Goal: Task Accomplishment & Management: Complete application form

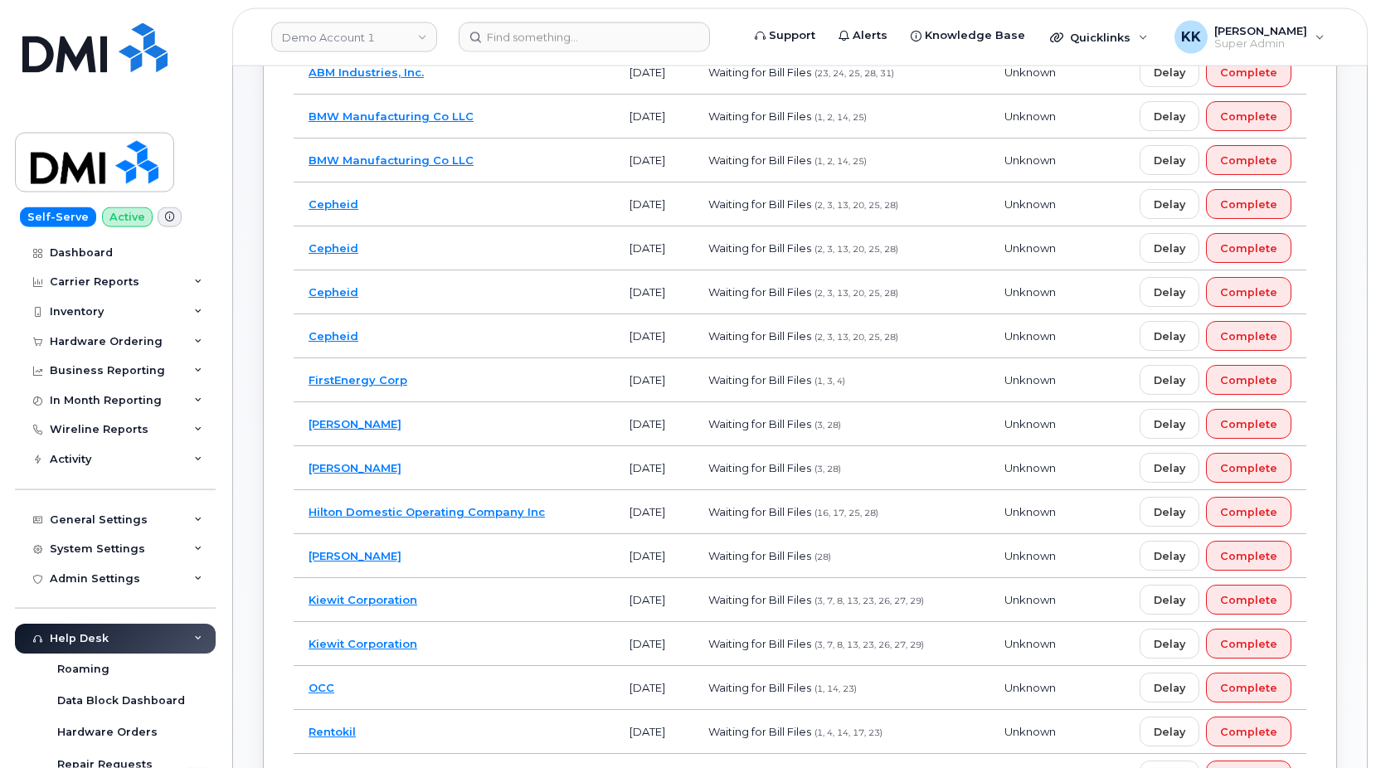
scroll to position [338, 0]
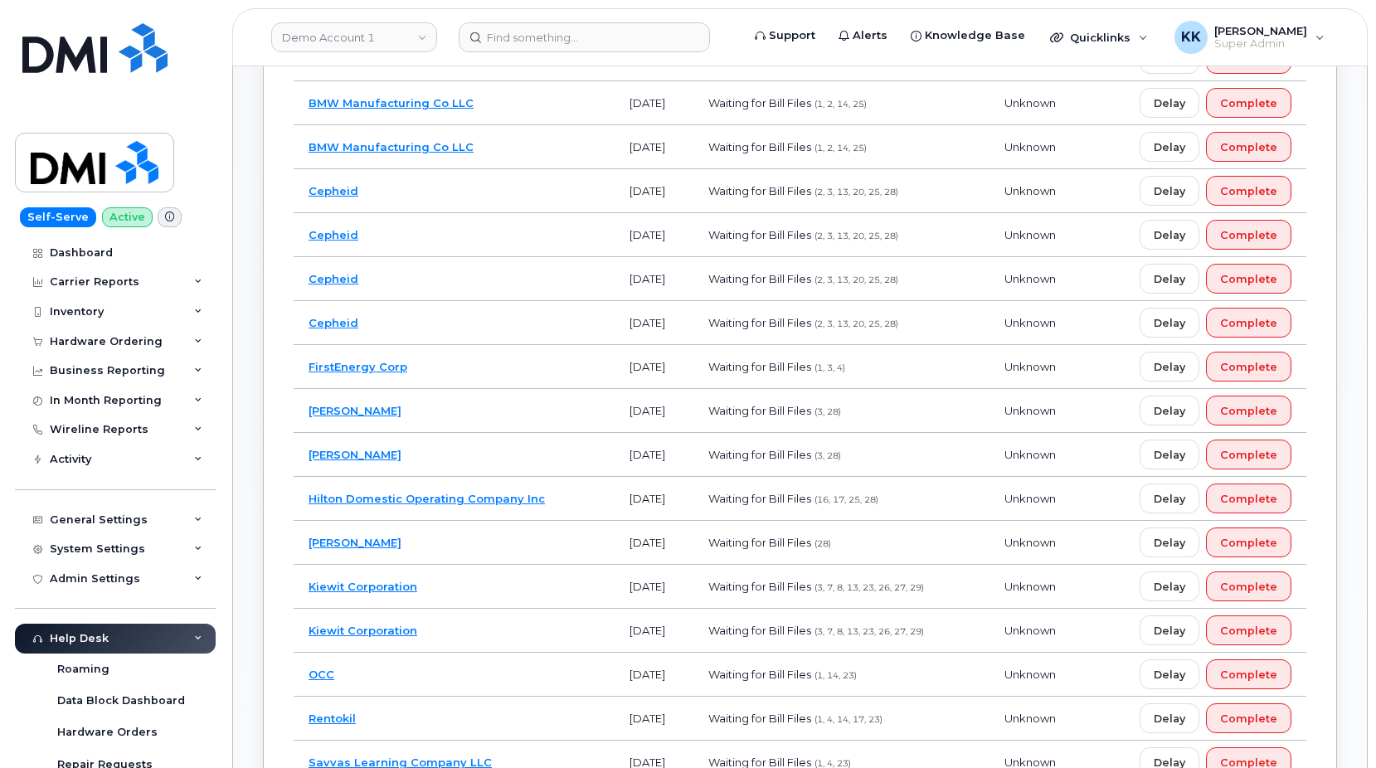
click at [535, 417] on td "[PERSON_NAME]" at bounding box center [454, 411] width 321 height 44
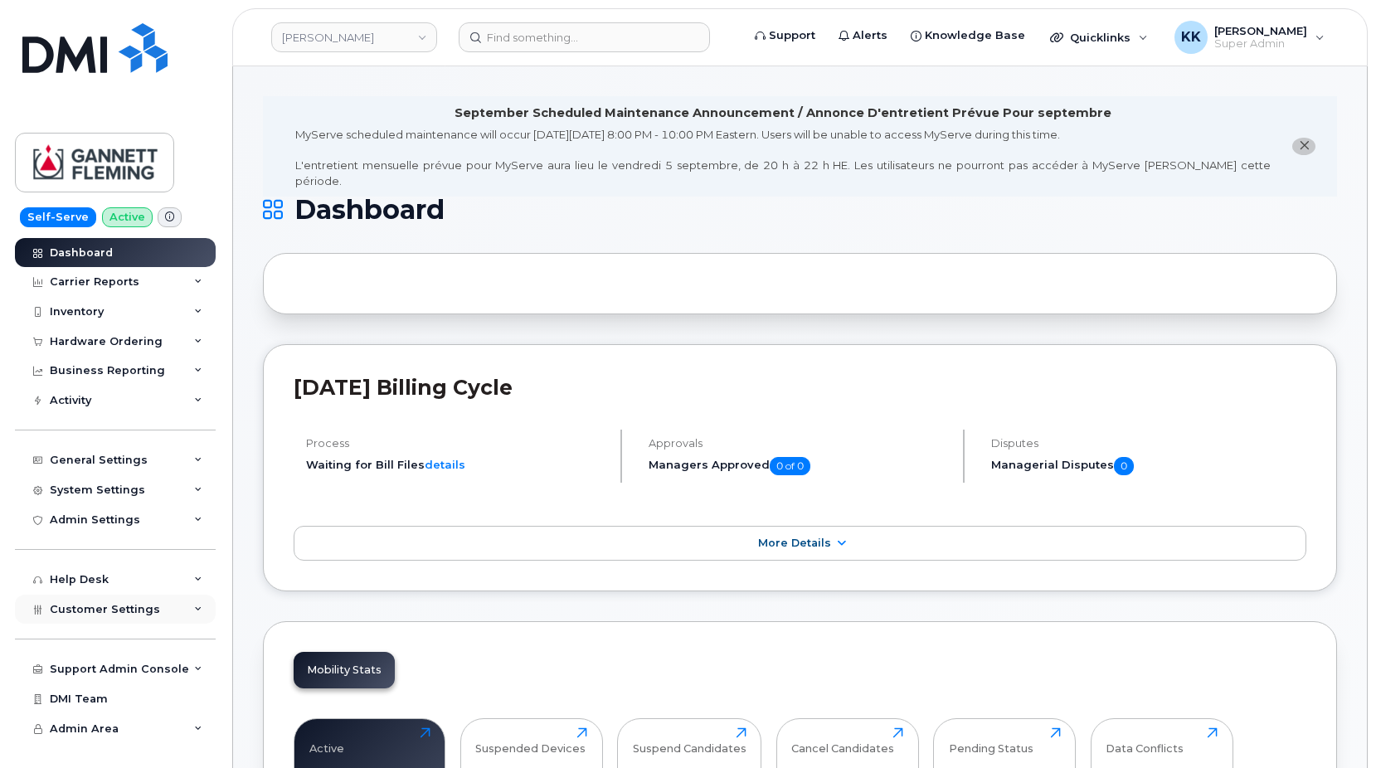
click at [84, 615] on span "Customer Settings" at bounding box center [105, 609] width 110 height 12
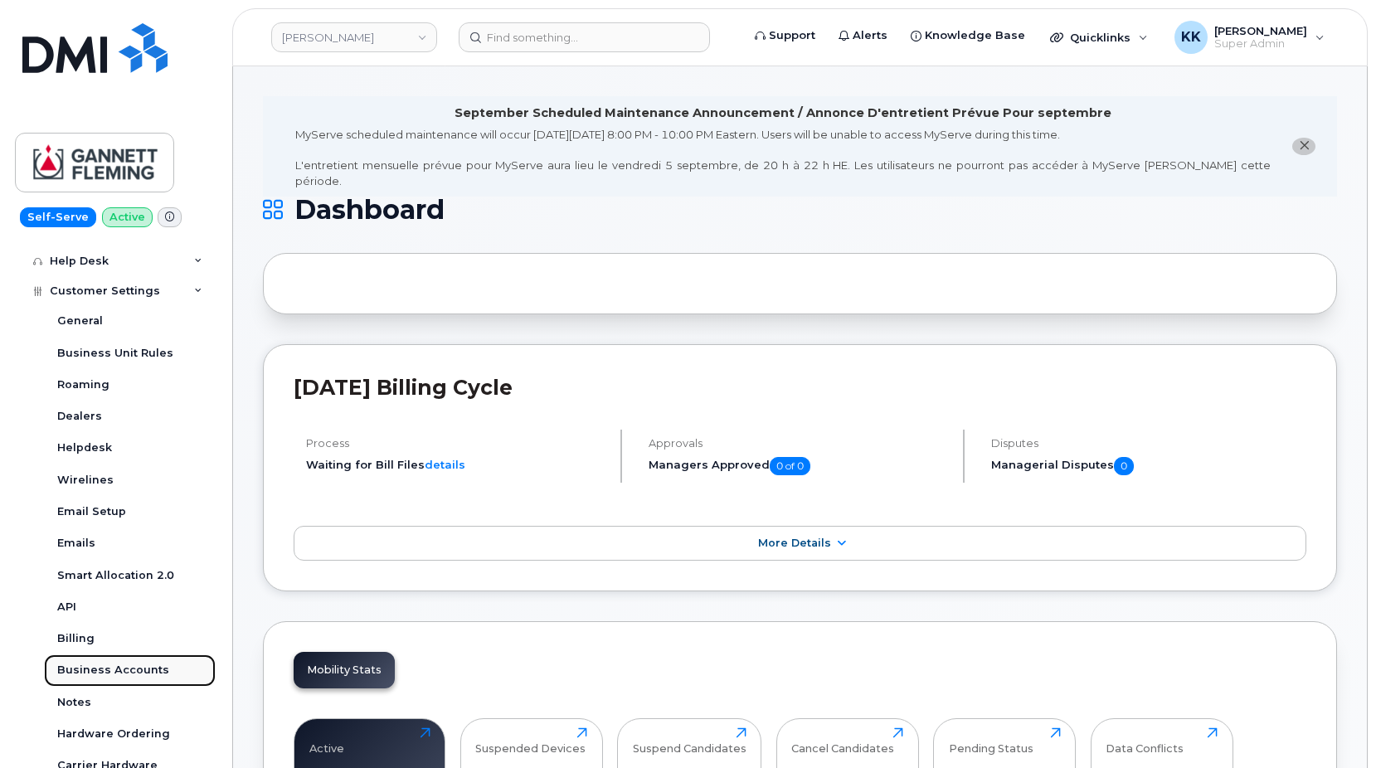
click at [114, 669] on div "Business Accounts" at bounding box center [113, 670] width 112 height 15
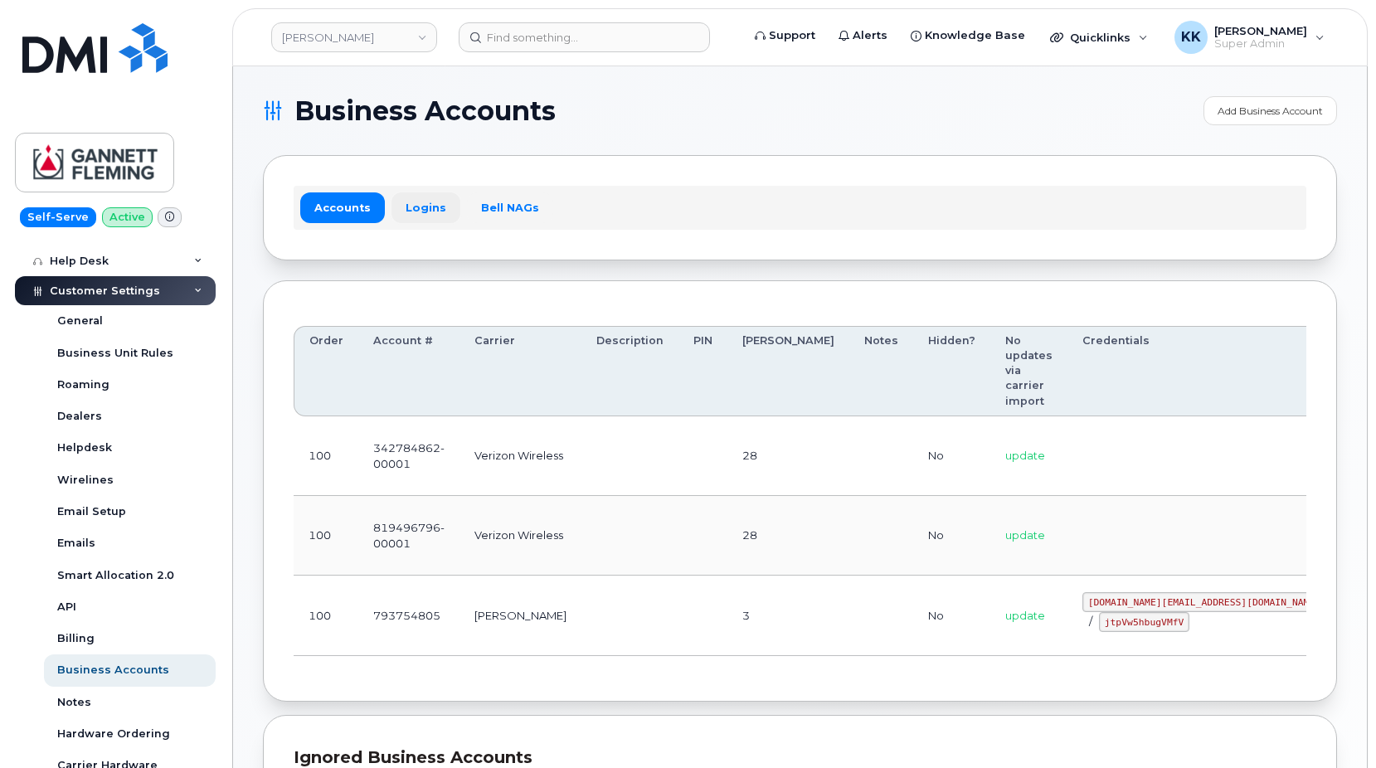
click at [411, 215] on link "Logins" at bounding box center [426, 207] width 69 height 30
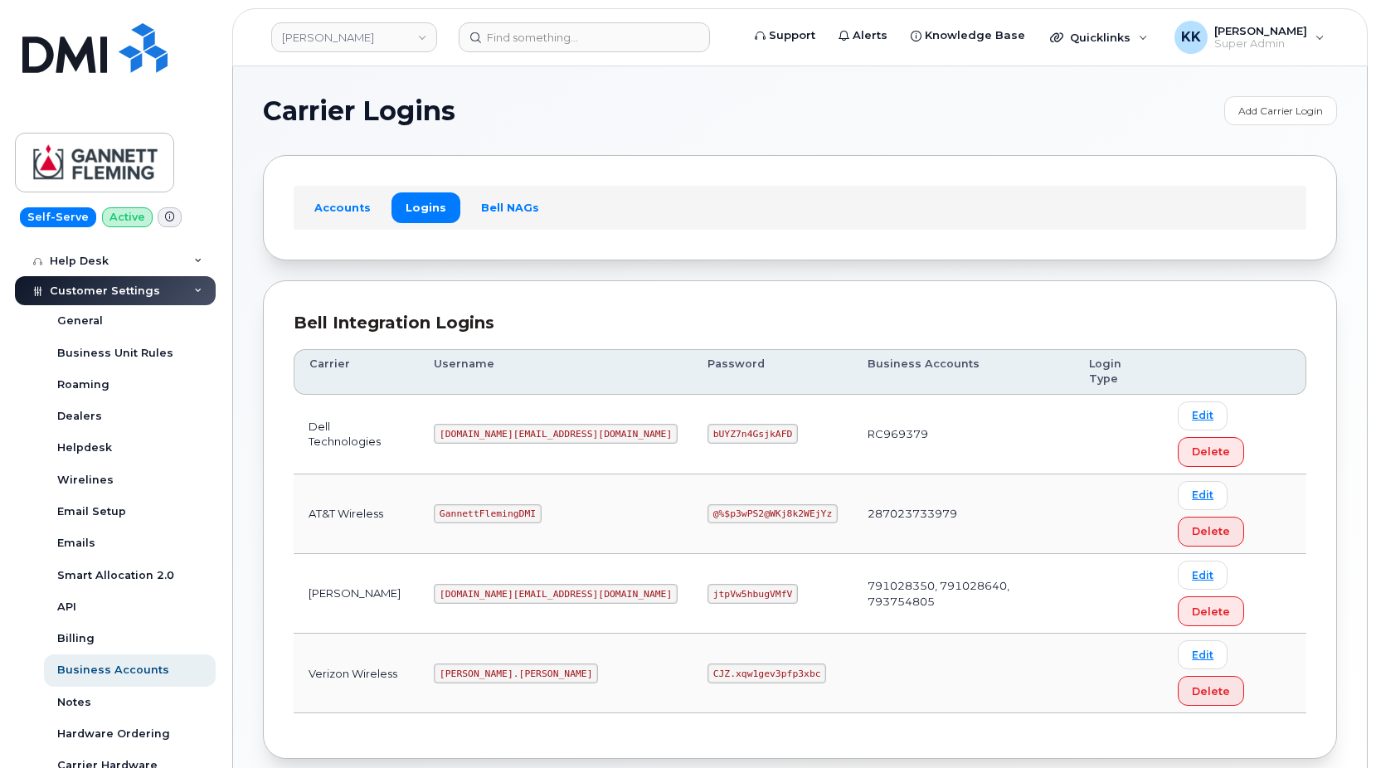
click at [506, 664] on code "MICHAEL.PARTACK" at bounding box center [516, 674] width 164 height 20
click at [708, 664] on code "CJZ.xqw1gev3pfp3xbc" at bounding box center [767, 674] width 119 height 20
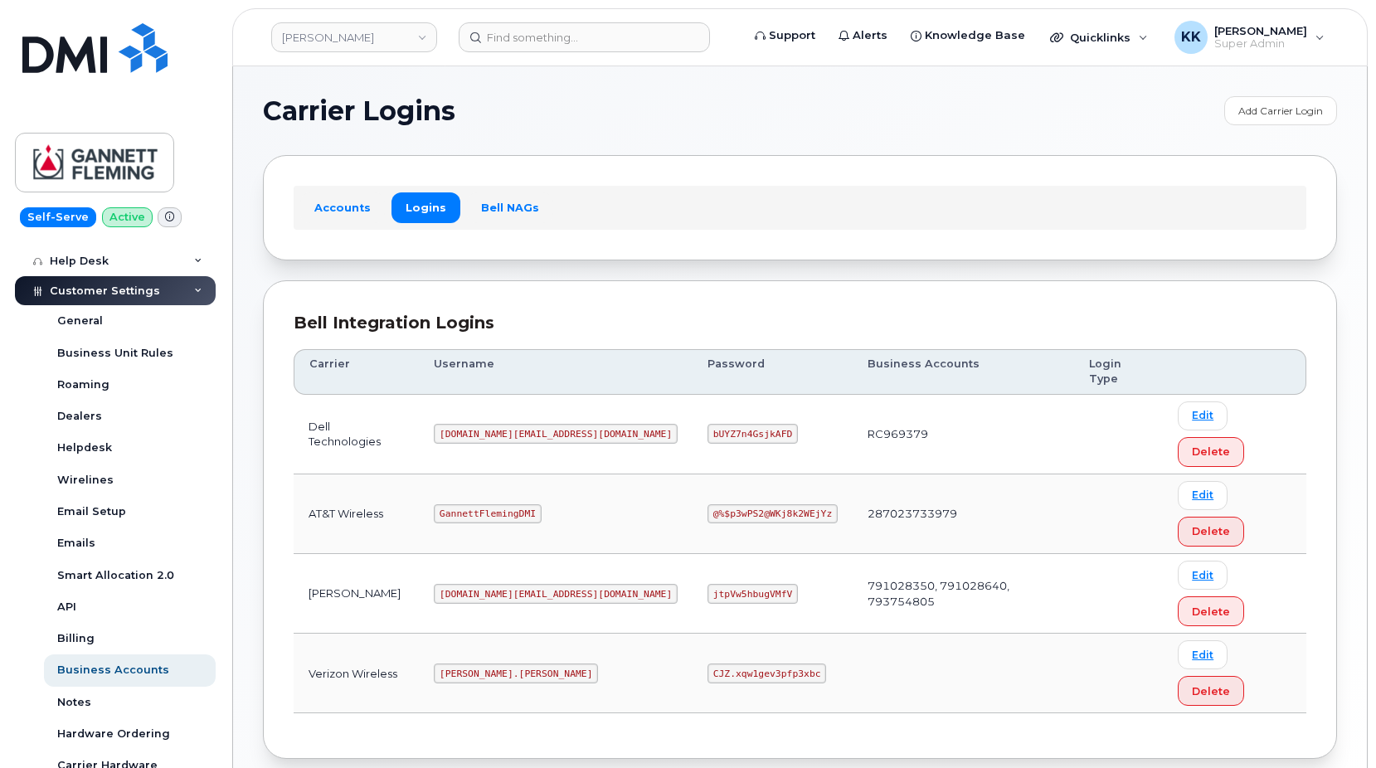
click at [708, 664] on code "CJZ.xqw1gev3pfp3xbc" at bounding box center [767, 674] width 119 height 20
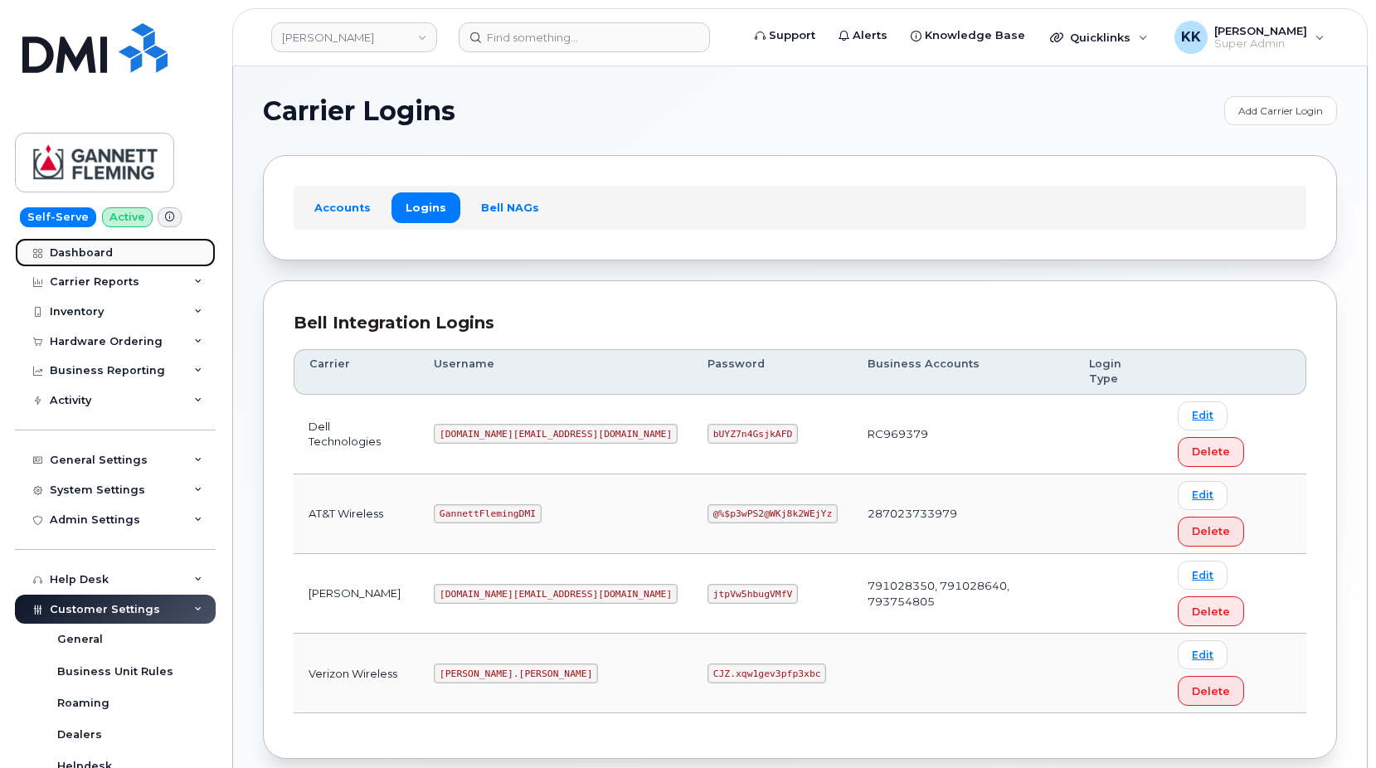
click at [83, 255] on div "Dashboard" at bounding box center [81, 252] width 63 height 13
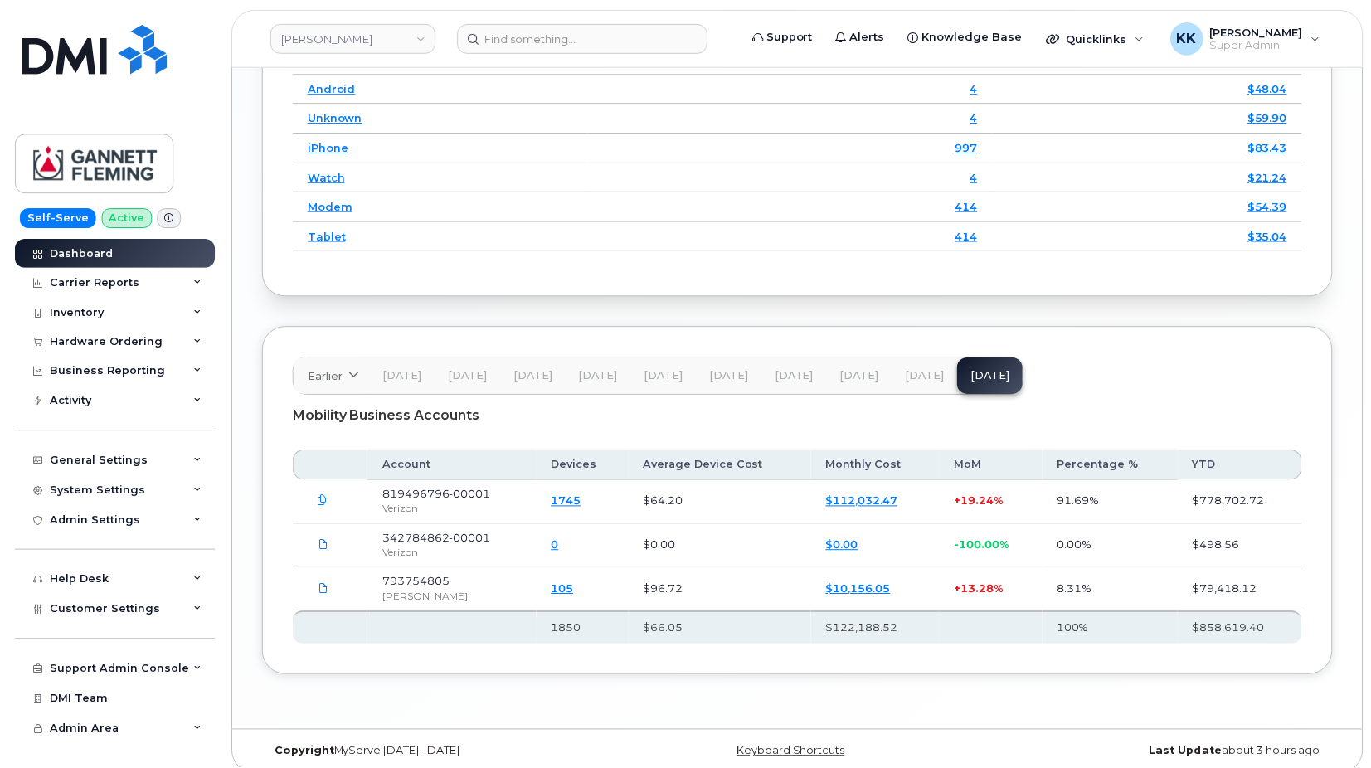
scroll to position [2426, 0]
click at [919, 372] on button "Jul 25" at bounding box center [928, 376] width 66 height 37
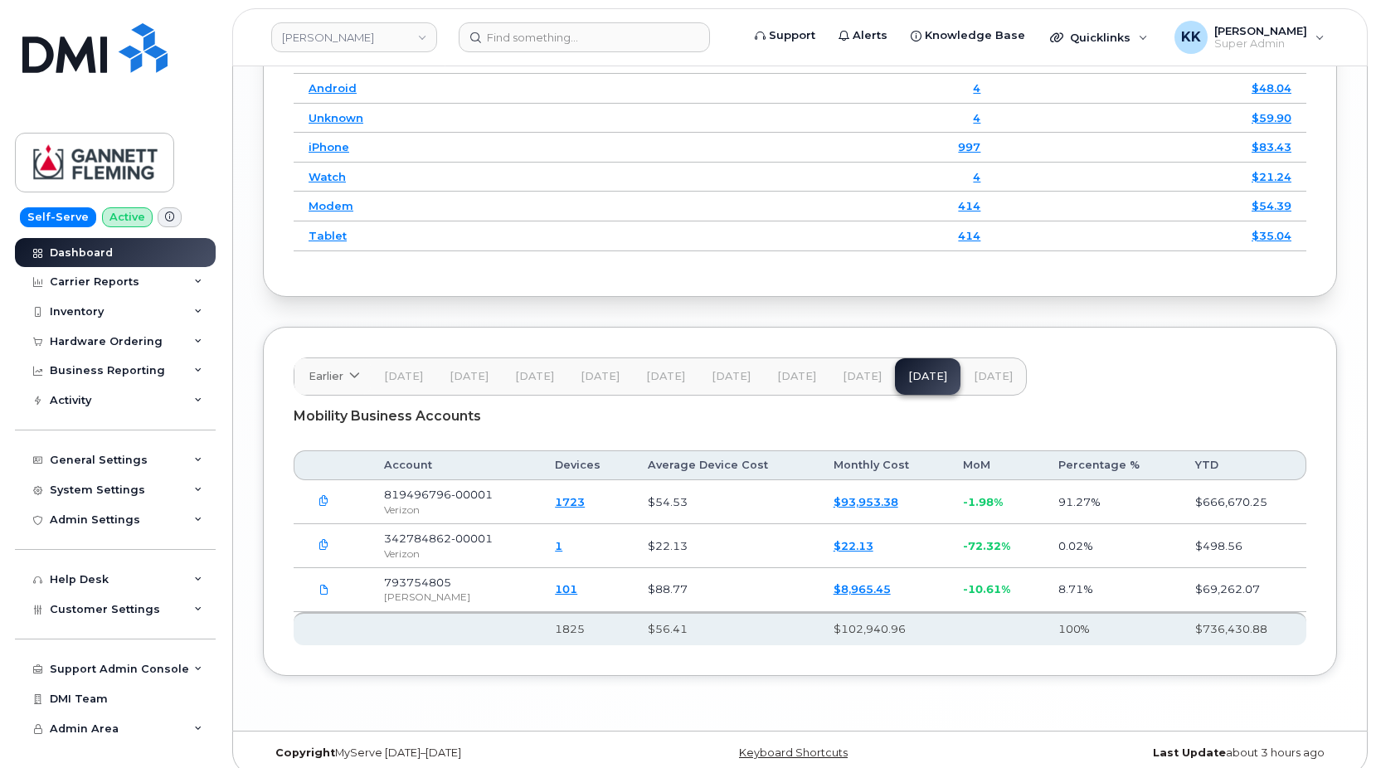
click at [857, 370] on span "[DATE]" at bounding box center [862, 376] width 39 height 13
click at [996, 370] on span "Aug 25" at bounding box center [993, 376] width 39 height 13
click at [114, 312] on div "Inventory" at bounding box center [115, 312] width 201 height 30
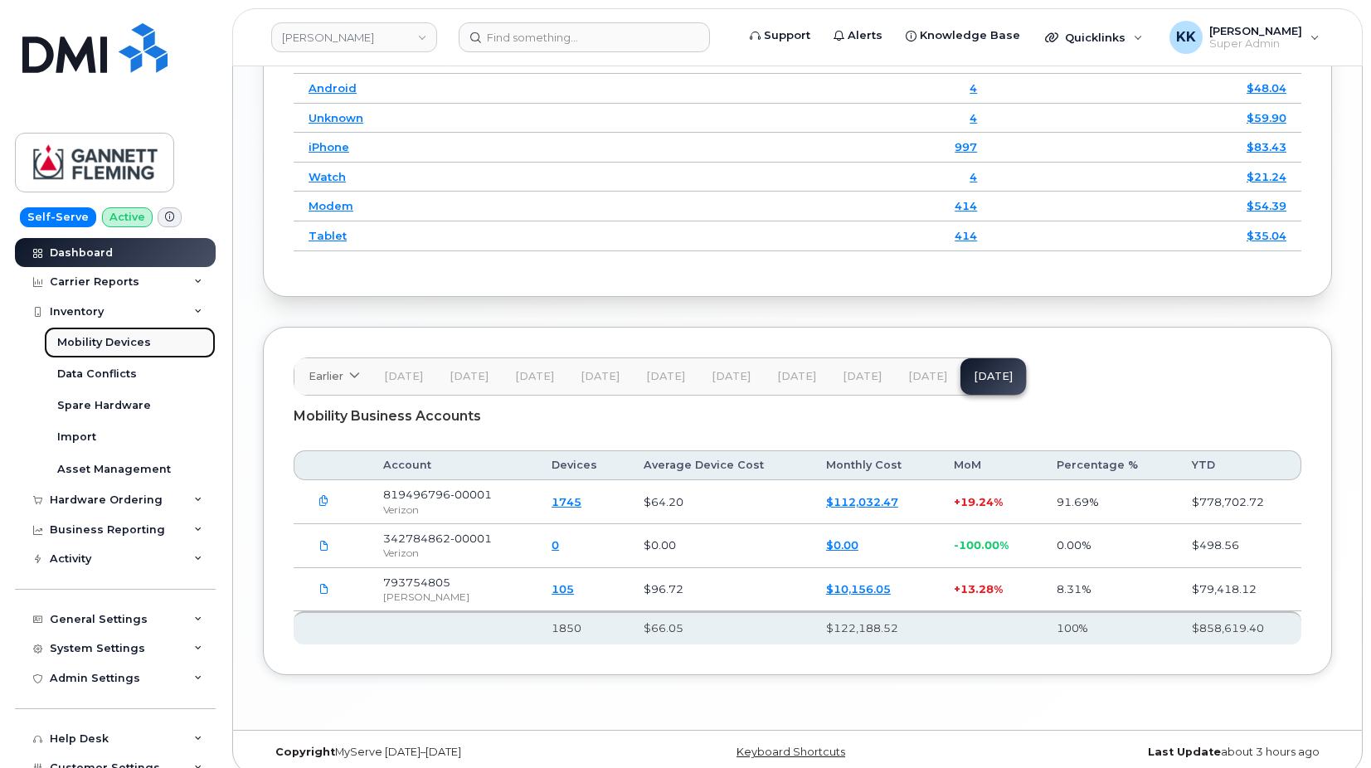
click at [93, 336] on div "Mobility Devices" at bounding box center [104, 342] width 94 height 15
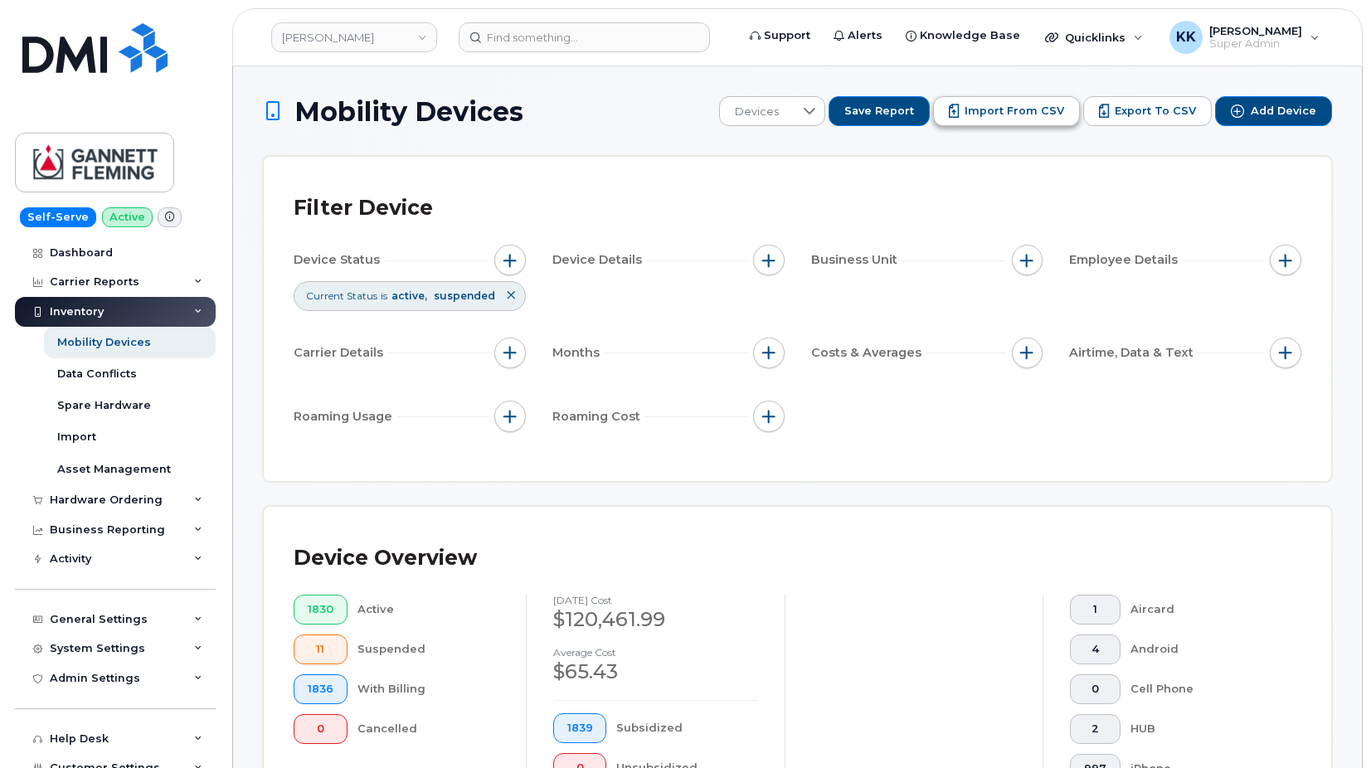
click at [978, 110] on span "Import from CSV" at bounding box center [1015, 111] width 100 height 15
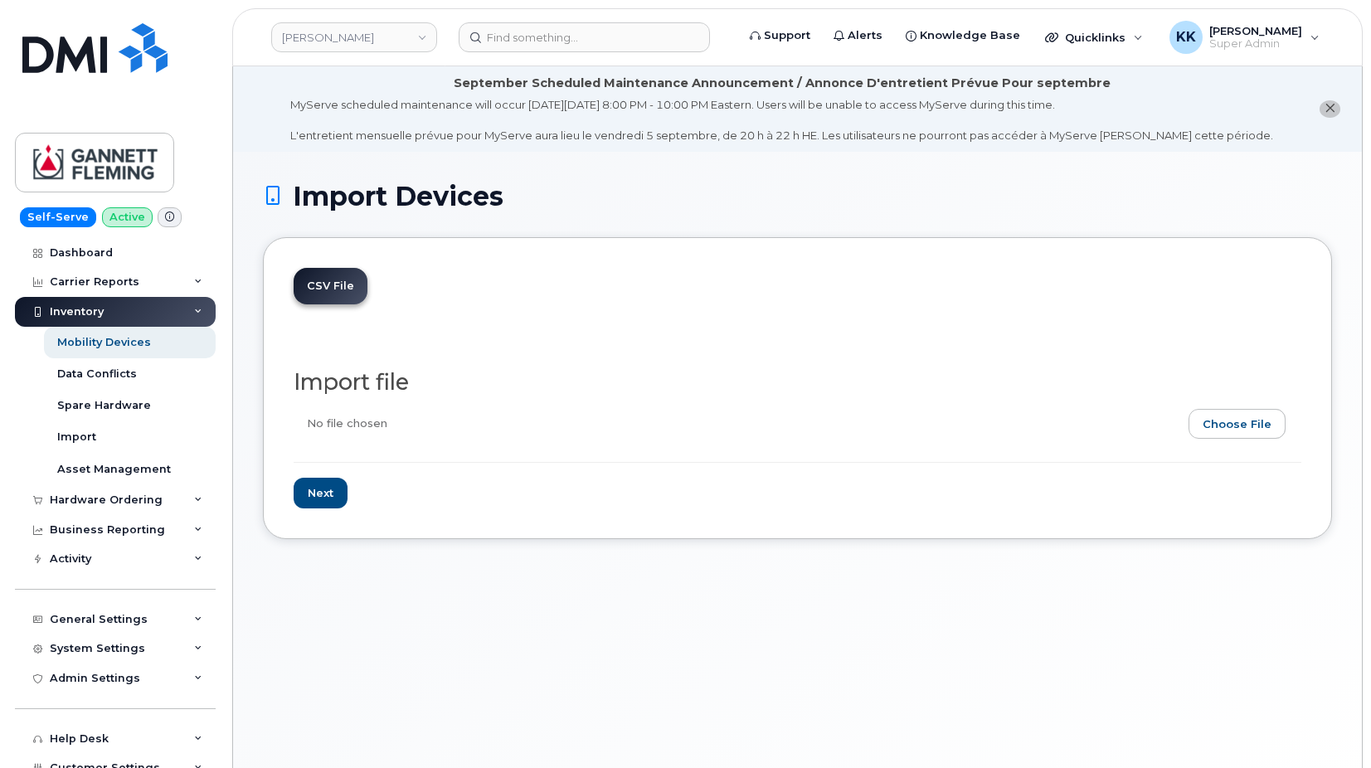
click at [1234, 420] on input "file" at bounding box center [791, 428] width 995 height 38
type input "C:\fakepath\Gannett Fleming Verizon Inventory August 2025.csv"
click at [319, 502] on input "Next" at bounding box center [321, 493] width 54 height 31
type input "Loading..."
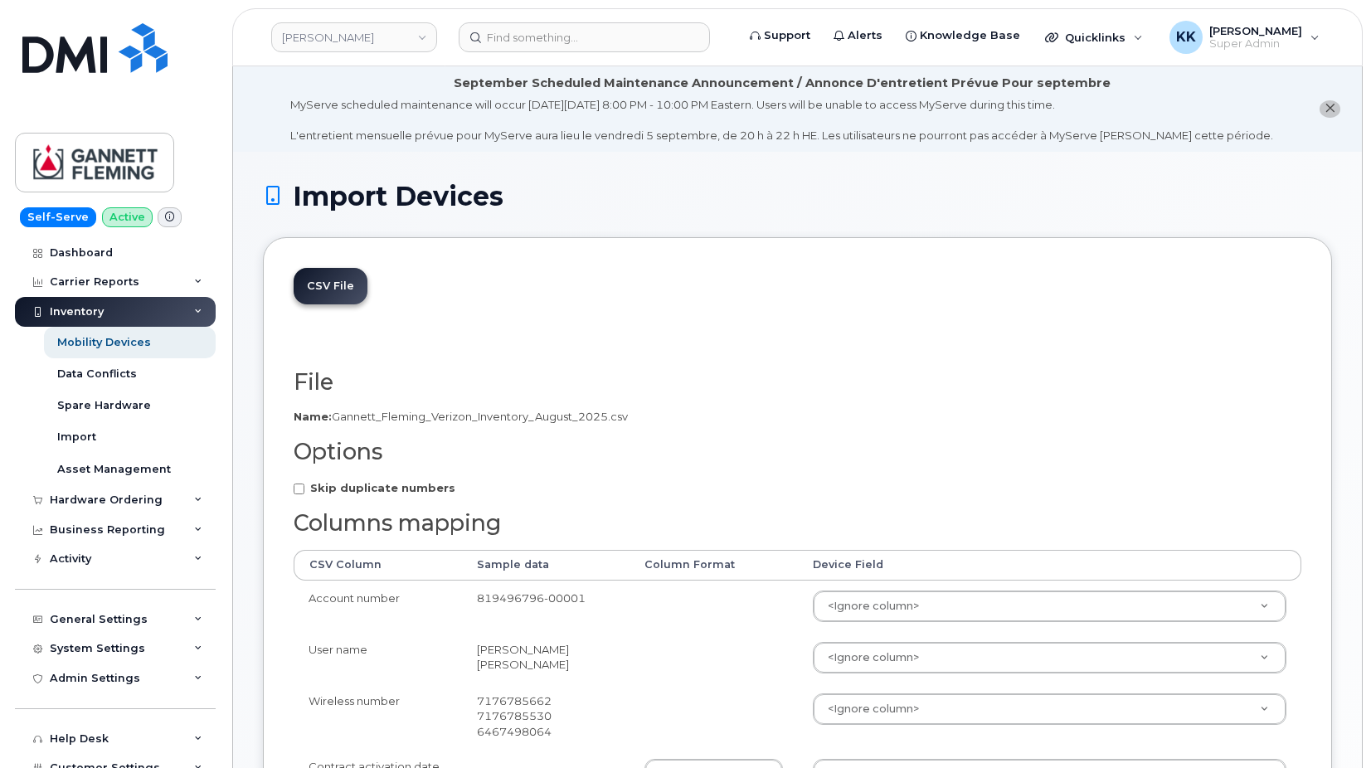
click at [382, 494] on strong "Skip duplicate numbers" at bounding box center [382, 487] width 145 height 13
click at [304, 494] on input "Skip duplicate numbers" at bounding box center [299, 489] width 11 height 11
checkbox input "true"
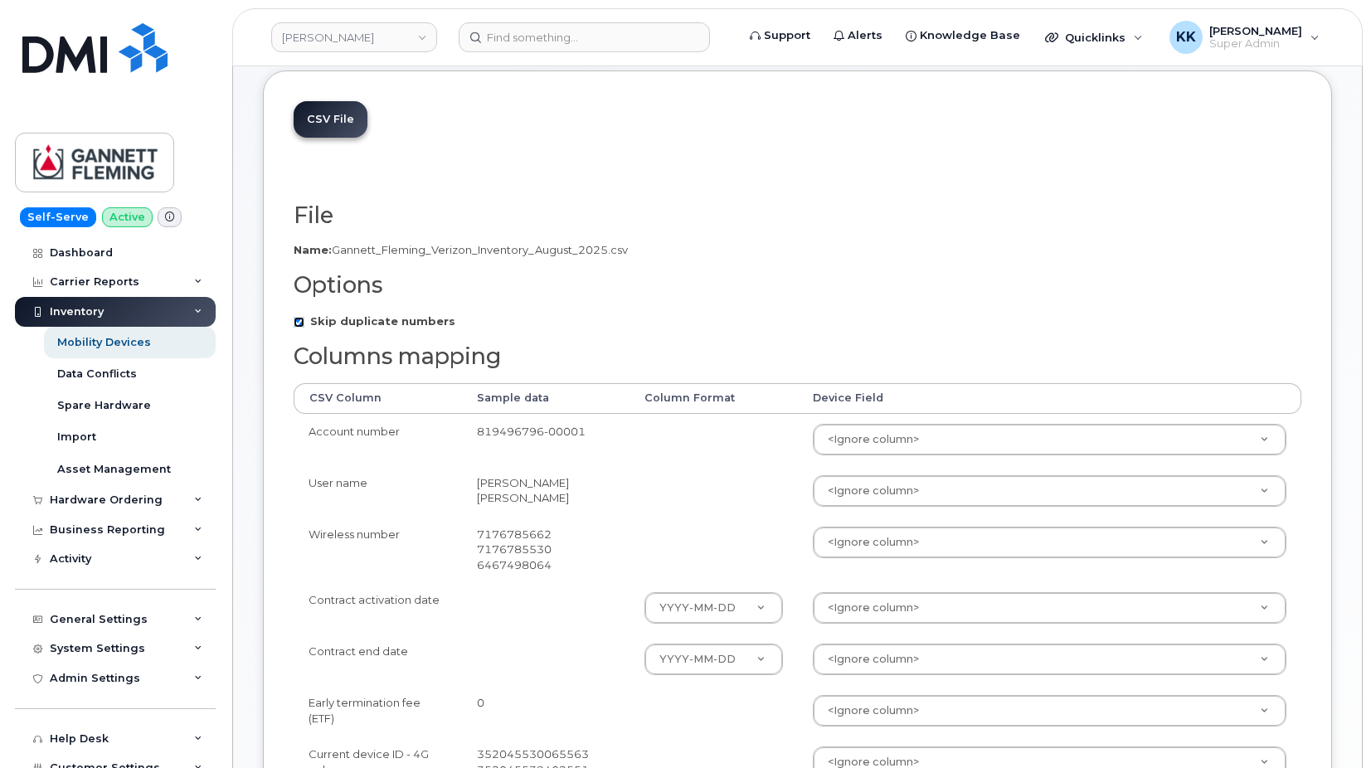
scroll to position [169, 0]
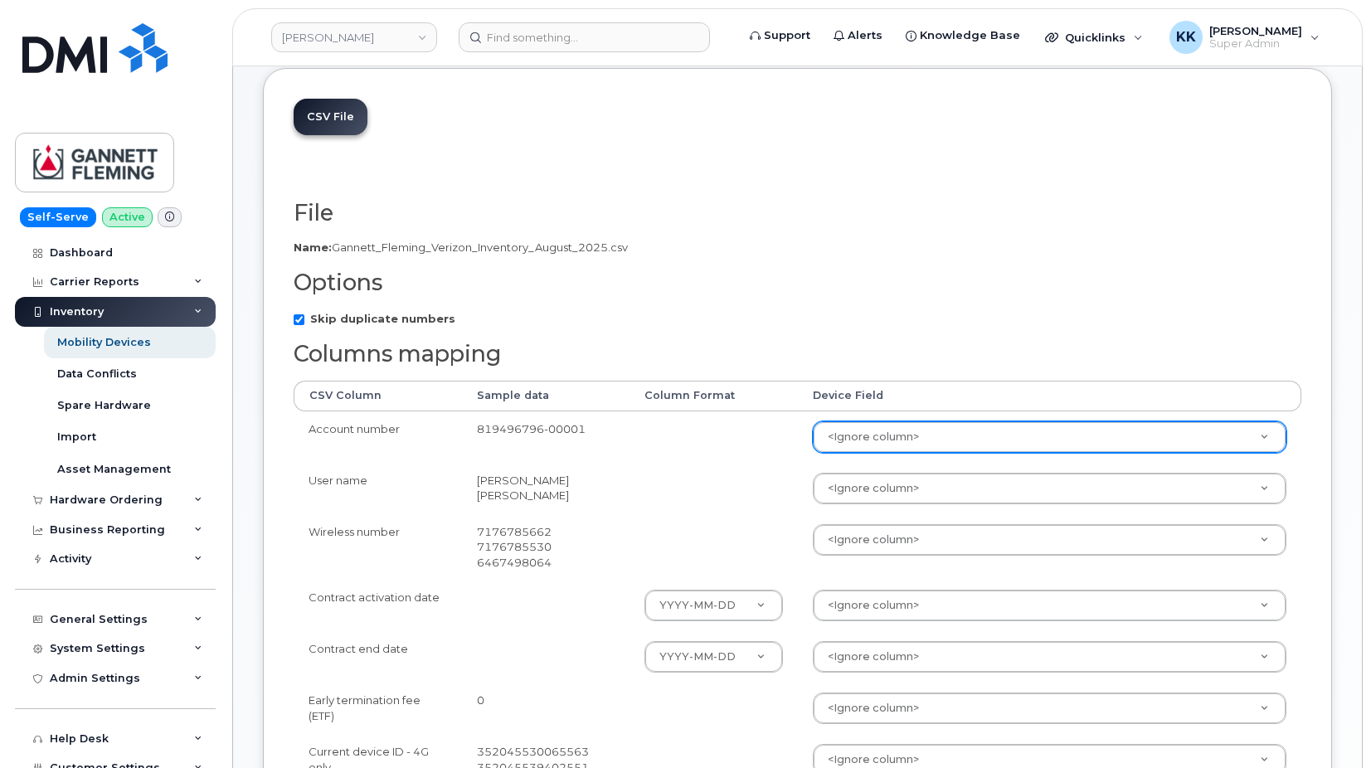
click at [901, 440] on body "Gannett Fleming Support Alerts Knowledge Base Quicklinks Suspend / Cancel Devic…" at bounding box center [685, 584] width 1371 height 1507
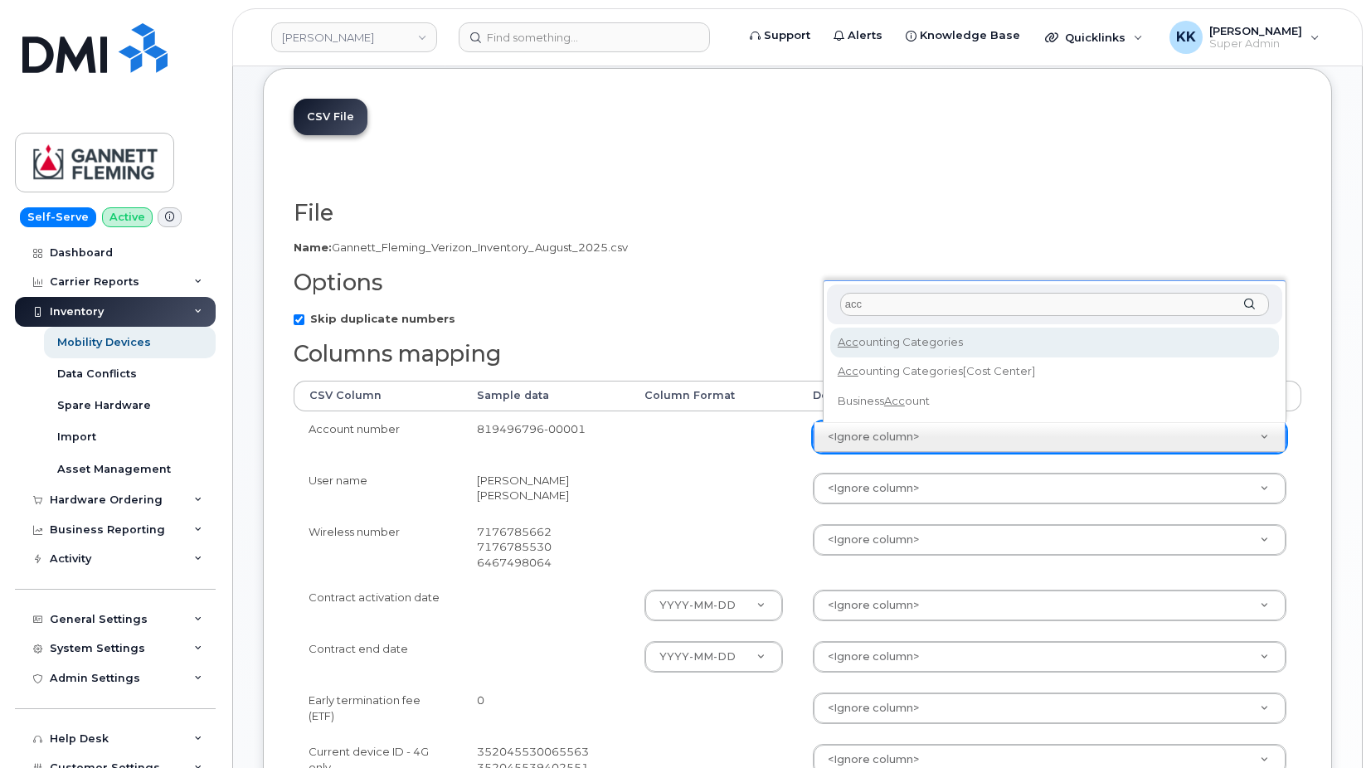
type input "acc"
select select "business_account_id"
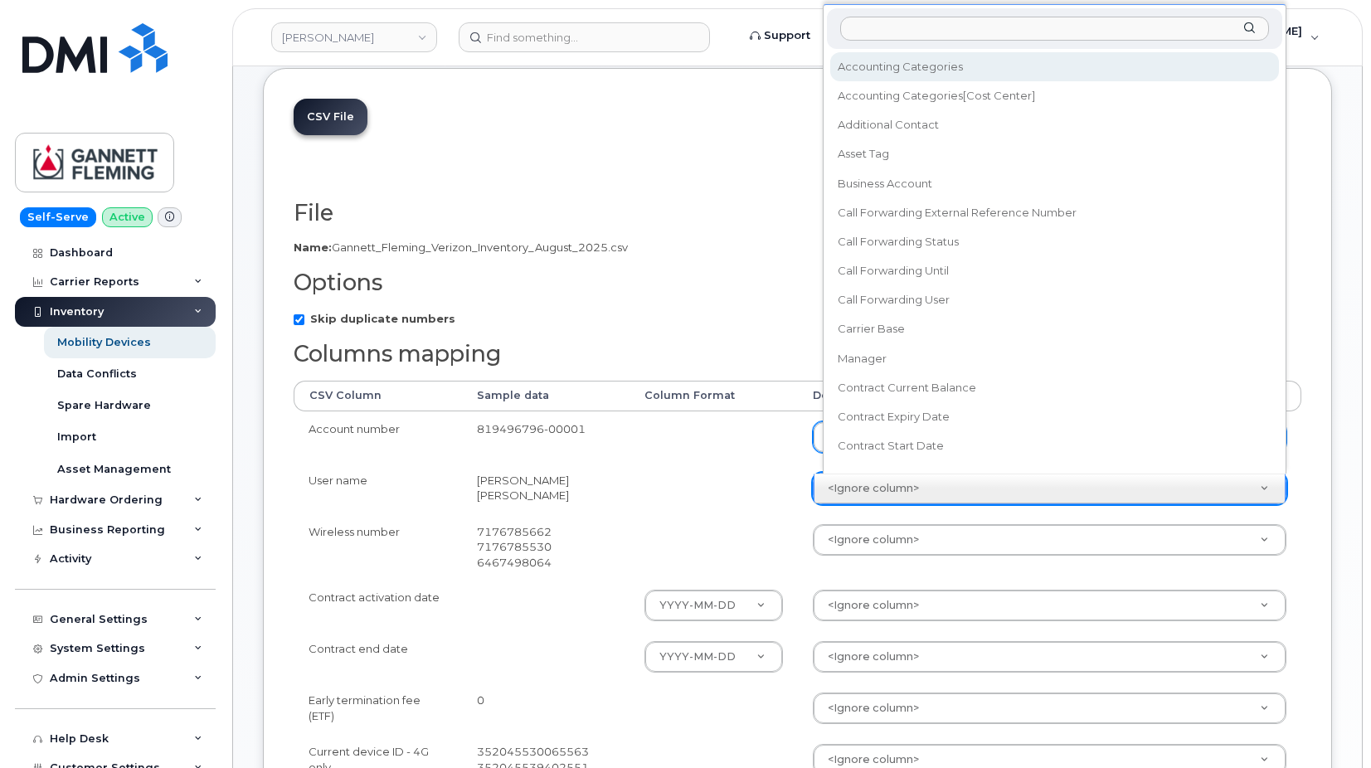
click at [852, 495] on body "Gannett Fleming Support Alerts Knowledge Base Quicklinks Suspend / Cancel Devic…" at bounding box center [685, 584] width 1371 height 1507
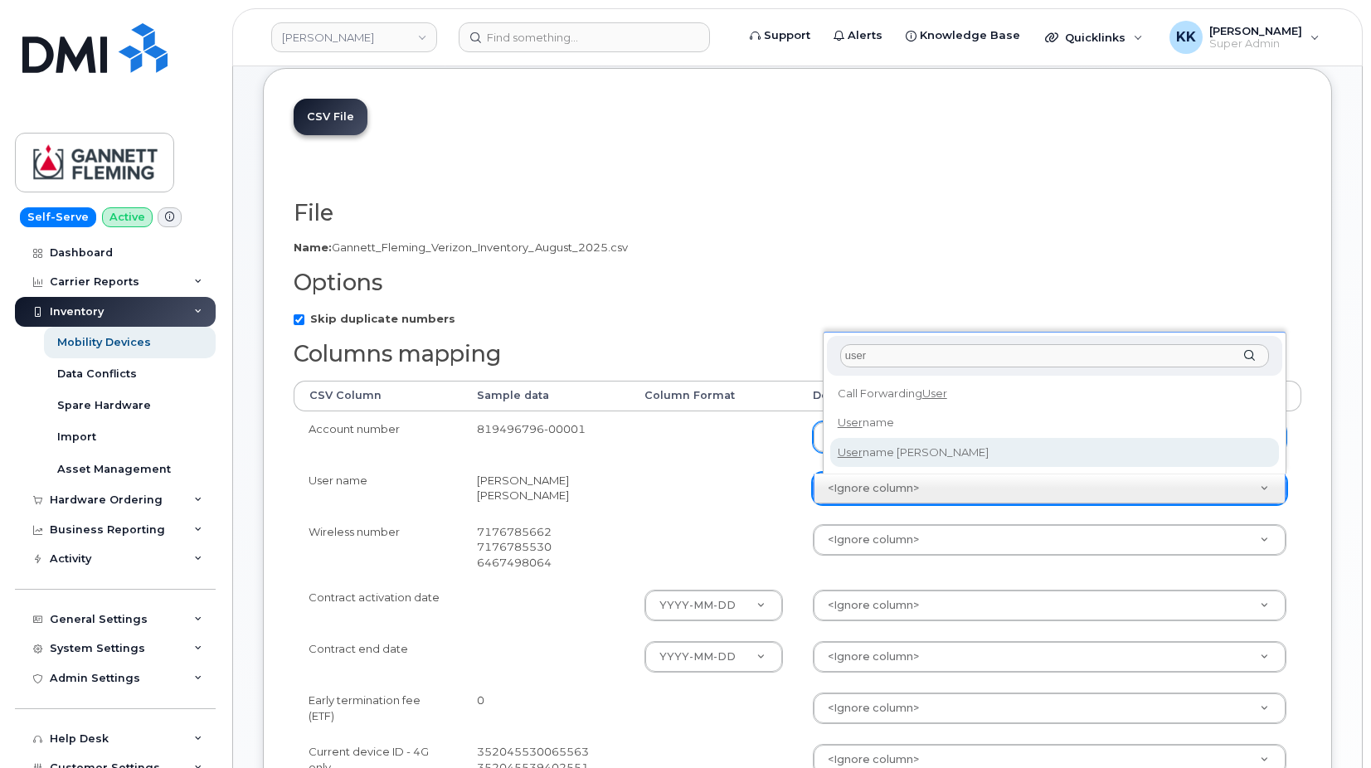
type input "user"
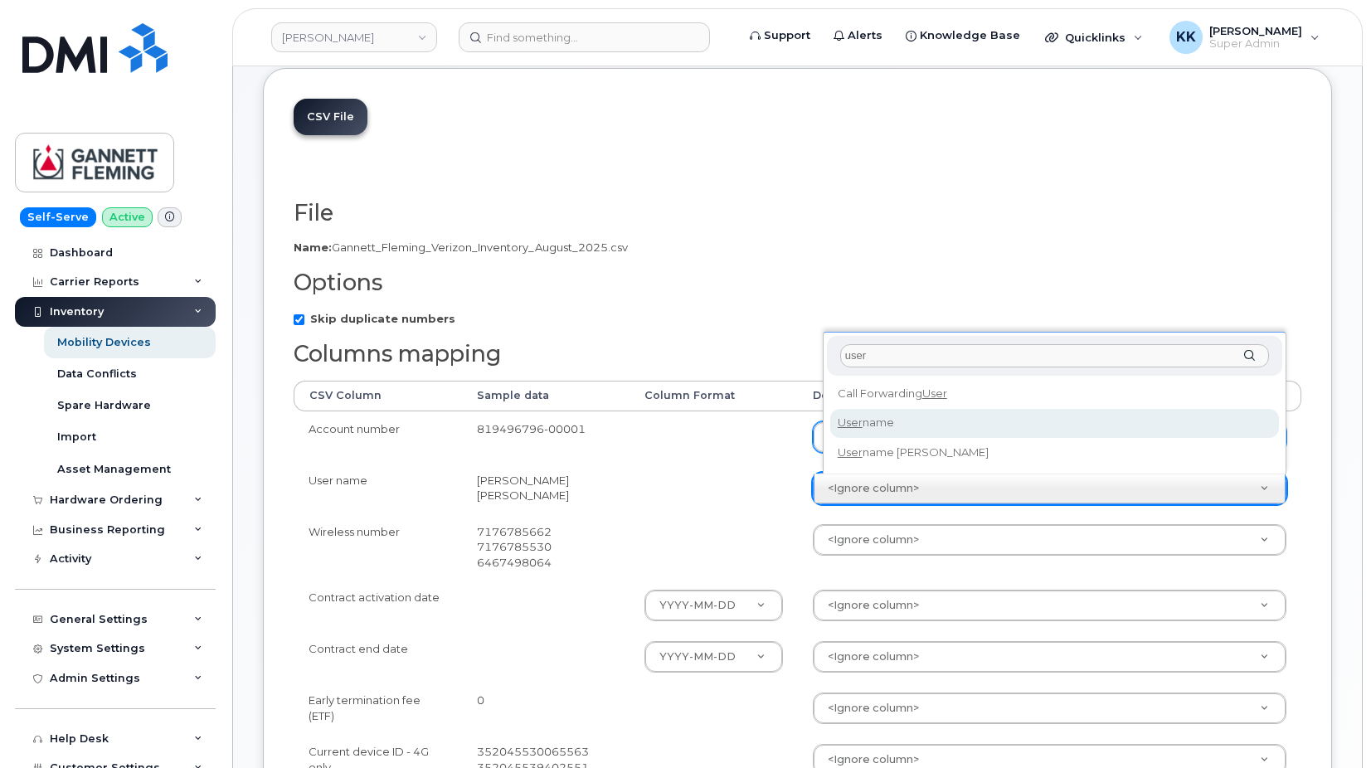
select select "username"
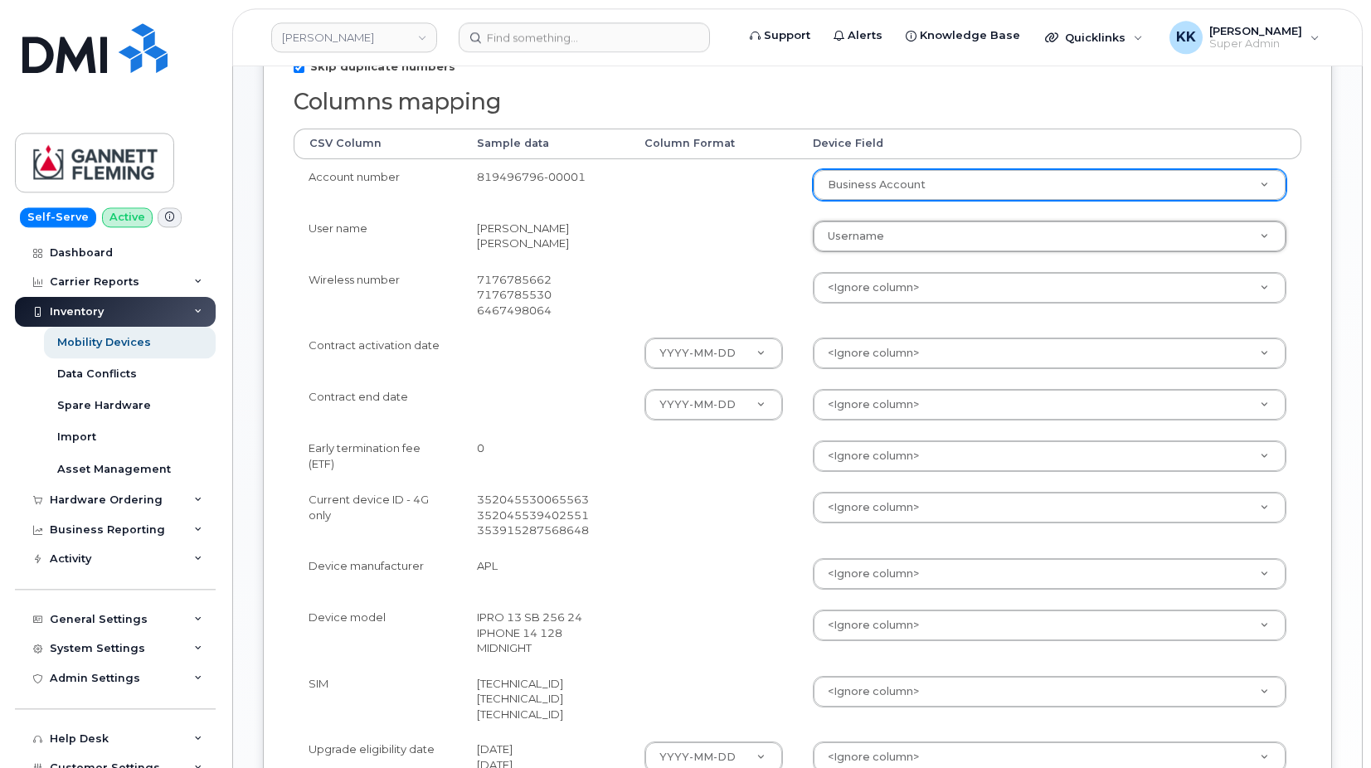
scroll to position [423, 0]
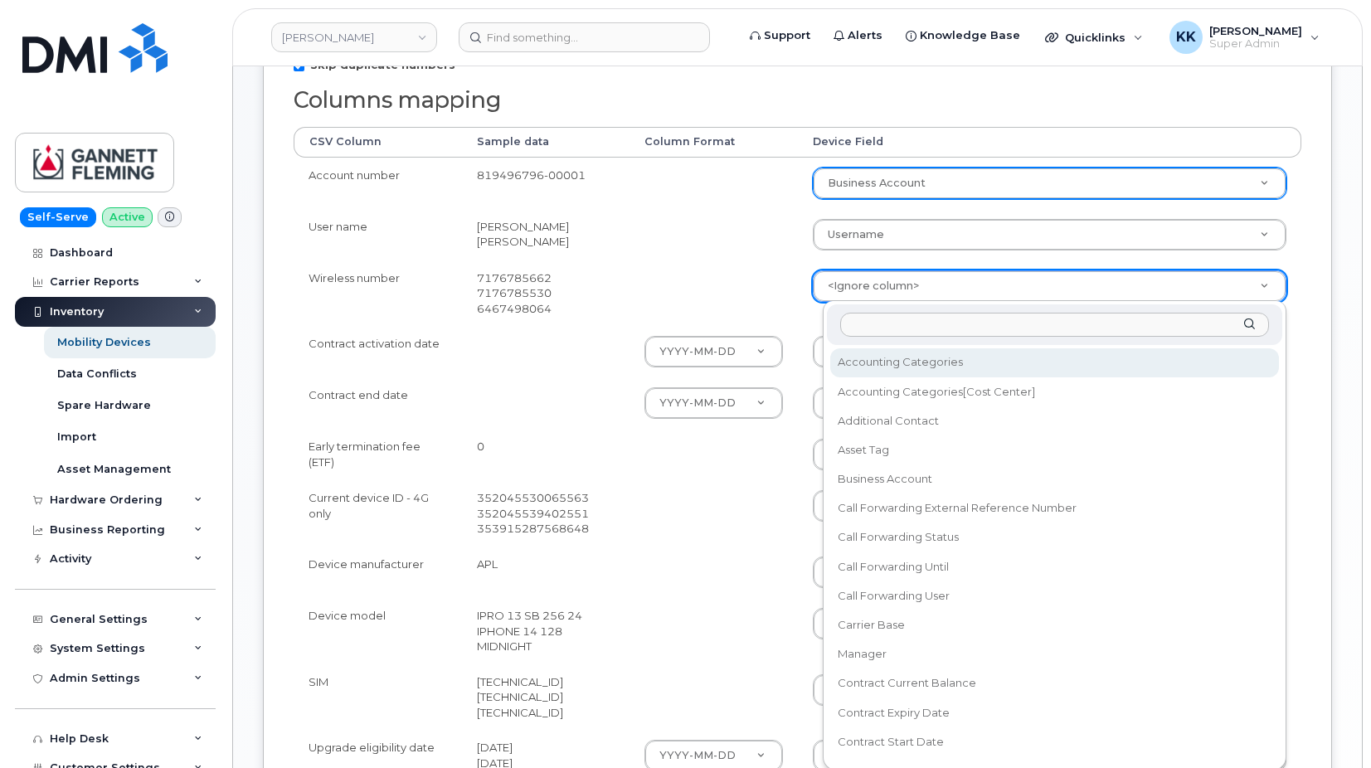
click at [907, 288] on body "Gannett Fleming Support Alerts Knowledge Base Quicklinks Suspend / Cancel Devic…" at bounding box center [685, 330] width 1371 height 1507
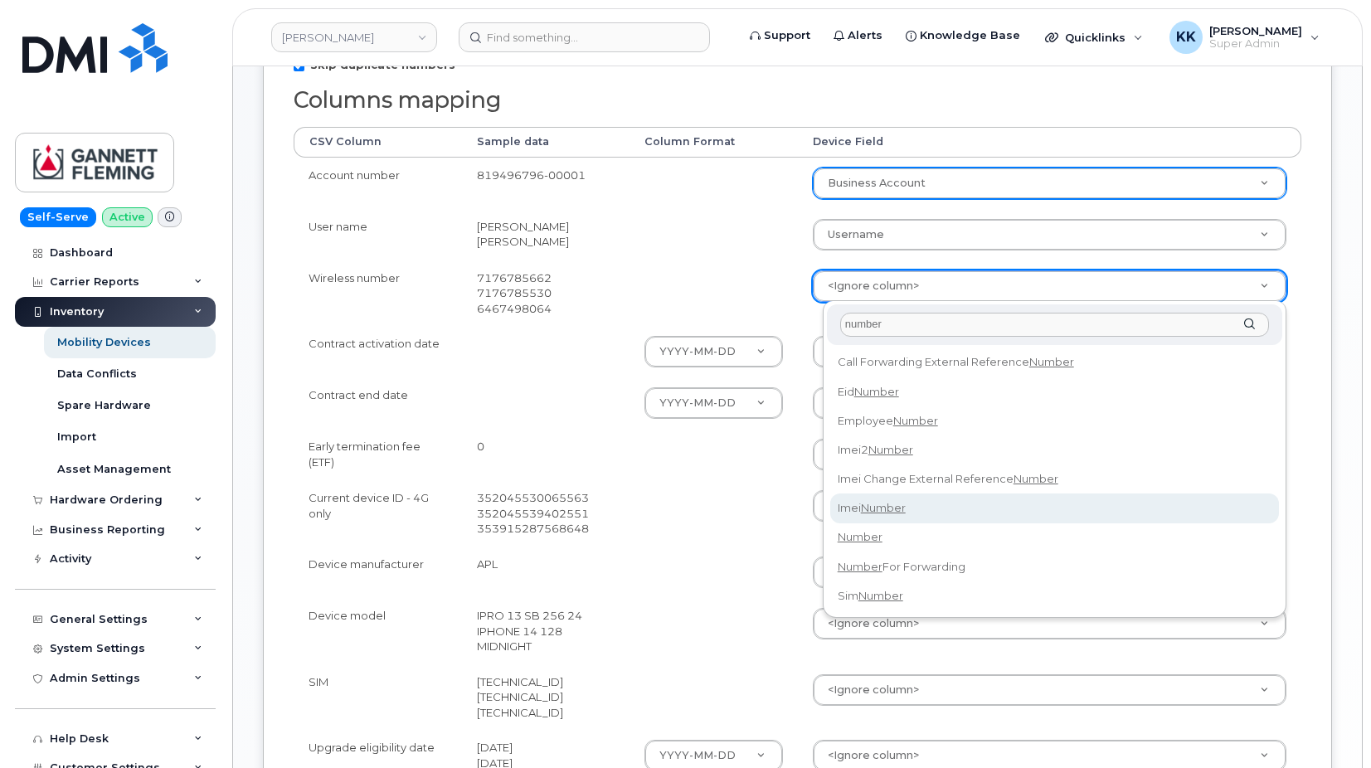
type input "number"
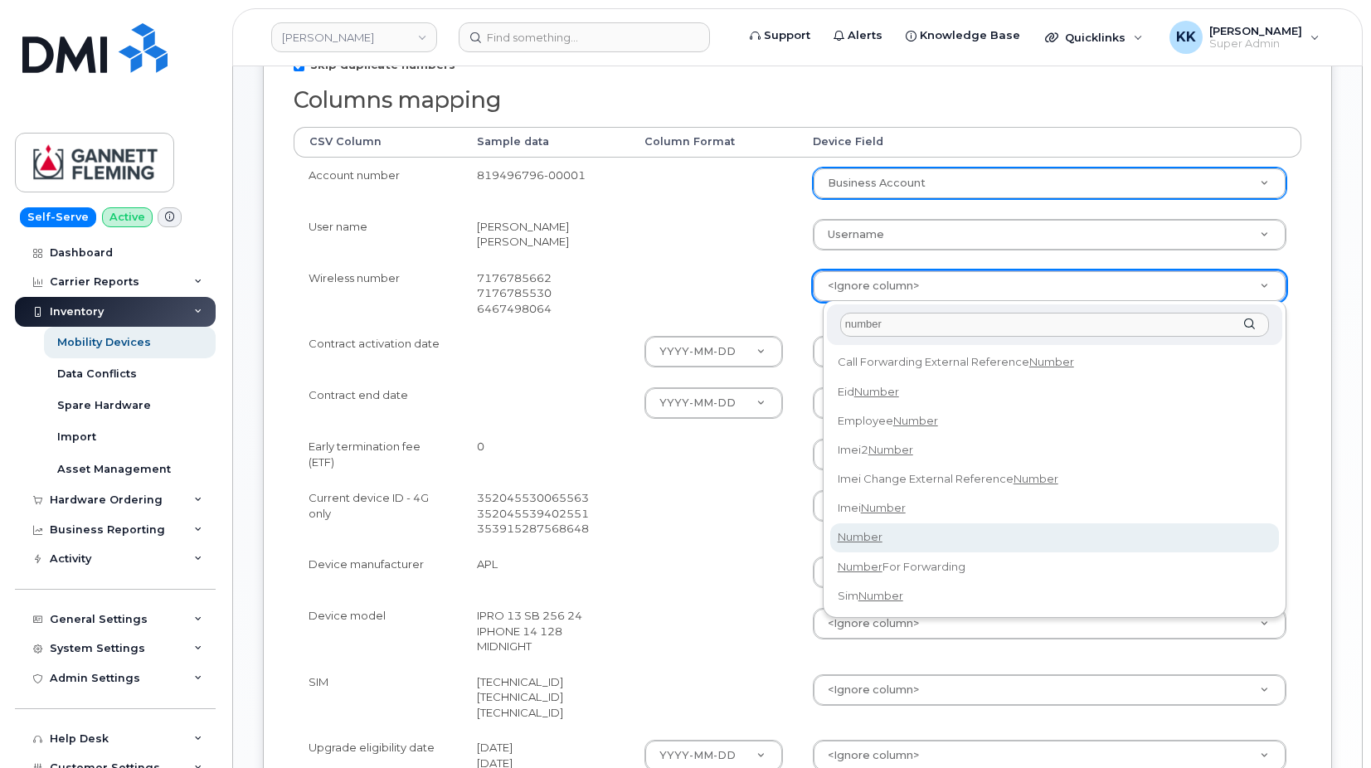
select select "number"
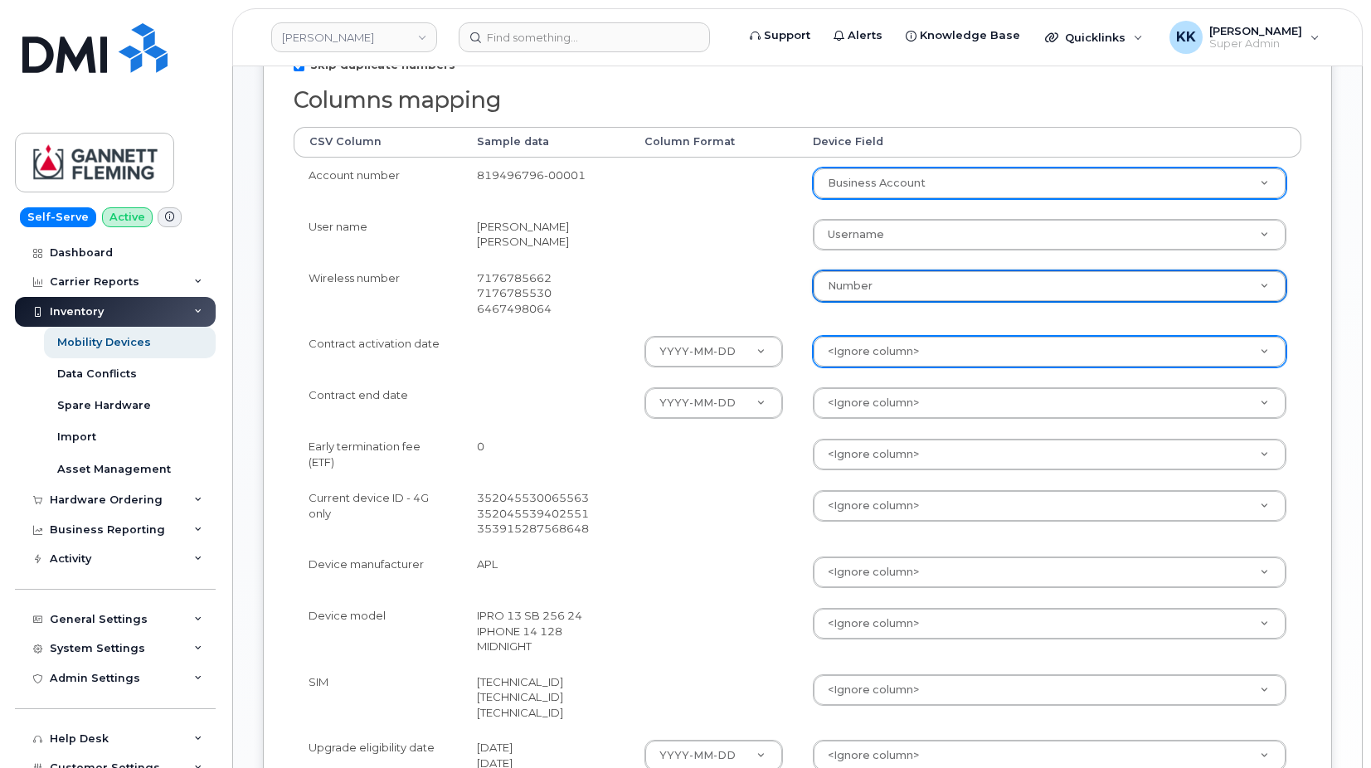
click at [860, 359] on body "Gannett Fleming Support Alerts Knowledge Base Quicklinks Suspend / Cancel Devic…" at bounding box center [685, 330] width 1371 height 1507
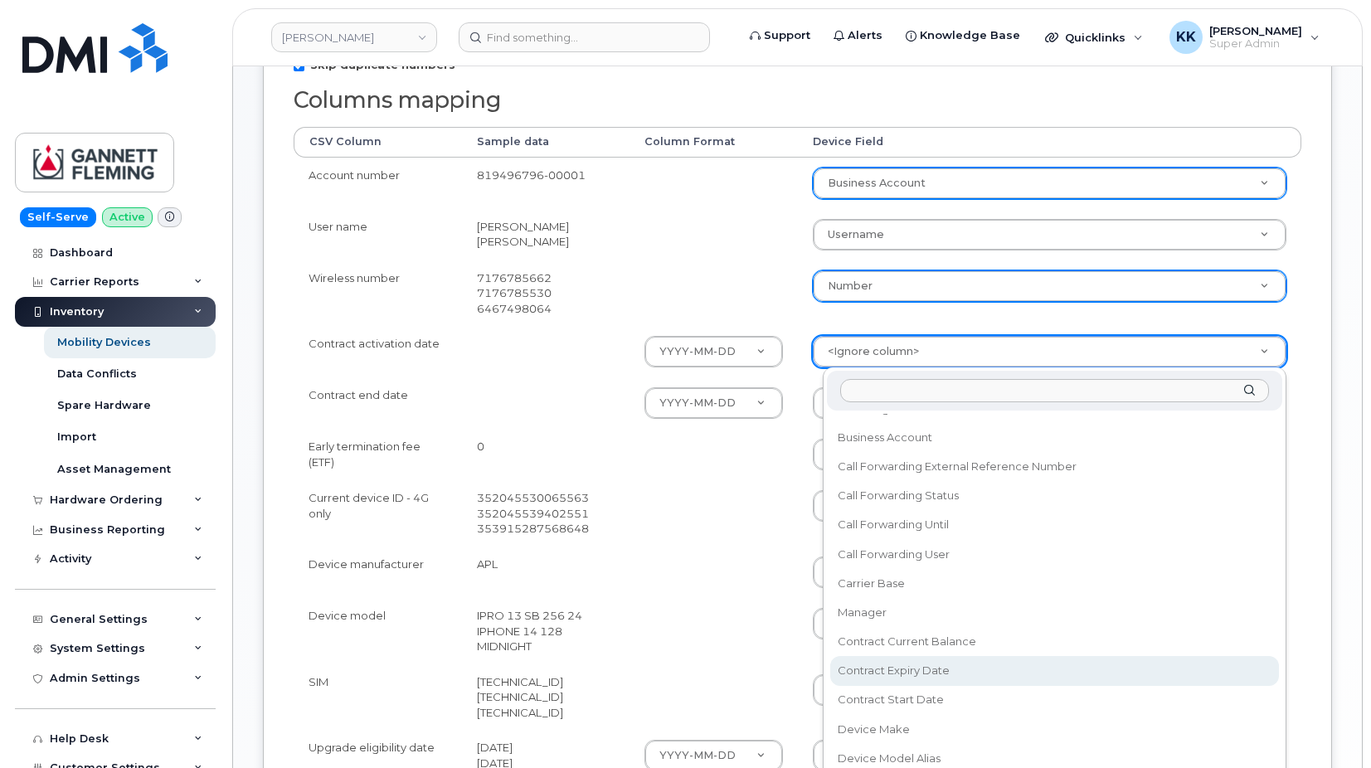
scroll to position [159, 0]
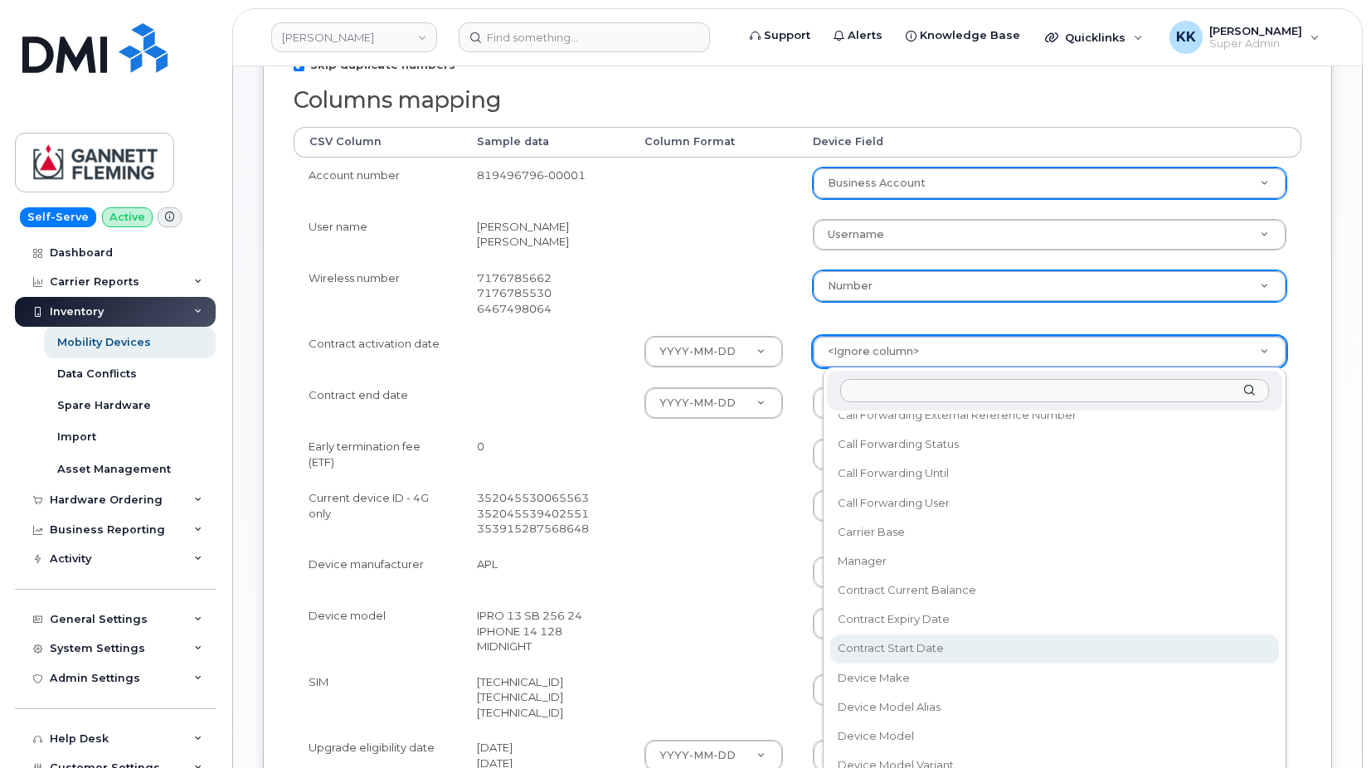
select select "contract_start_date"
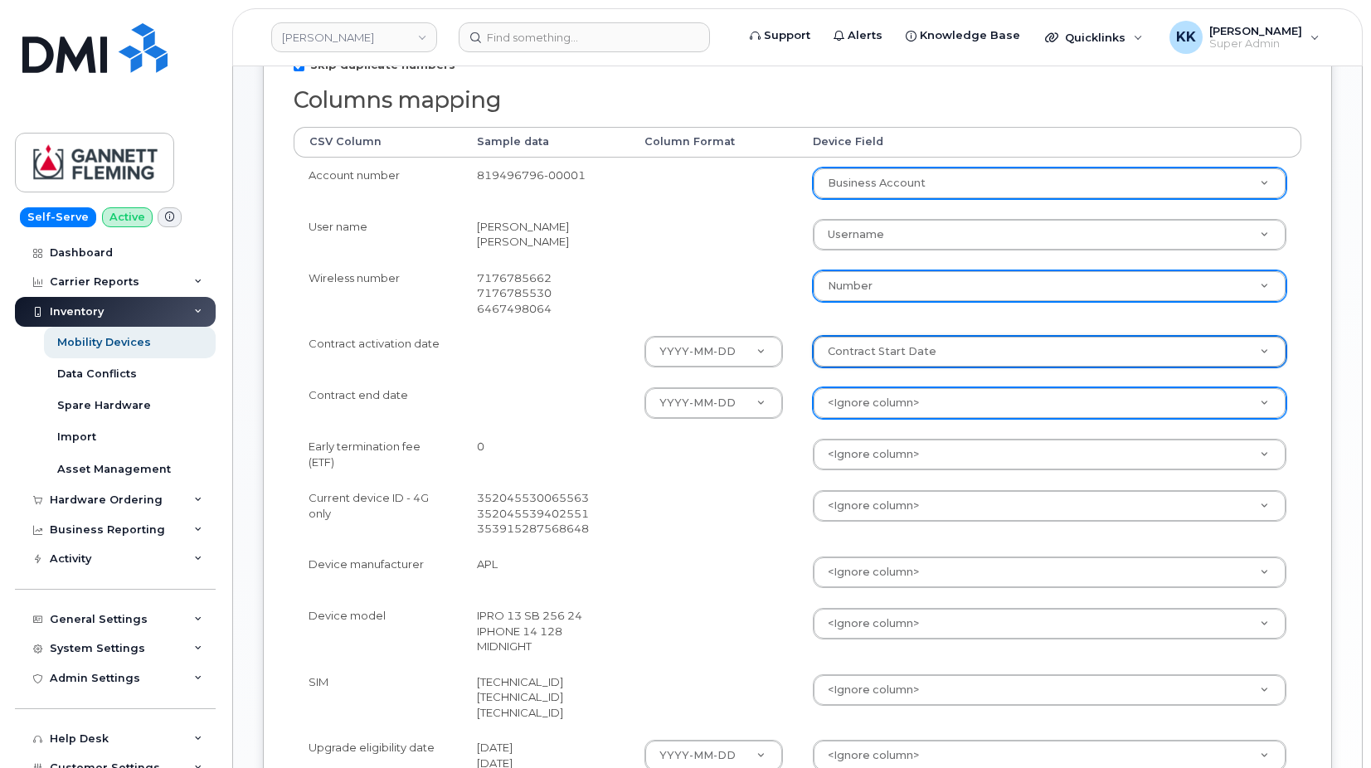
click at [879, 401] on body "Gannett Fleming Support Alerts Knowledge Base Quicklinks Suspend / Cancel Devic…" at bounding box center [685, 330] width 1371 height 1507
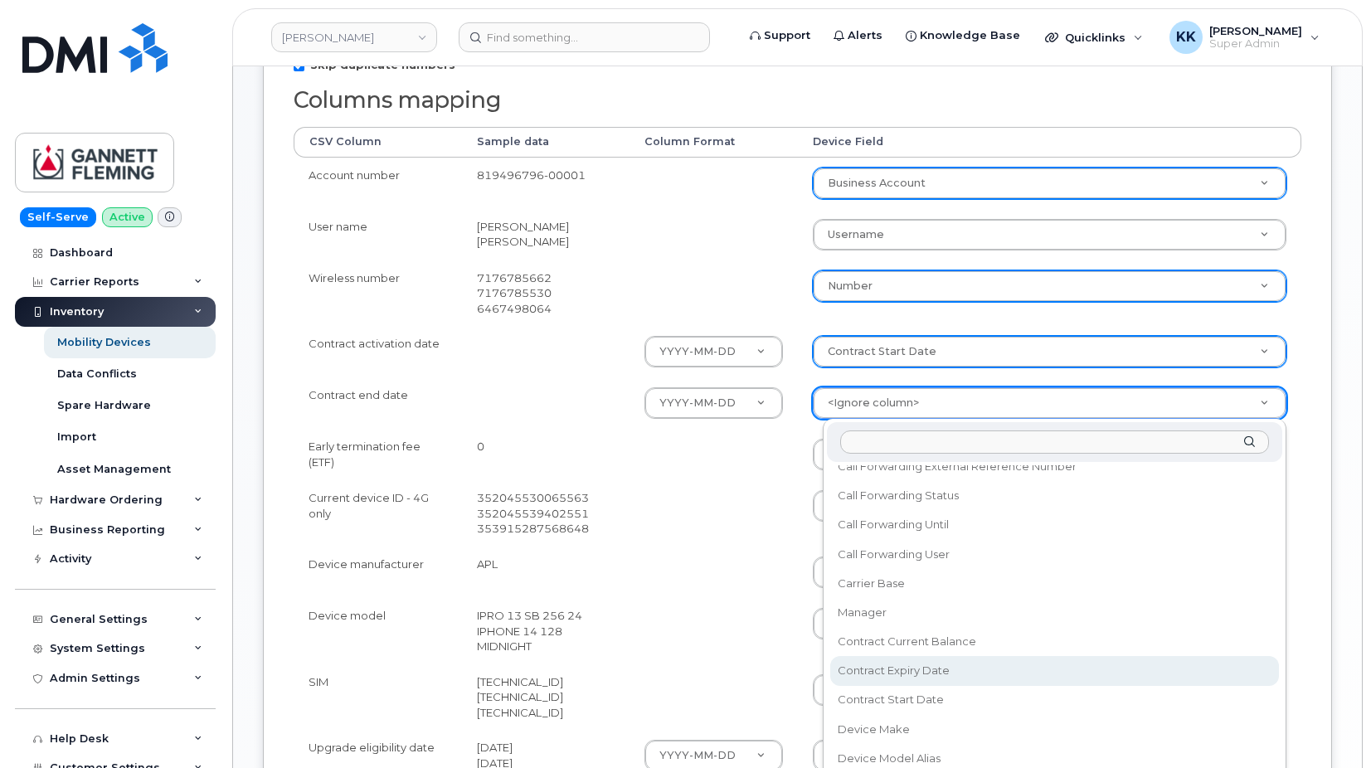
select select "contract_expiry_date"
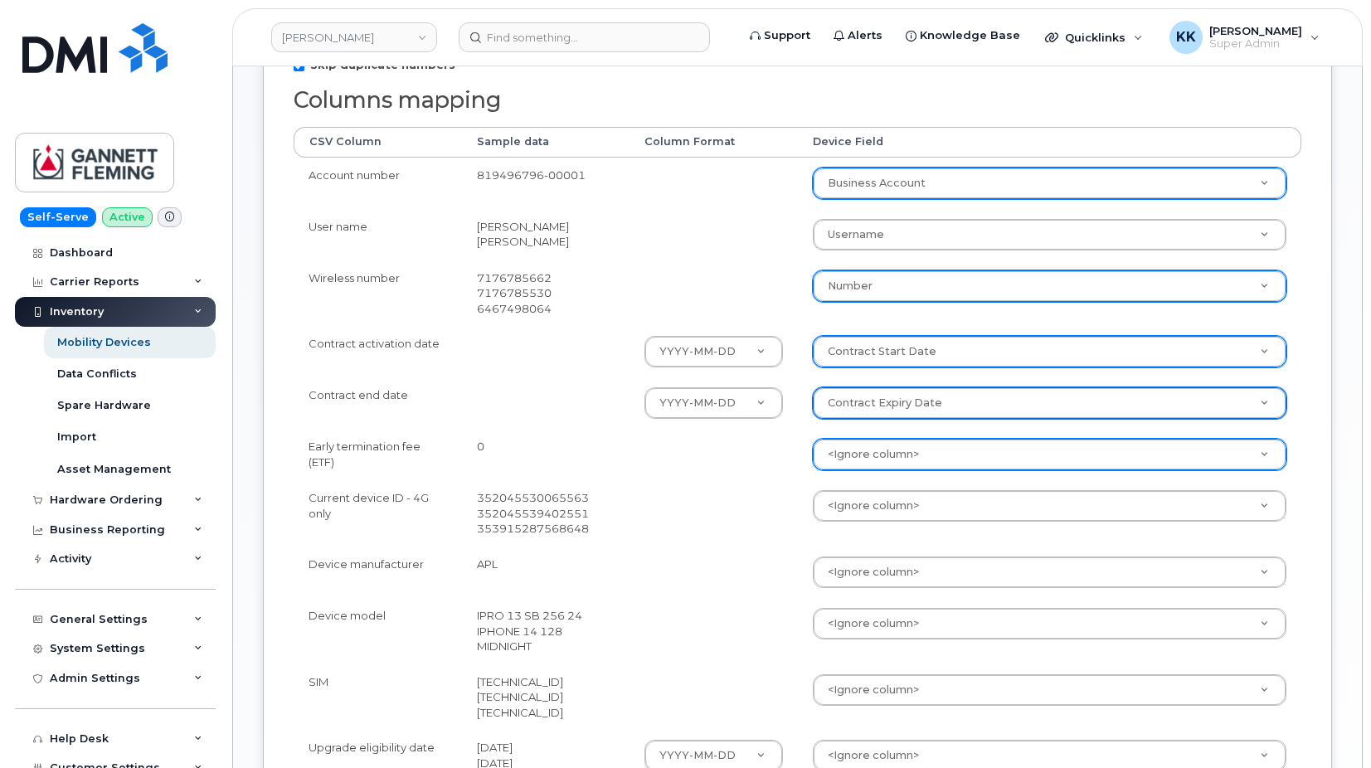
click at [862, 460] on body "Gannett Fleming Support Alerts Knowledge Base Quicklinks Suspend / Cancel Devic…" at bounding box center [685, 330] width 1371 height 1507
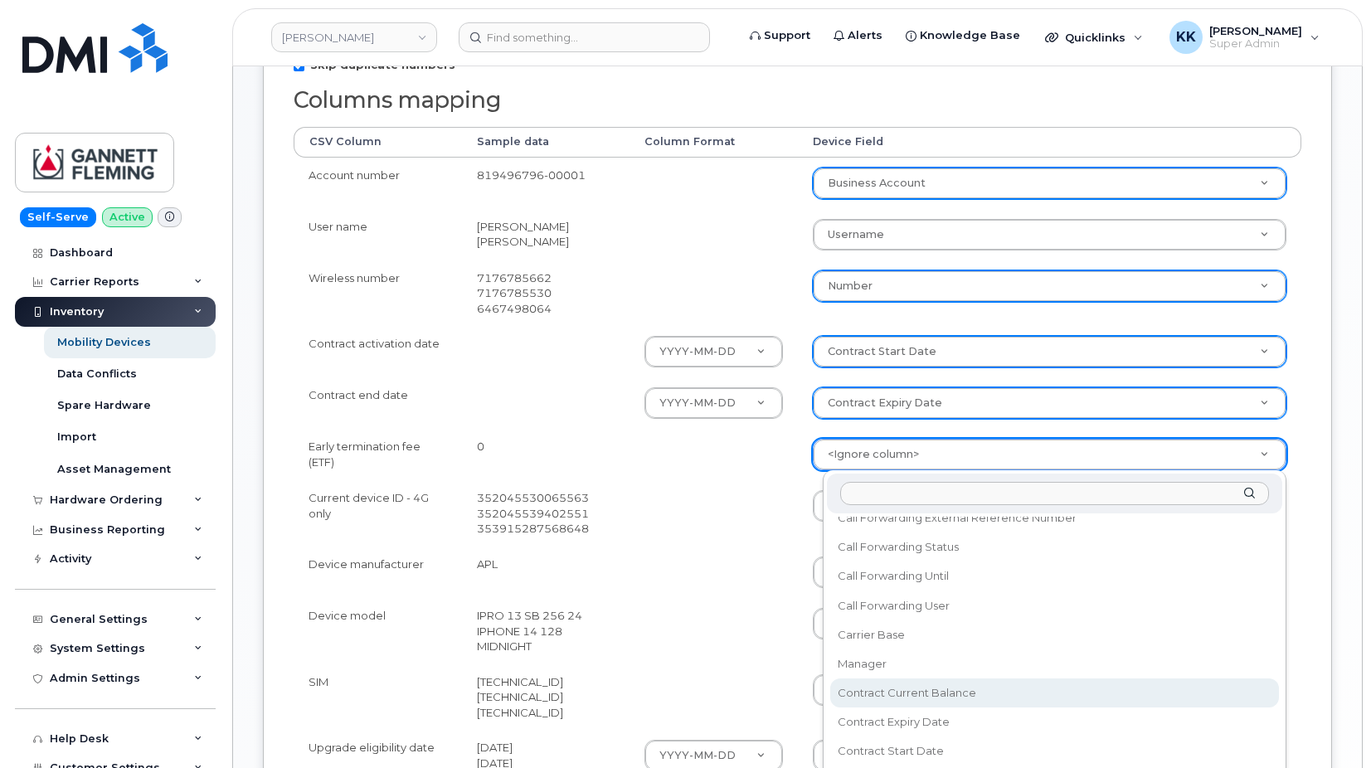
select select "contract_current_balance"
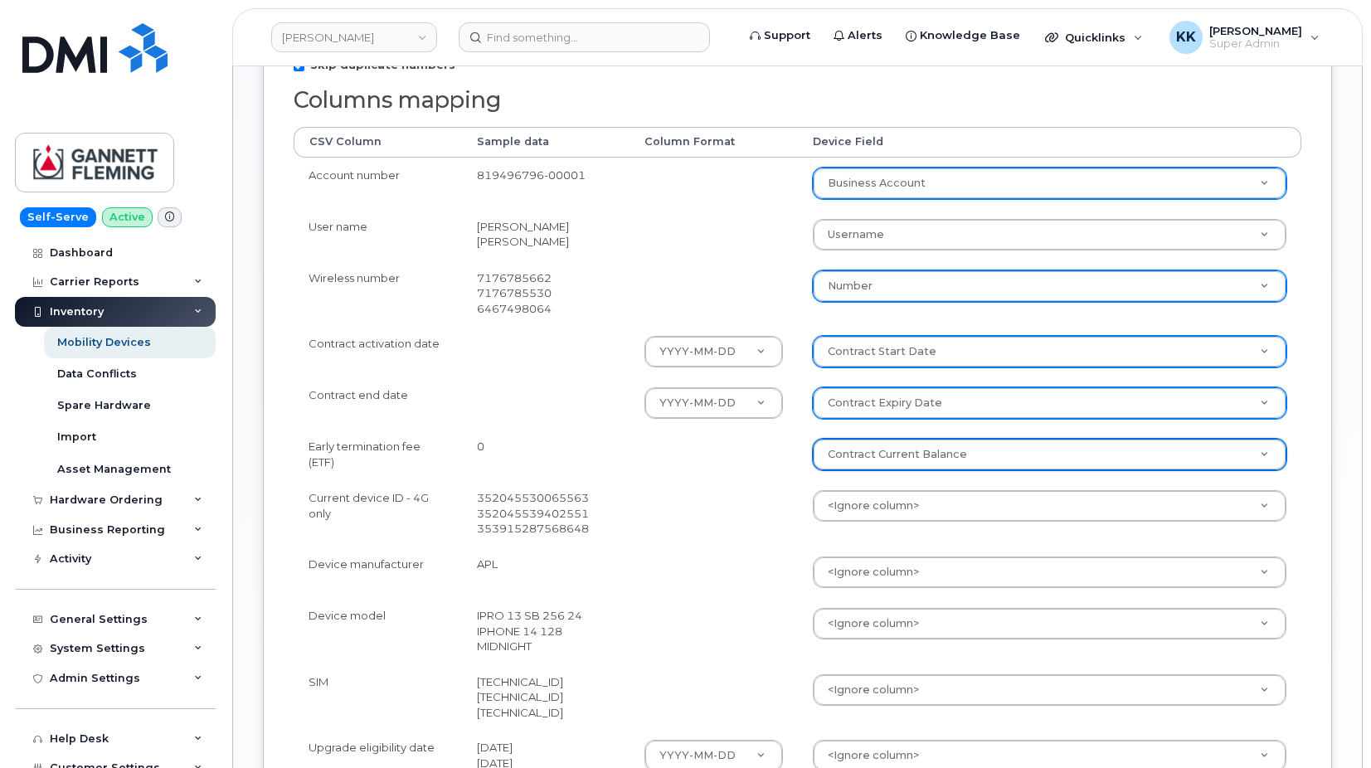
click at [857, 508] on body "Gannett Fleming Support Alerts Knowledge Base Quicklinks Suspend / Cancel Devic…" at bounding box center [685, 330] width 1371 height 1507
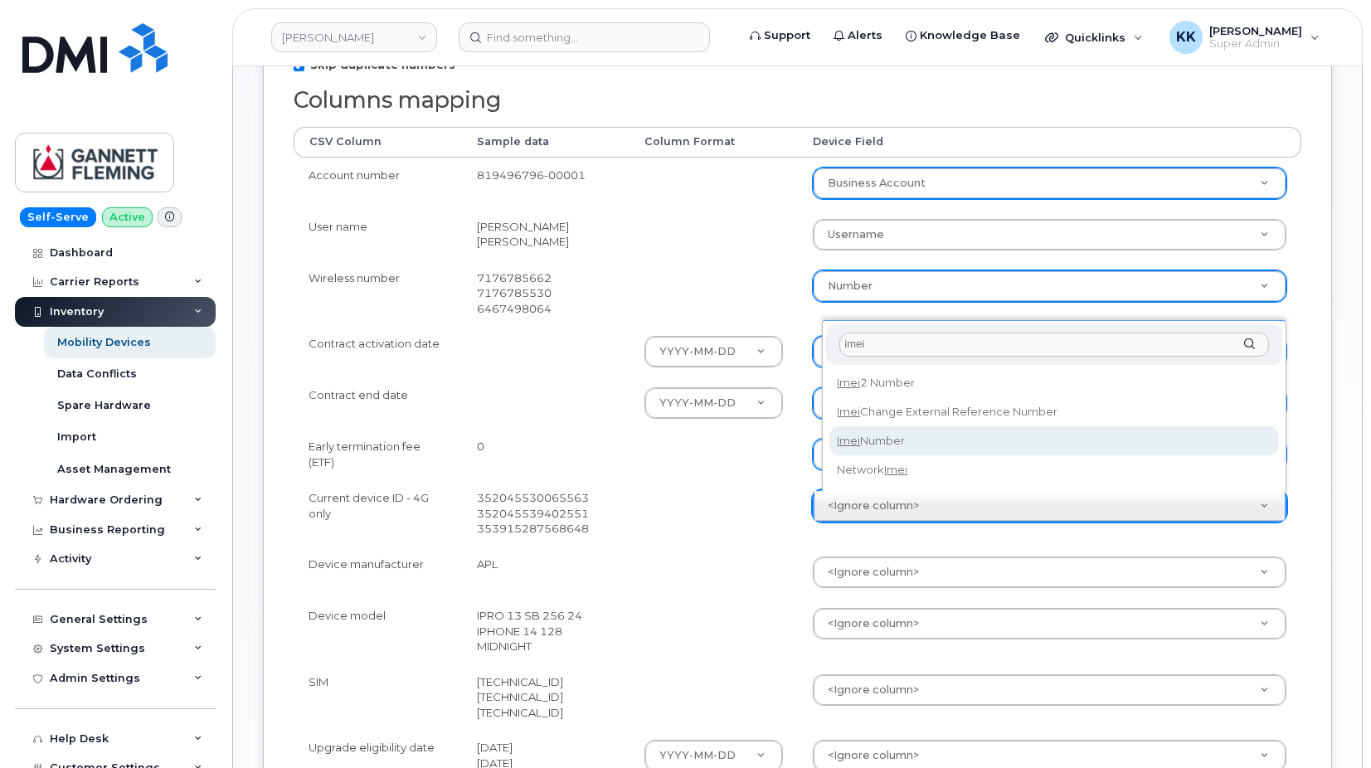
type input "imei"
select select "imei_number"
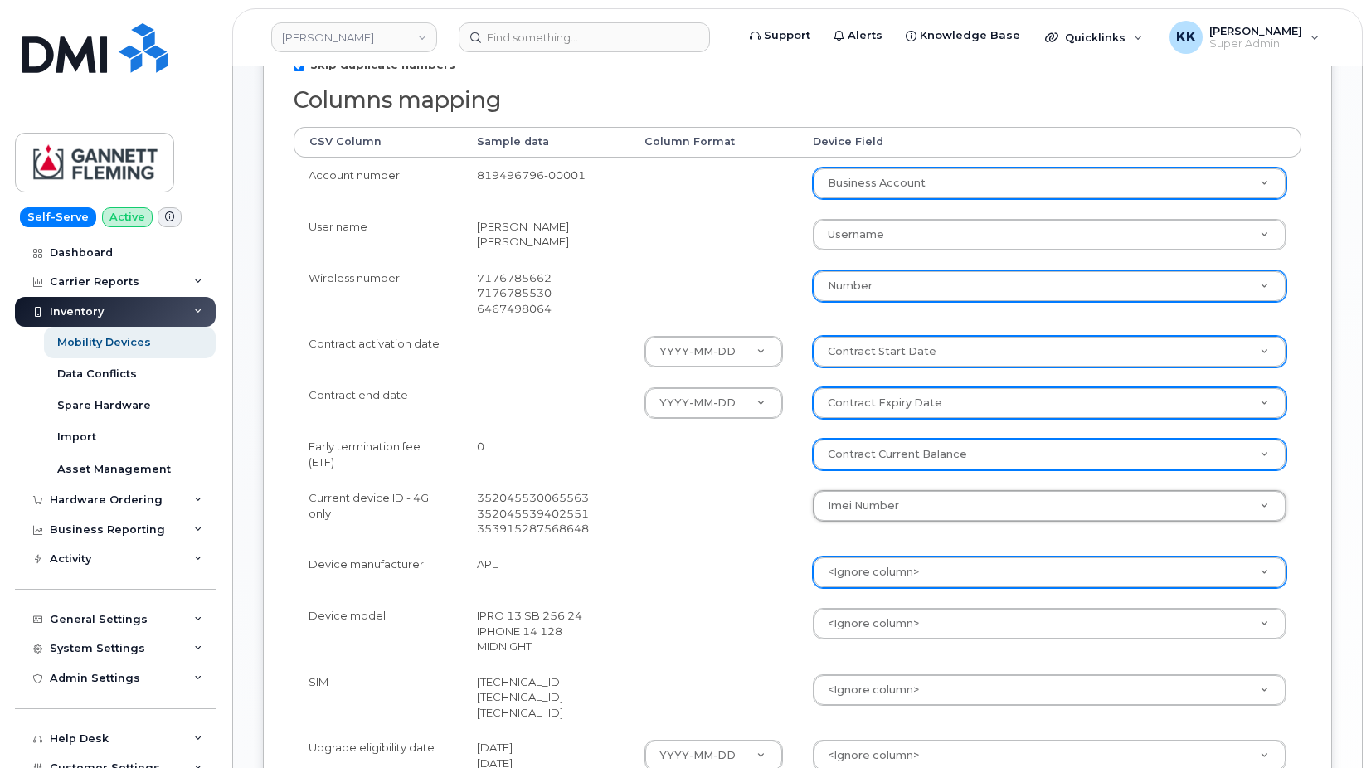
click at [874, 576] on body "Gannett Fleming Support Alerts Knowledge Base Quicklinks Suspend / Cancel Devic…" at bounding box center [685, 330] width 1371 height 1507
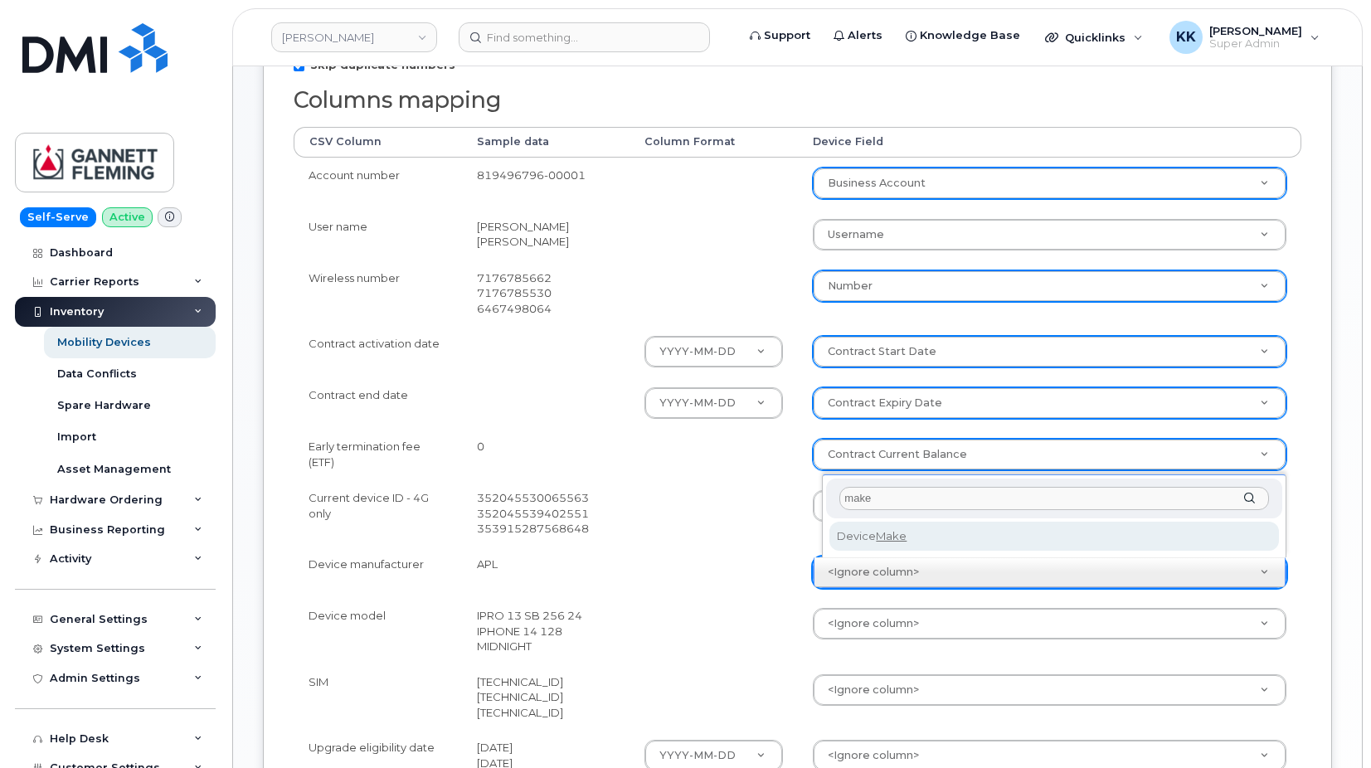
type input "make"
select select "device_make_id"
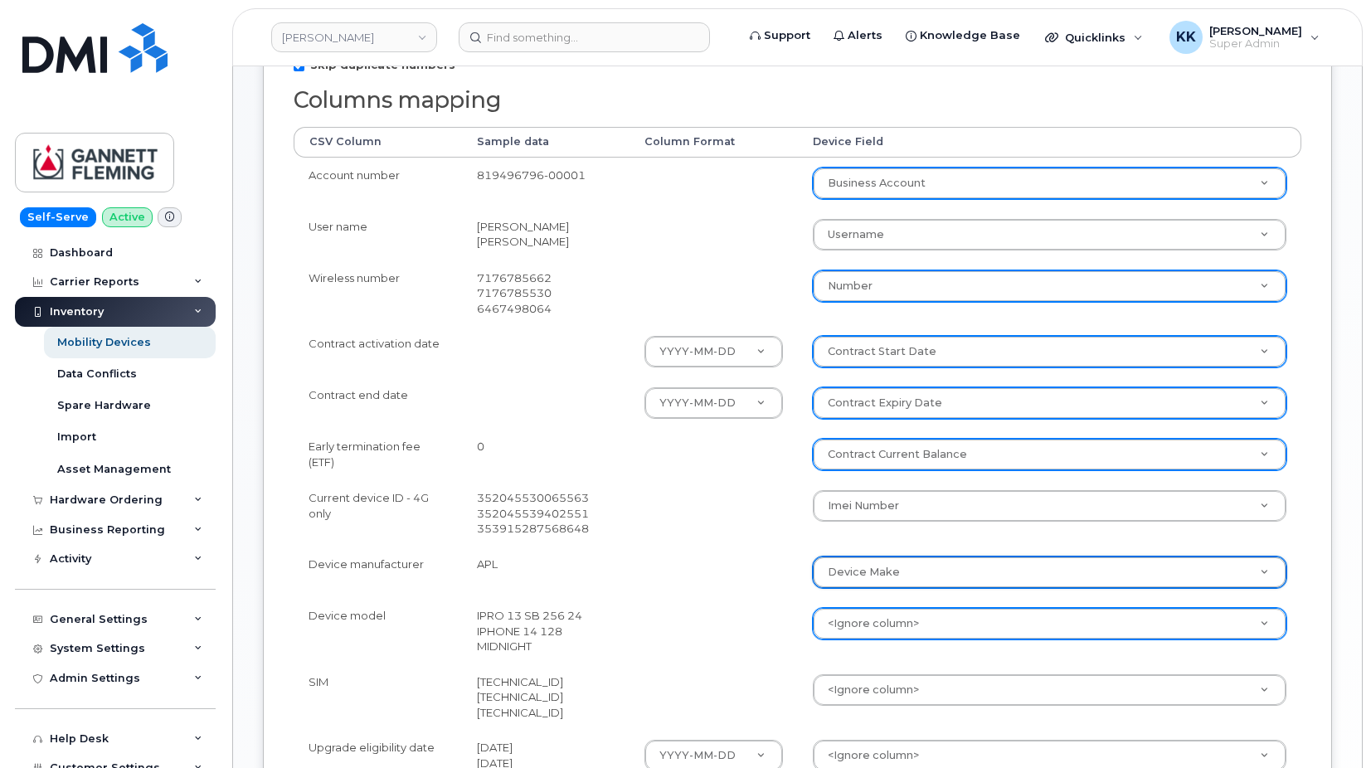
click at [861, 634] on body "Gannett Fleming Support Alerts Knowledge Base Quicklinks Suspend / Cancel Devic…" at bounding box center [685, 330] width 1371 height 1507
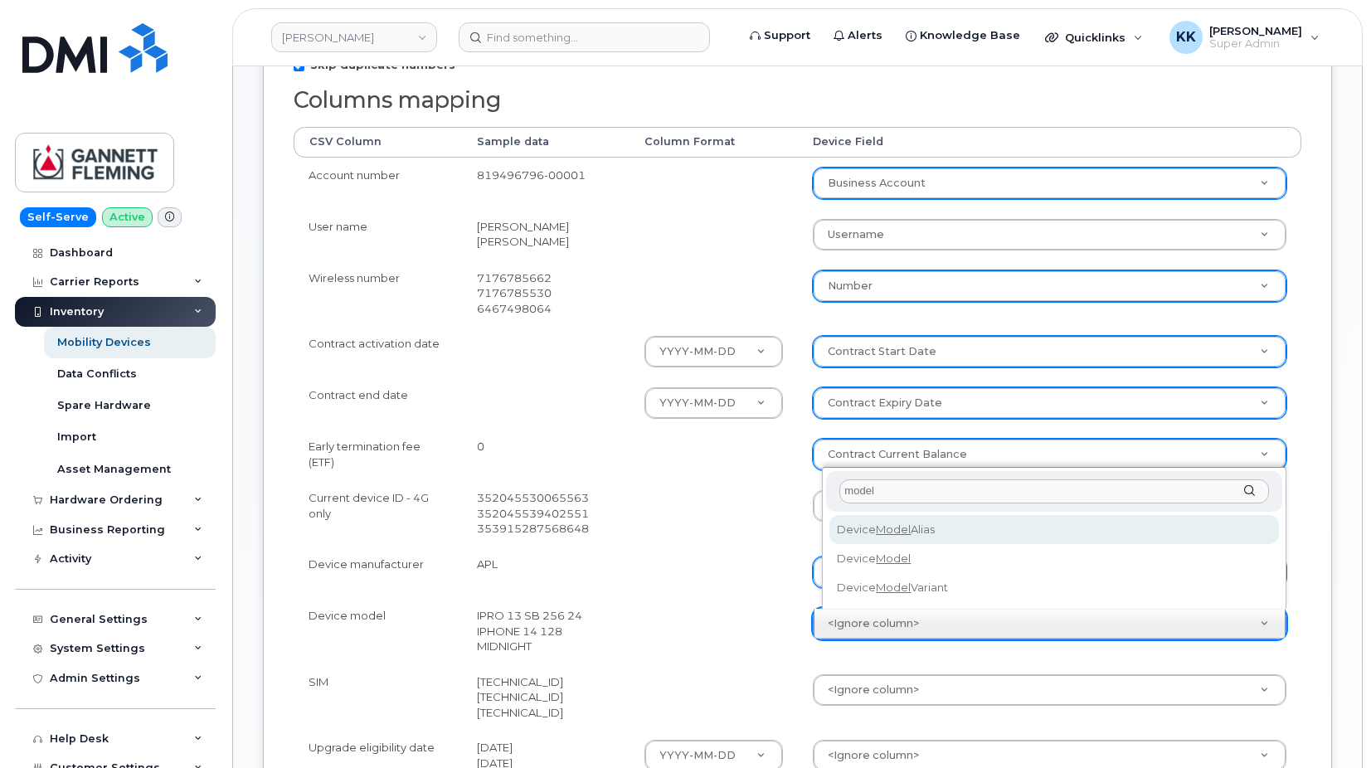
type input "model"
select select "device_model_alias"
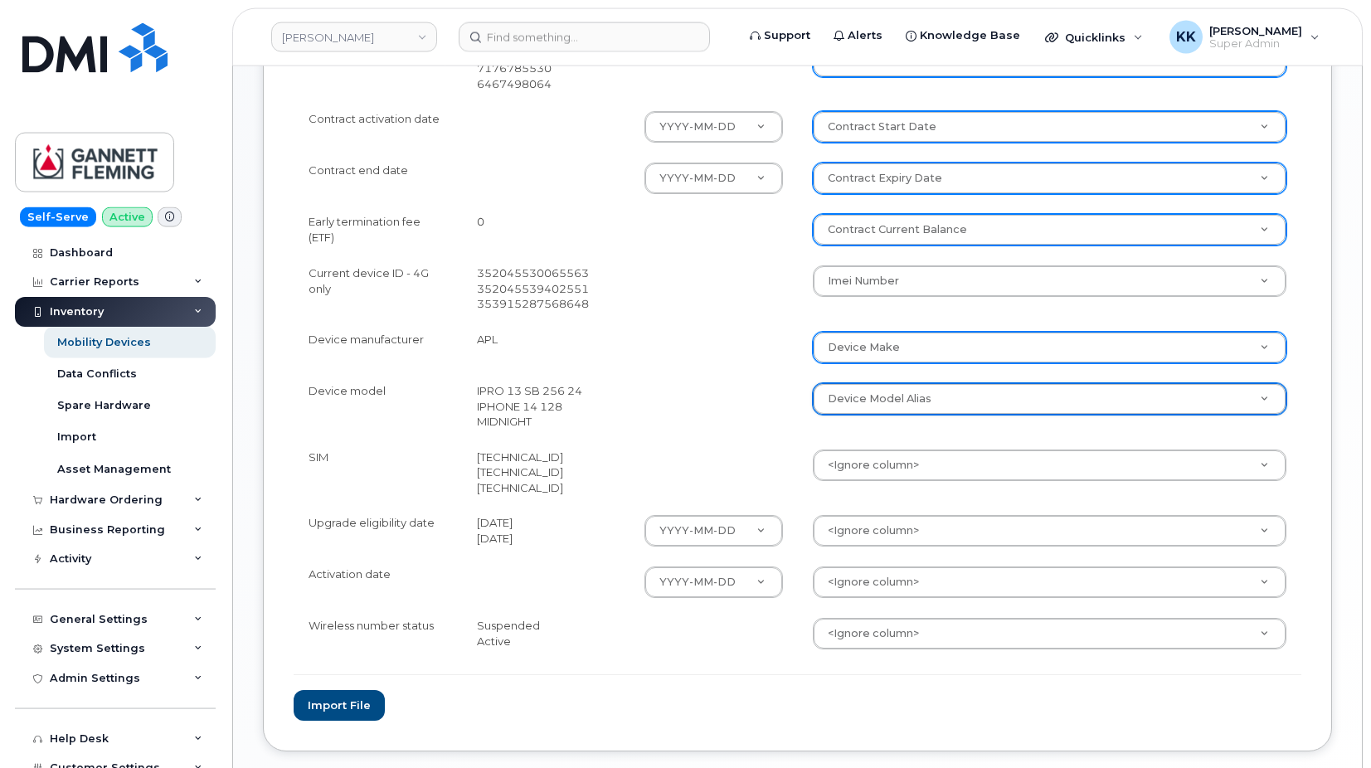
scroll to position [677, 0]
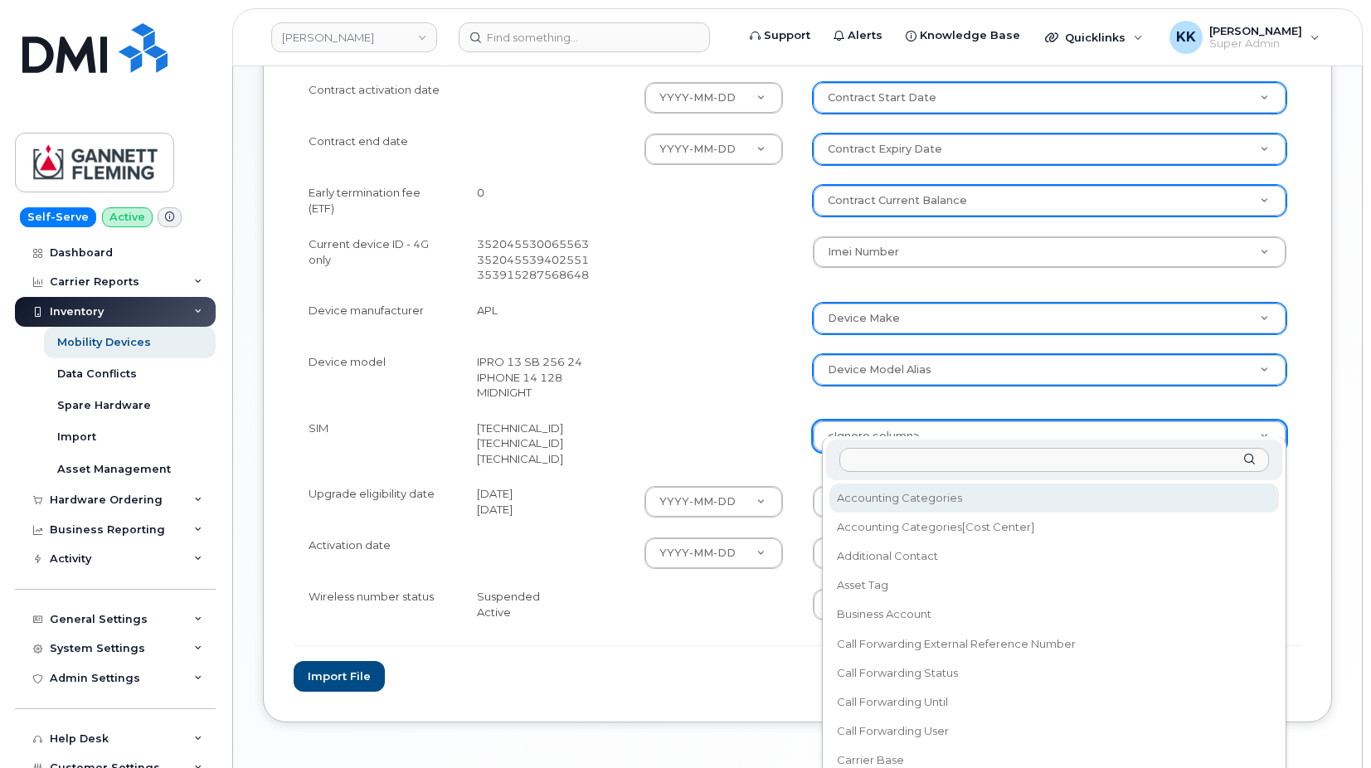
click at [884, 426] on body "Gannett Fleming Support Alerts Knowledge Base Quicklinks Suspend / Cancel Devic…" at bounding box center [685, 76] width 1371 height 1507
type input "sim"
select select "sim_number"
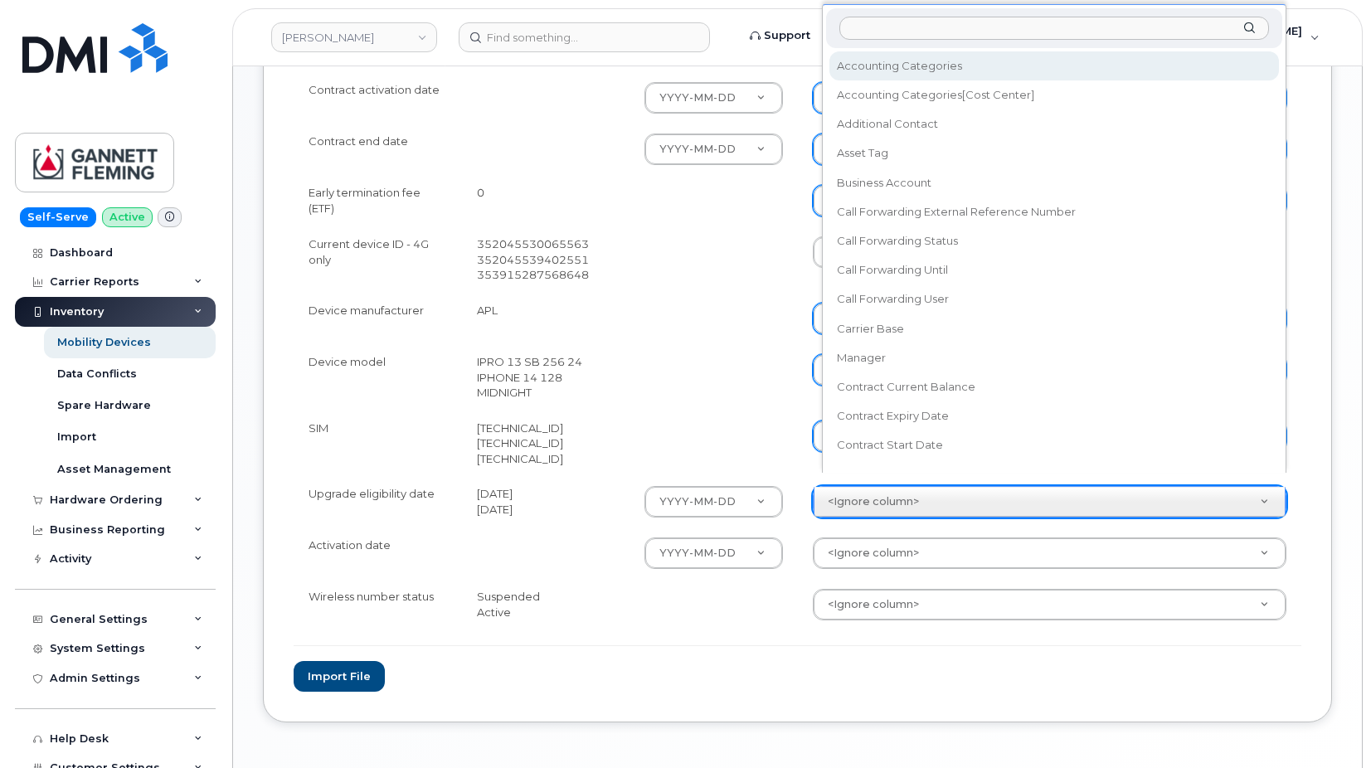
click at [883, 490] on body "Gannett Fleming Support Alerts Knowledge Base Quicklinks Suspend / Cancel Devic…" at bounding box center [685, 76] width 1371 height 1507
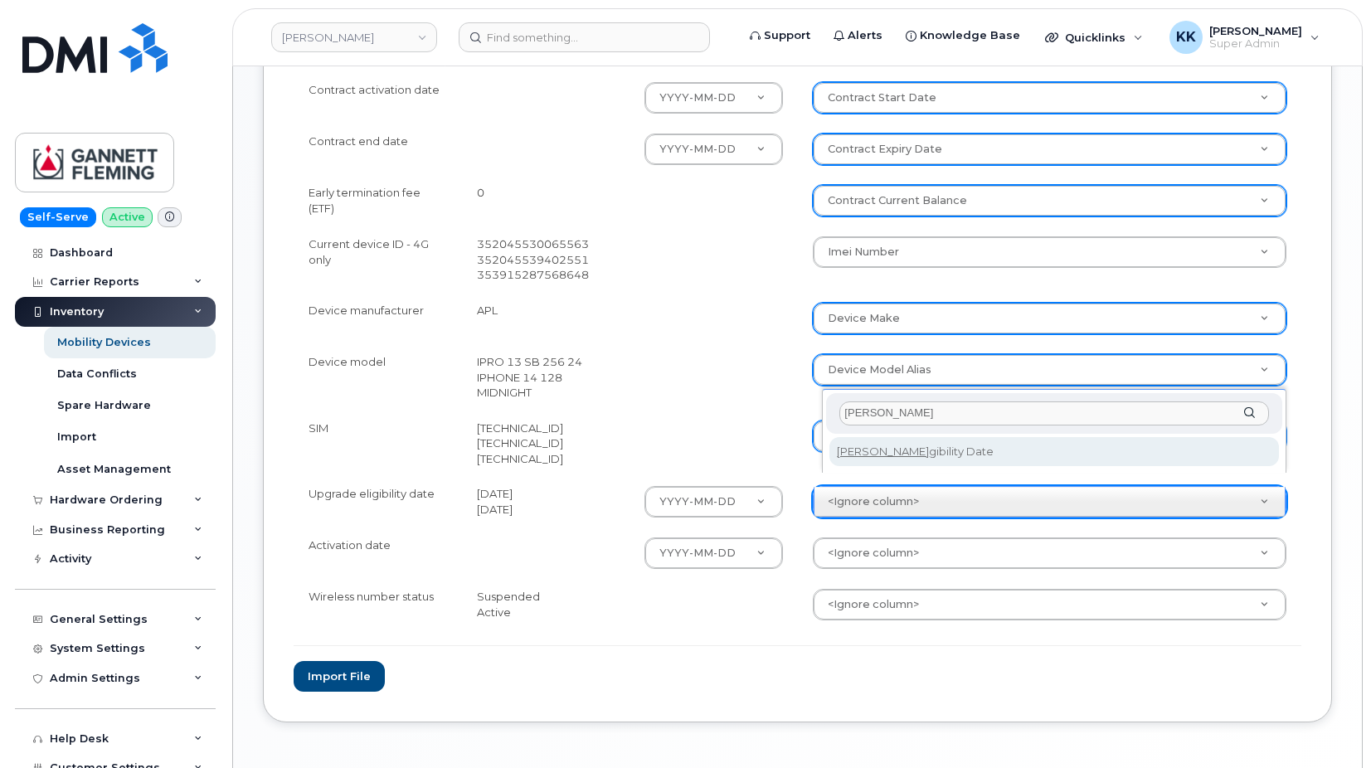
type input "eli"
select select "eligibility_date"
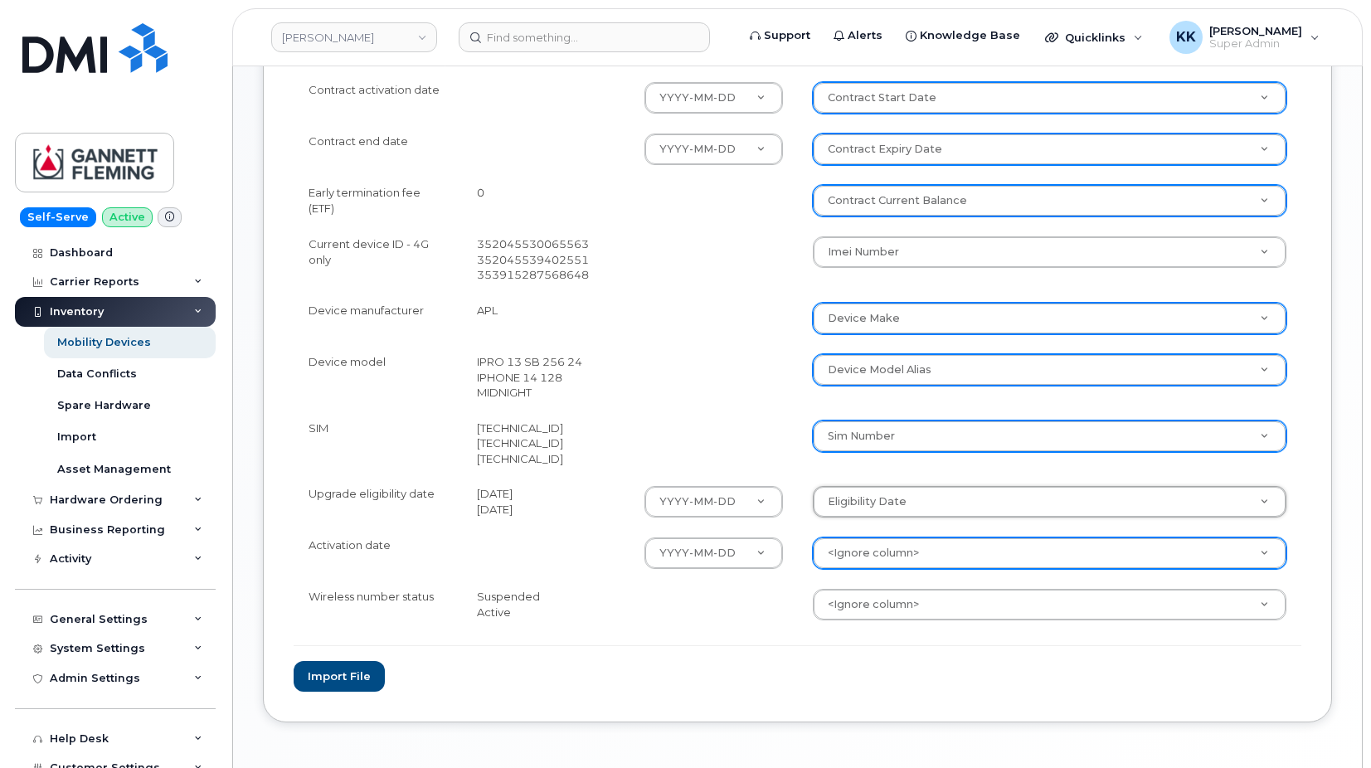
click at [862, 547] on body "Gannett Fleming Support Alerts Knowledge Base Quicklinks Suspend / Cancel Devic…" at bounding box center [685, 76] width 1371 height 1507
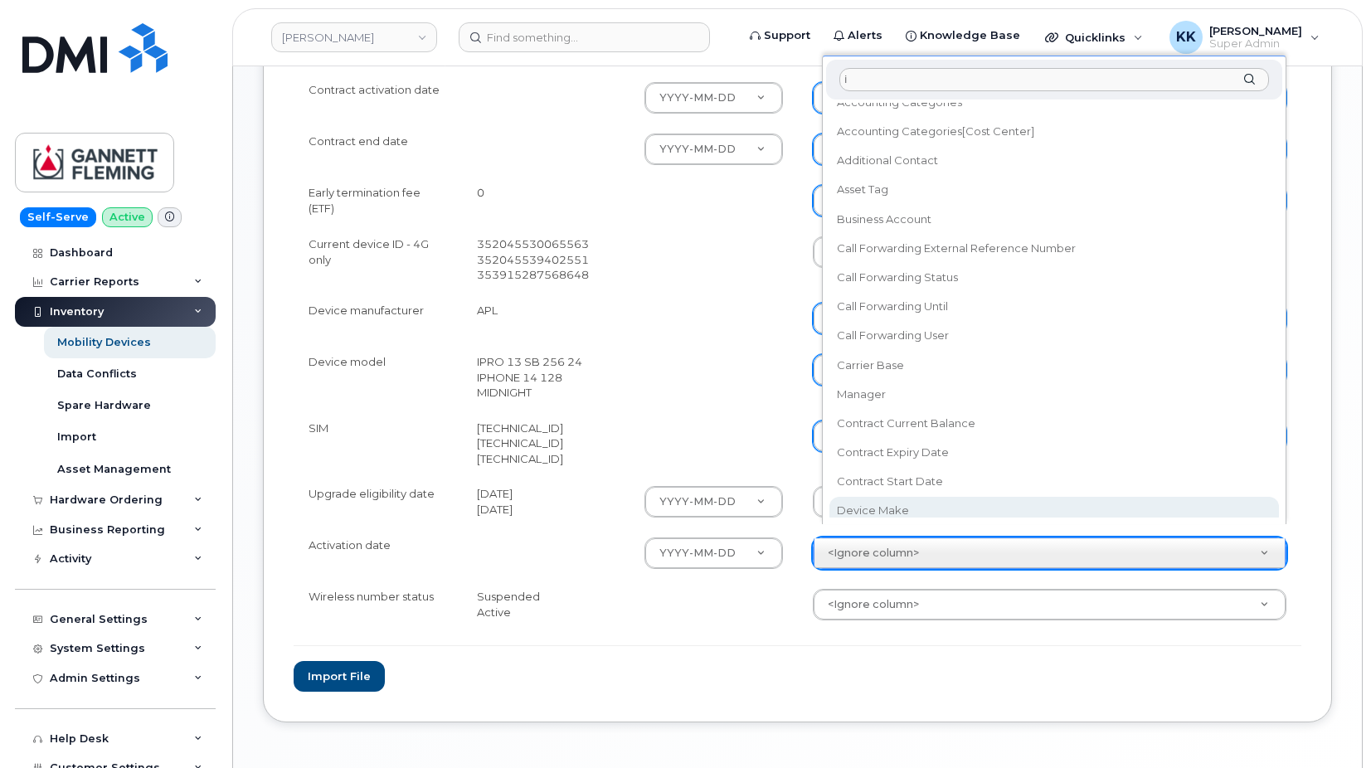
scroll to position [0, 0]
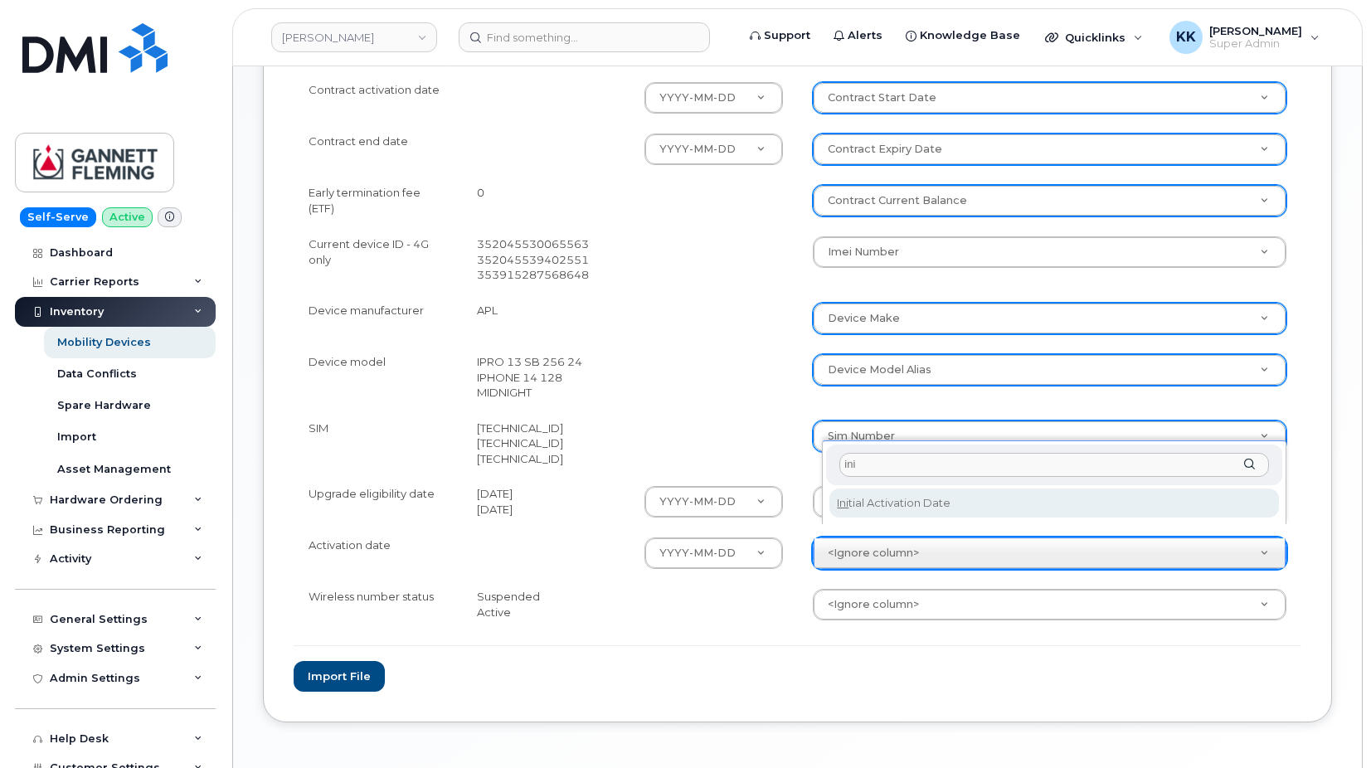
type input "ini"
select select "initial_activation_date"
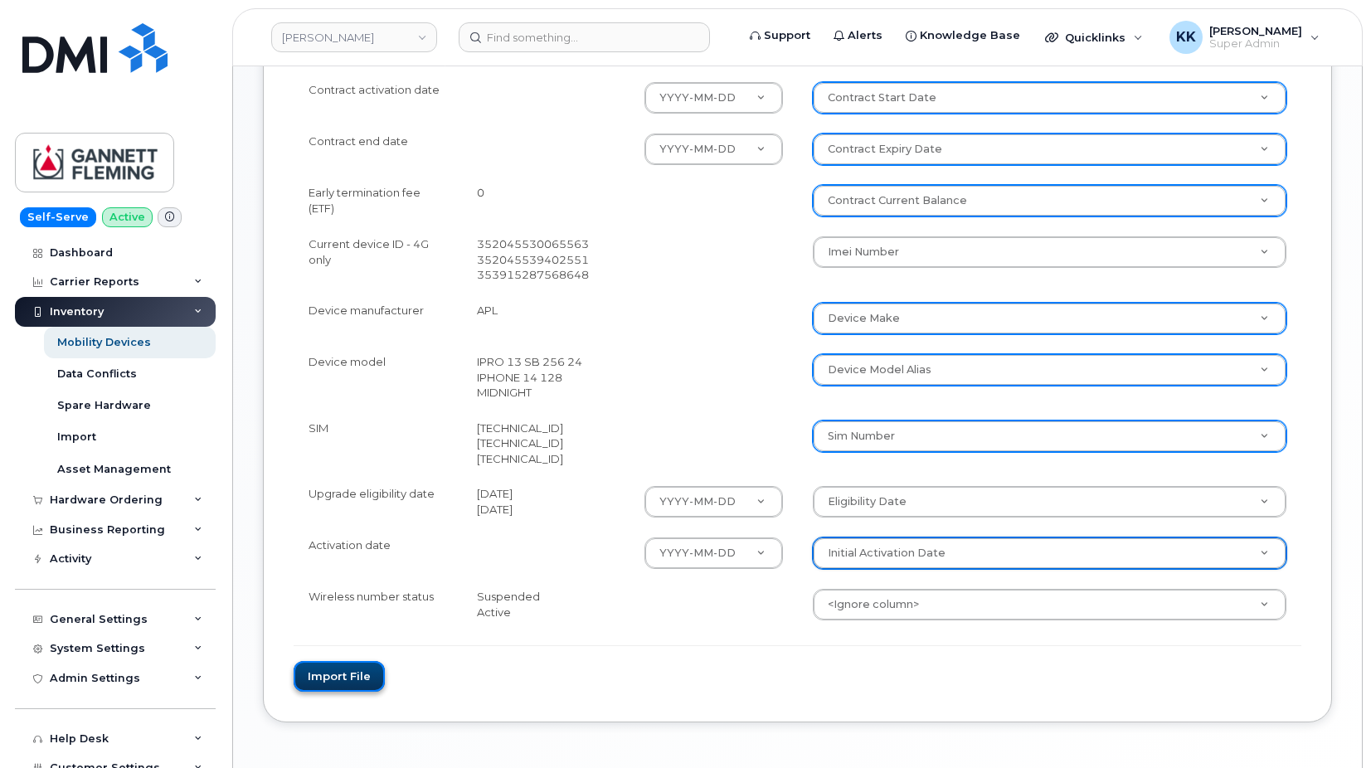
click at [338, 664] on button "Import file" at bounding box center [339, 676] width 91 height 31
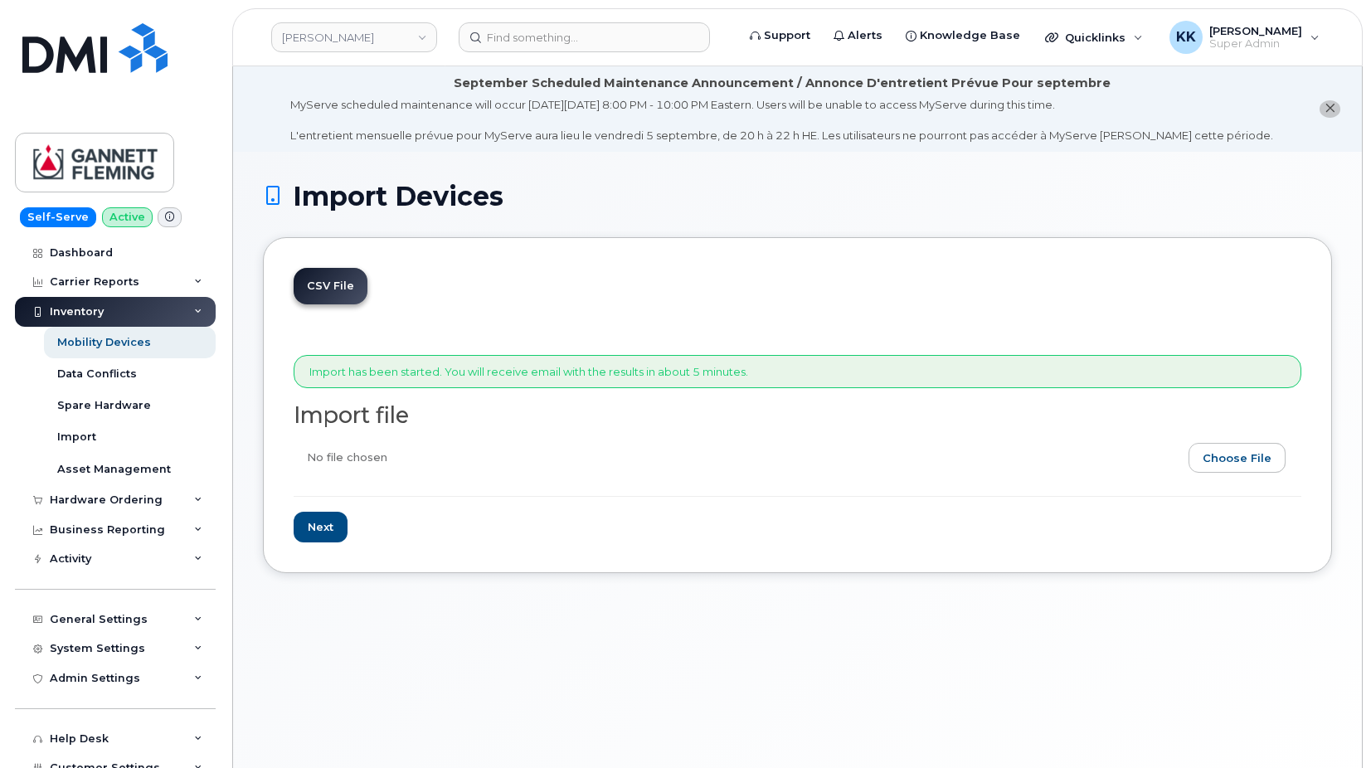
click at [876, 218] on div "Import Devices" at bounding box center [797, 210] width 1069 height 56
click at [350, 45] on link "[PERSON_NAME]" at bounding box center [354, 37] width 166 height 30
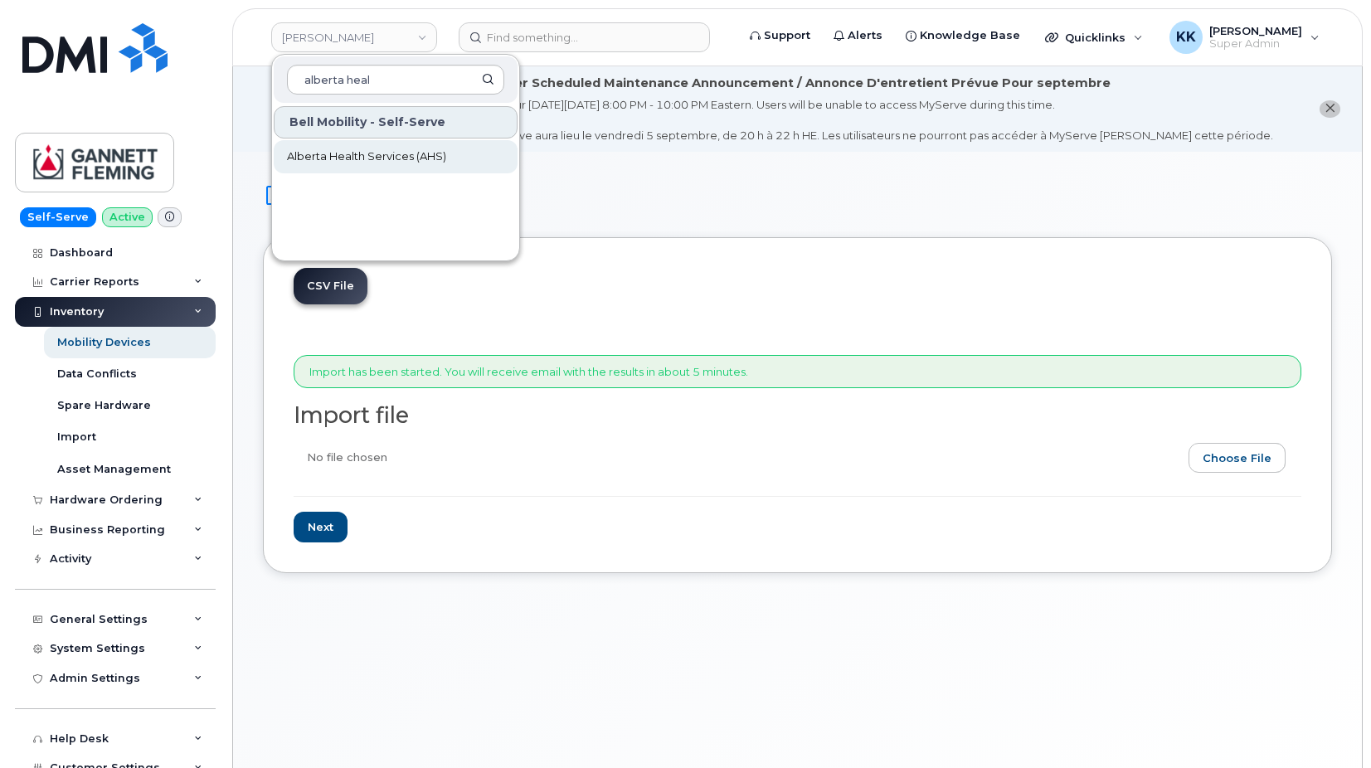
type input "alberta heal"
click at [356, 159] on span "Alberta Health Services (AHS)" at bounding box center [366, 156] width 159 height 17
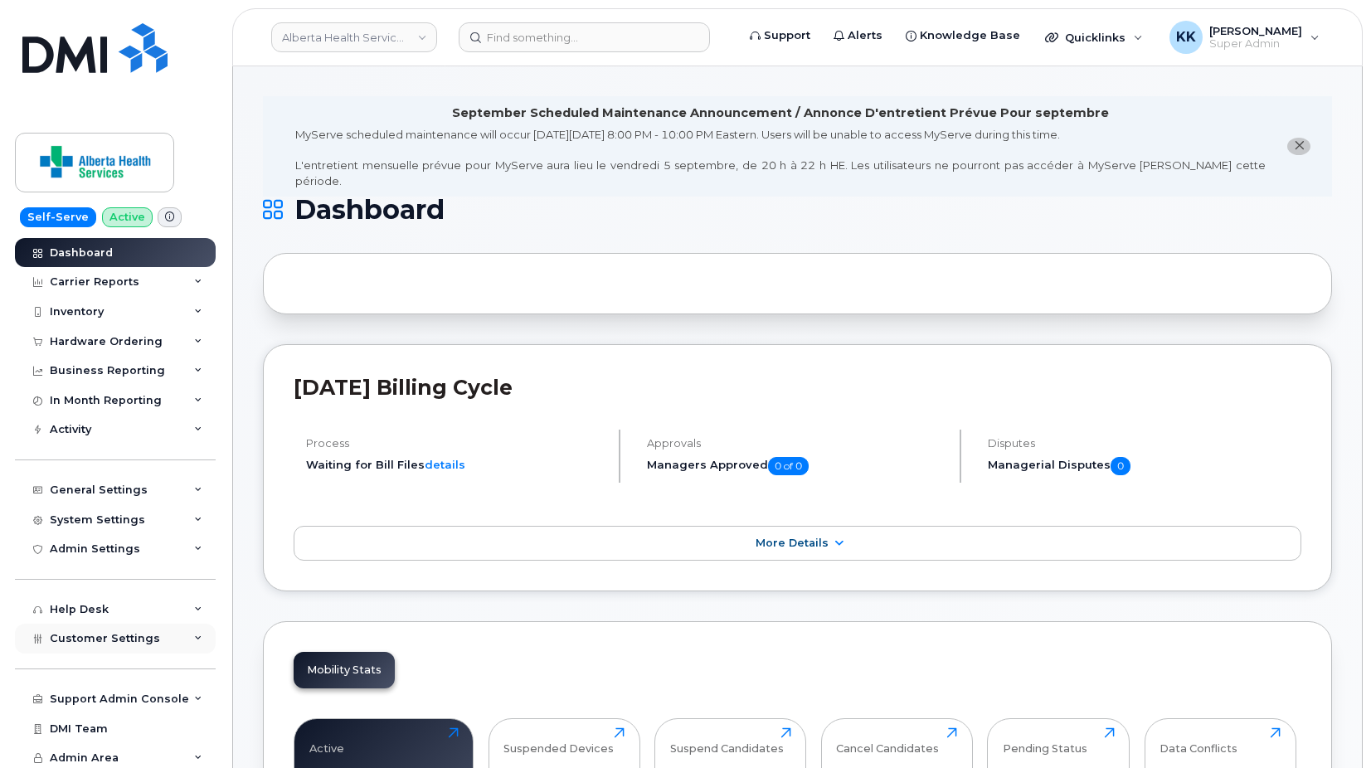
click at [119, 632] on div "Customer Settings" at bounding box center [115, 639] width 201 height 30
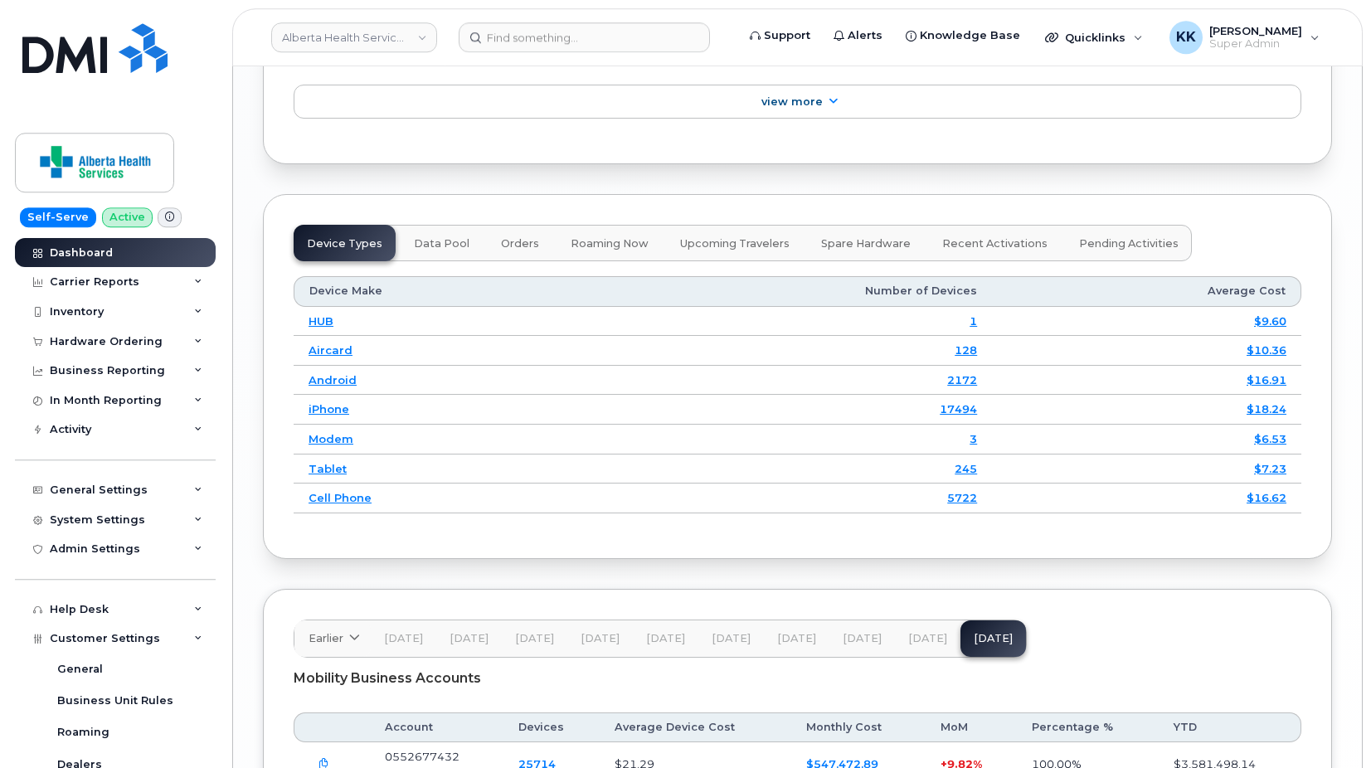
scroll to position [2427, 0]
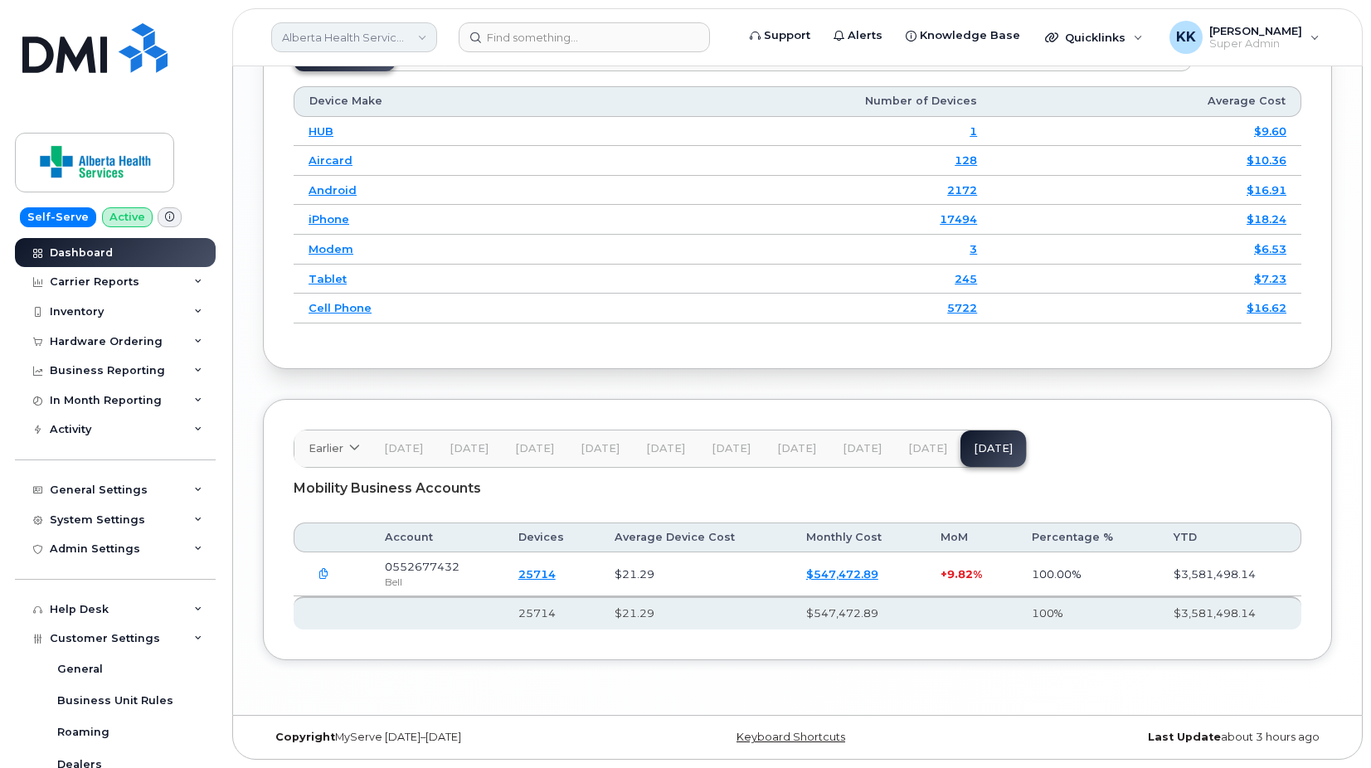
click at [329, 32] on link "Alberta Health Services (AHS)" at bounding box center [354, 37] width 166 height 30
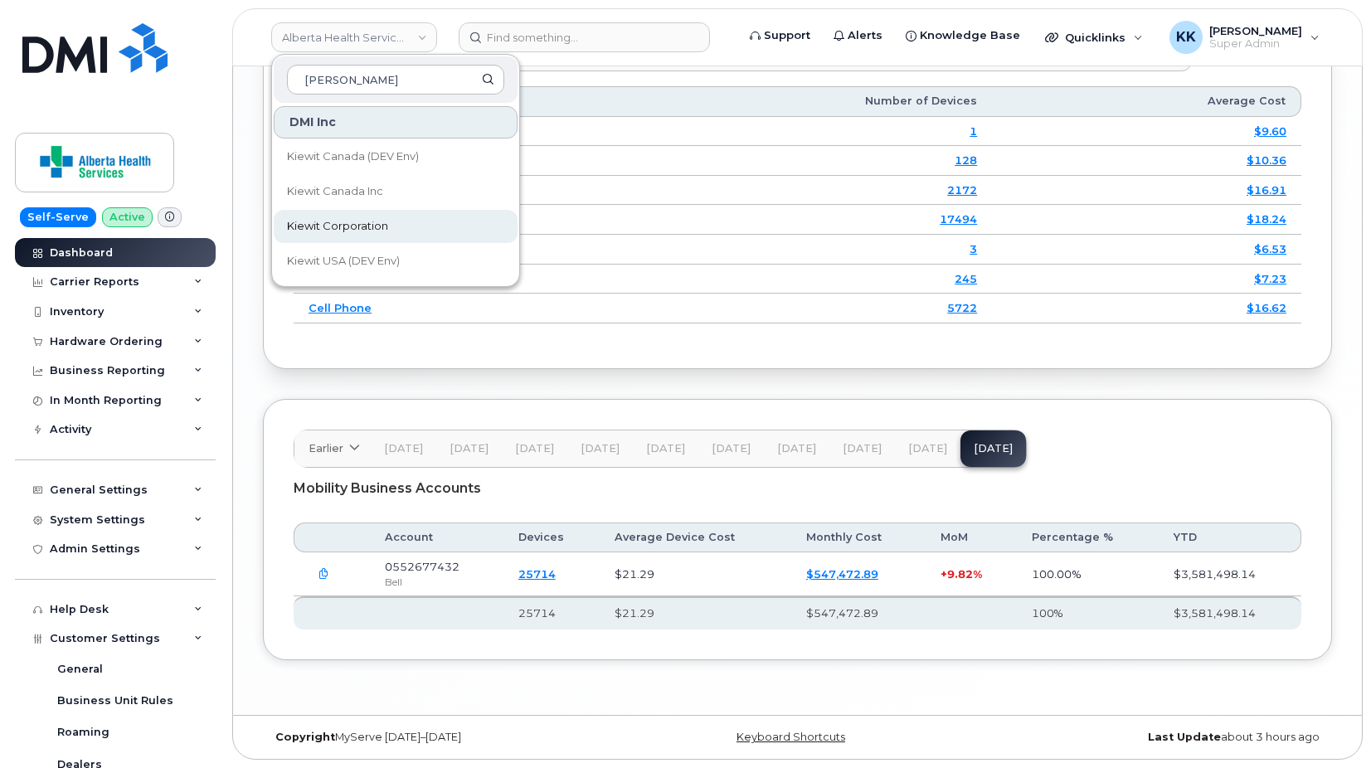
type input "[PERSON_NAME]"
click at [348, 221] on span "Kiewit Corporation" at bounding box center [337, 226] width 101 height 17
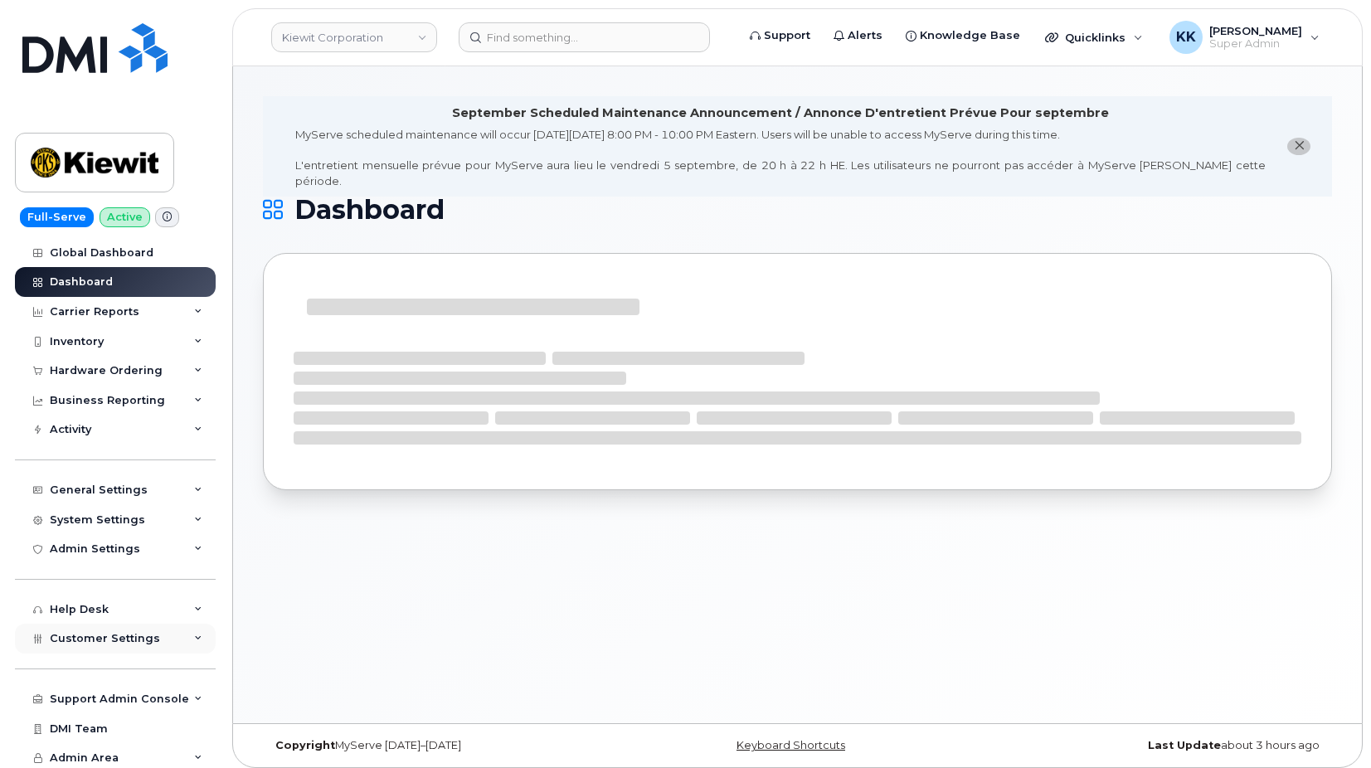
click at [97, 625] on div "Customer Settings" at bounding box center [115, 639] width 201 height 30
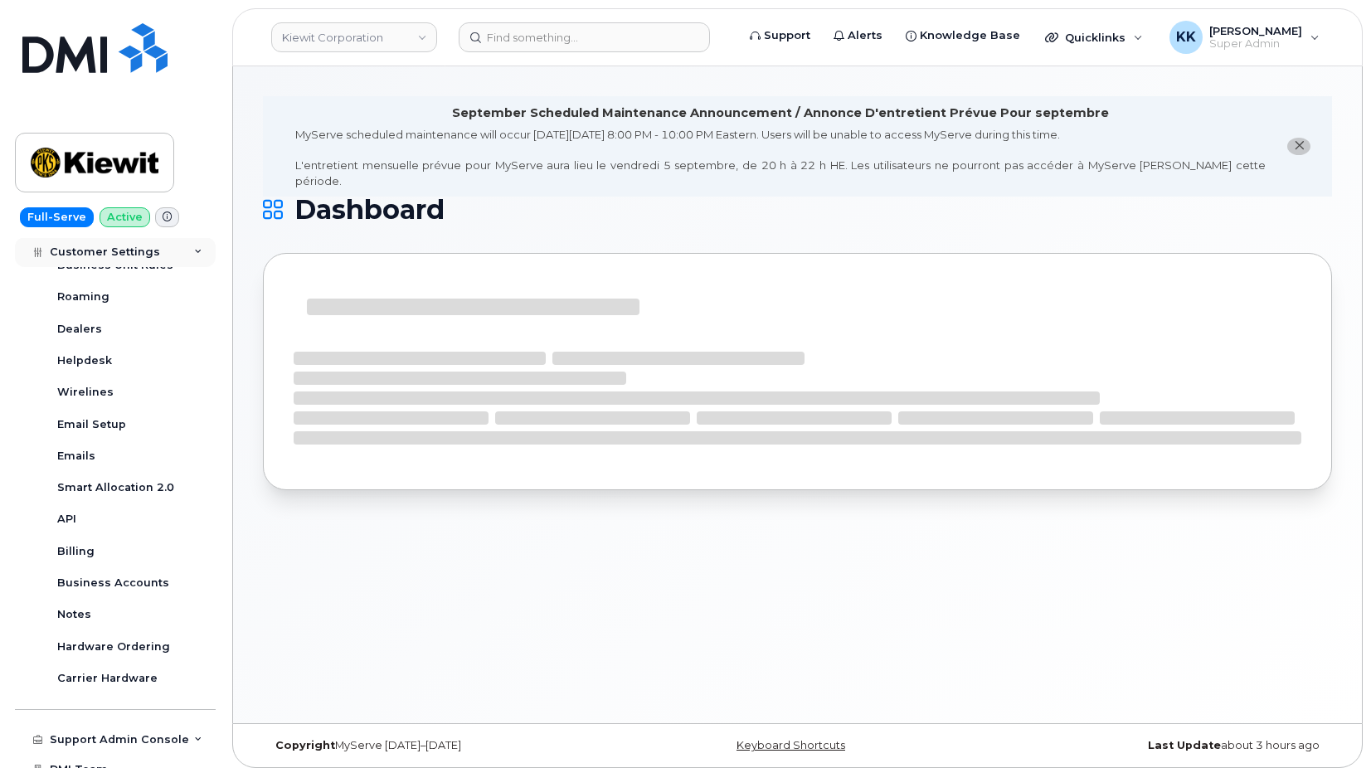
scroll to position [478, 0]
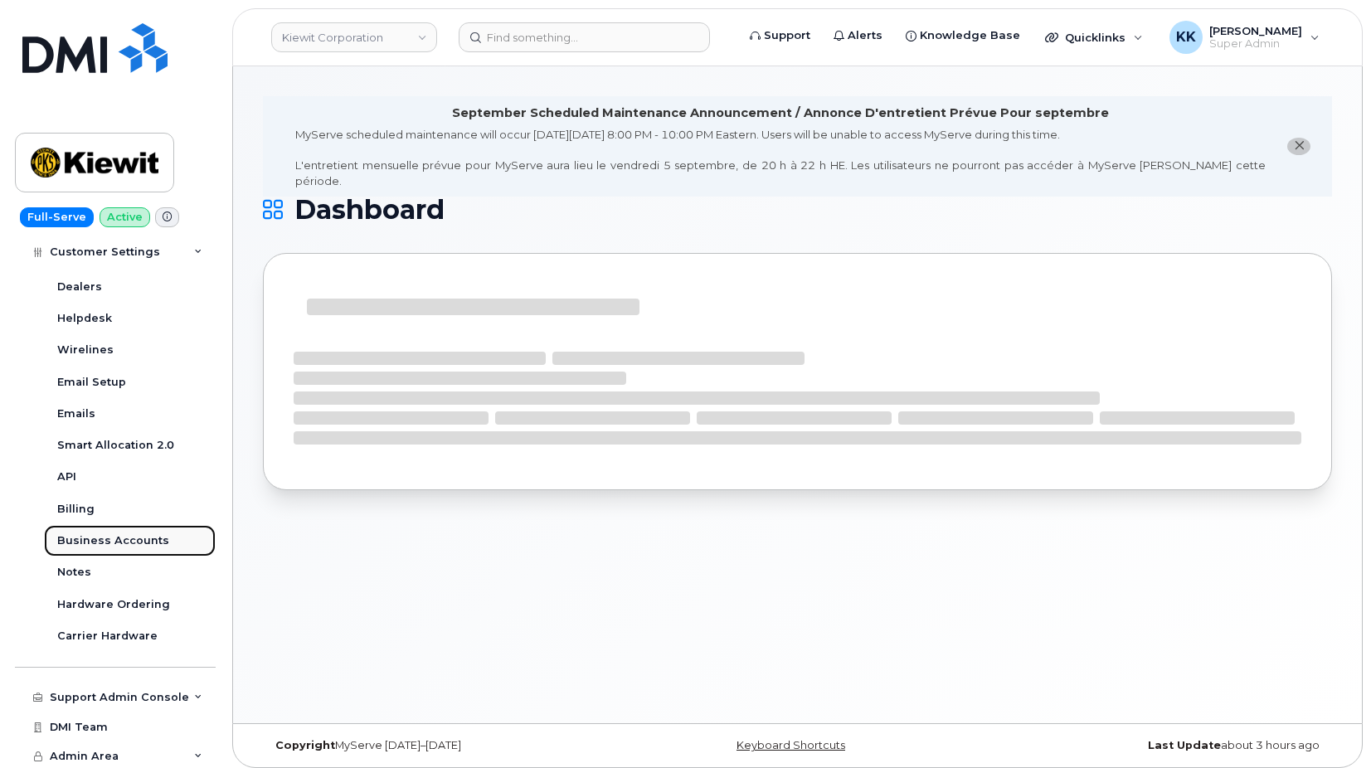
click at [108, 539] on div "Business Accounts" at bounding box center [113, 540] width 112 height 15
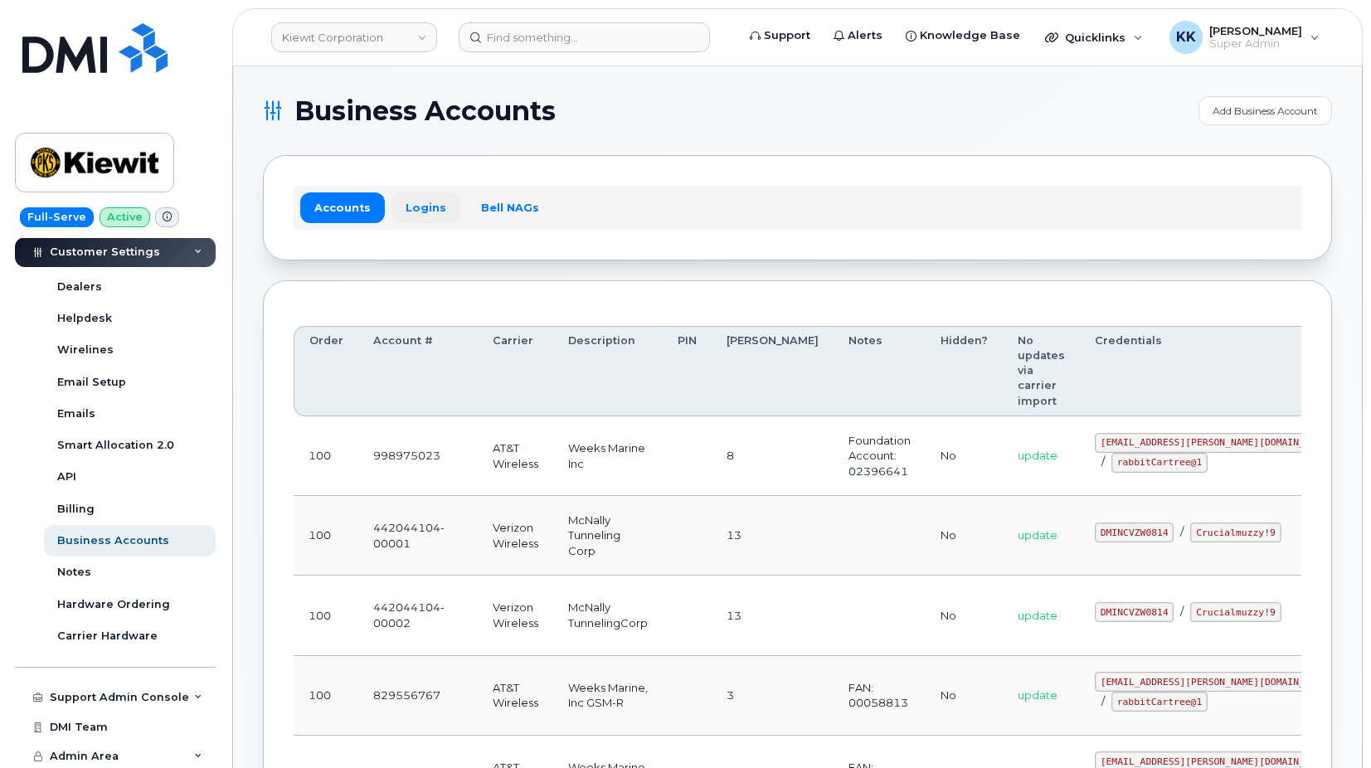
click at [414, 197] on link "Logins" at bounding box center [426, 207] width 69 height 30
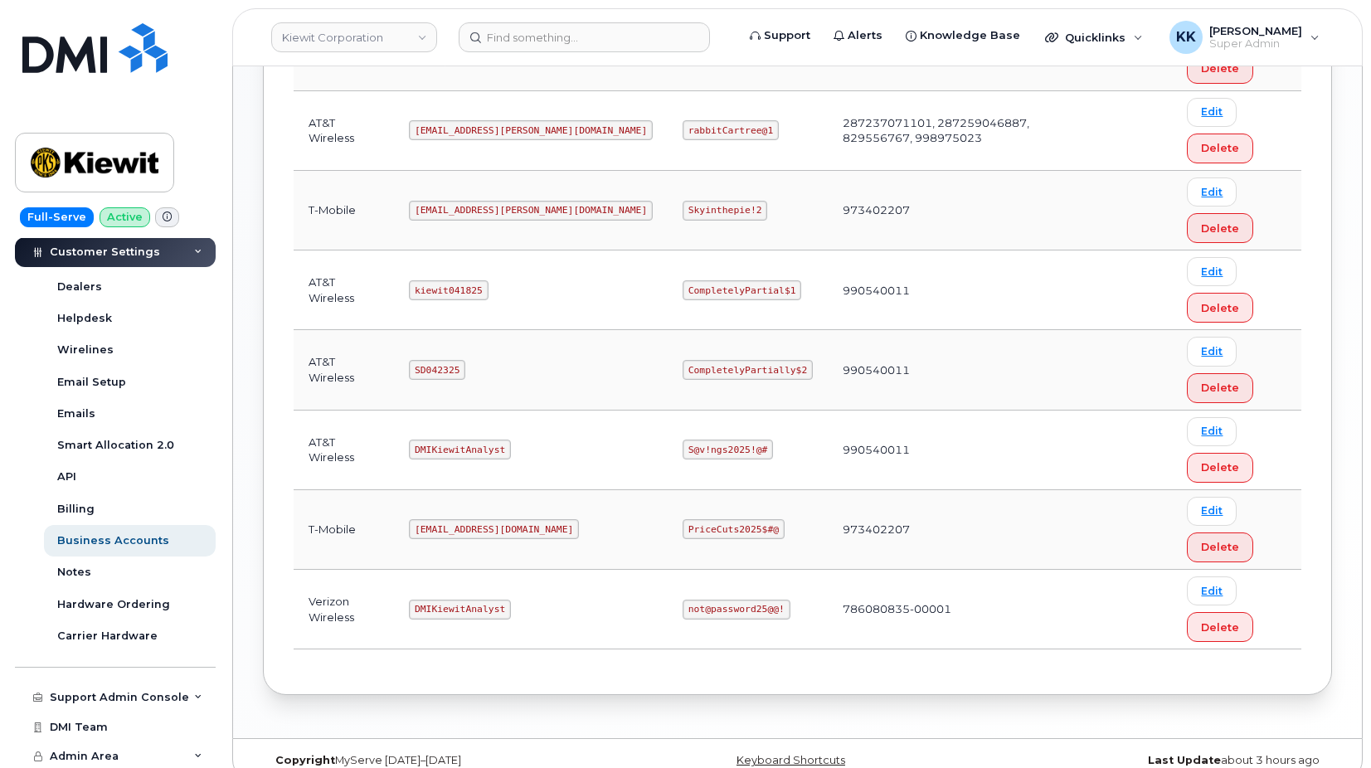
scroll to position [806, 0]
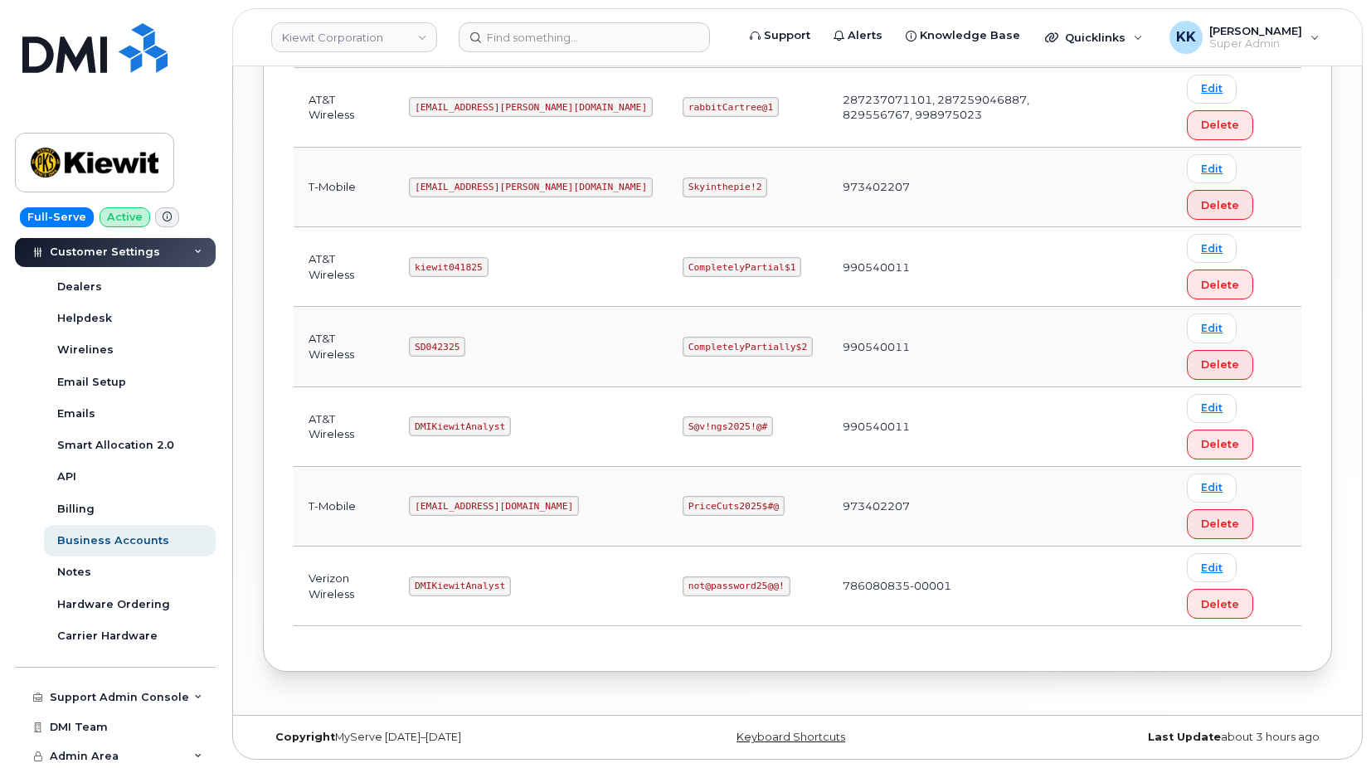
click at [499, 504] on code "[EMAIL_ADDRESS][DOMAIN_NAME]" at bounding box center [494, 506] width 170 height 20
click at [683, 500] on code "PriceCuts2025$#@" at bounding box center [734, 506] width 102 height 20
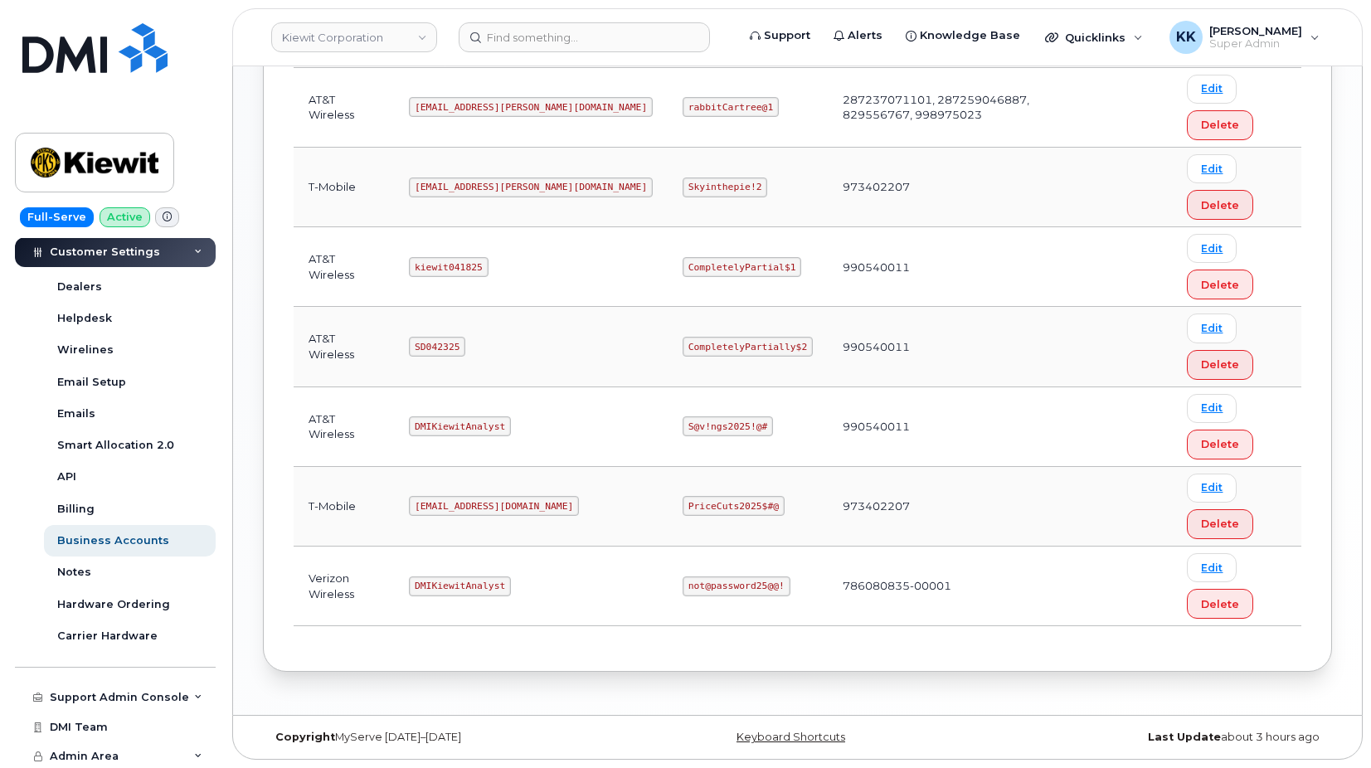
click at [683, 500] on code "PriceCuts2025$#@" at bounding box center [734, 506] width 102 height 20
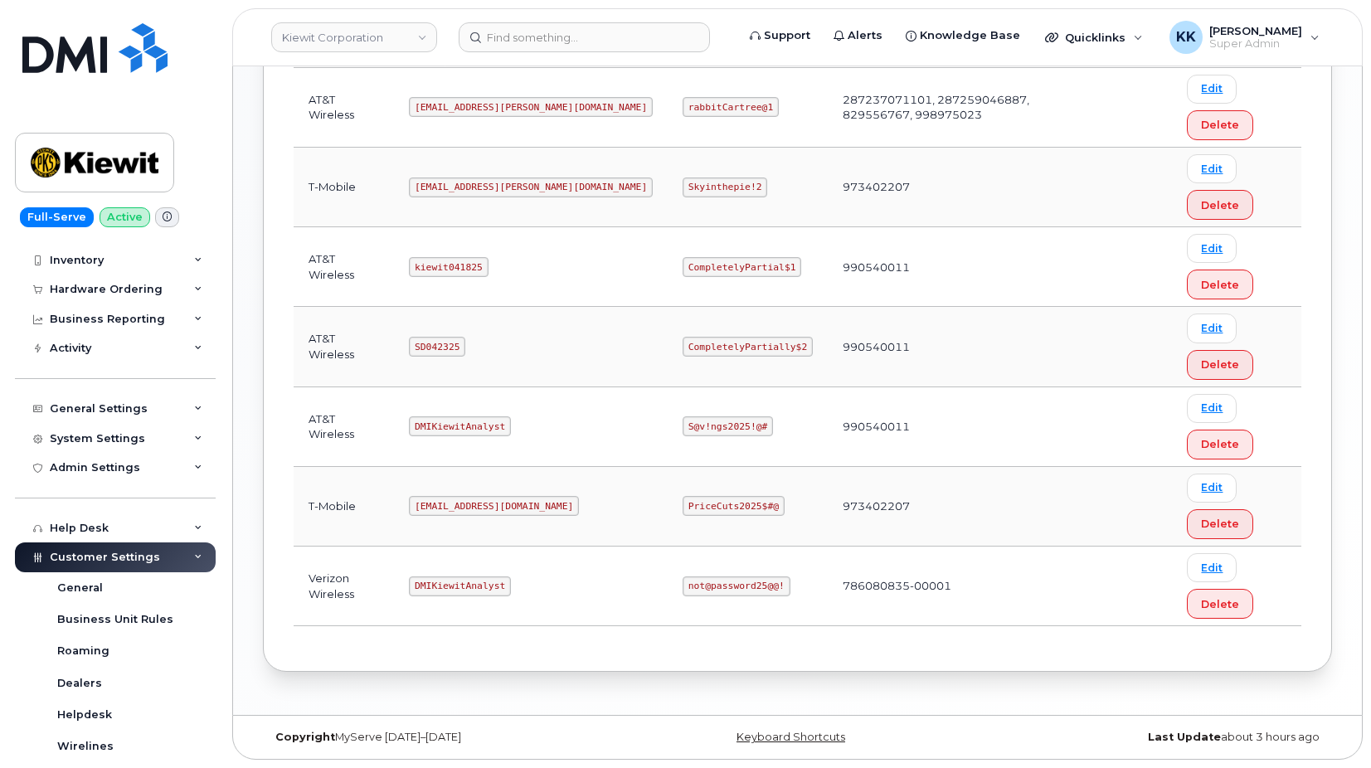
scroll to position [0, 0]
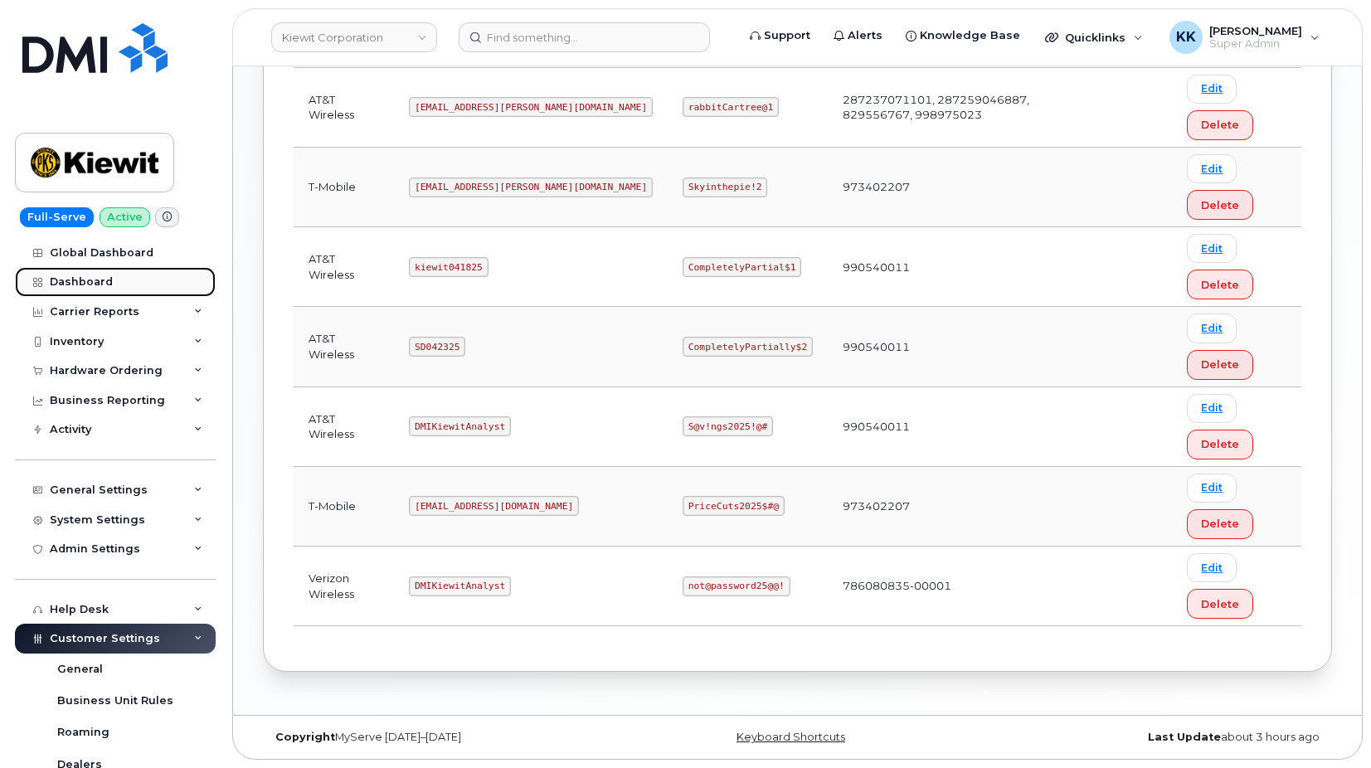
click at [92, 276] on div "Dashboard" at bounding box center [81, 281] width 63 height 13
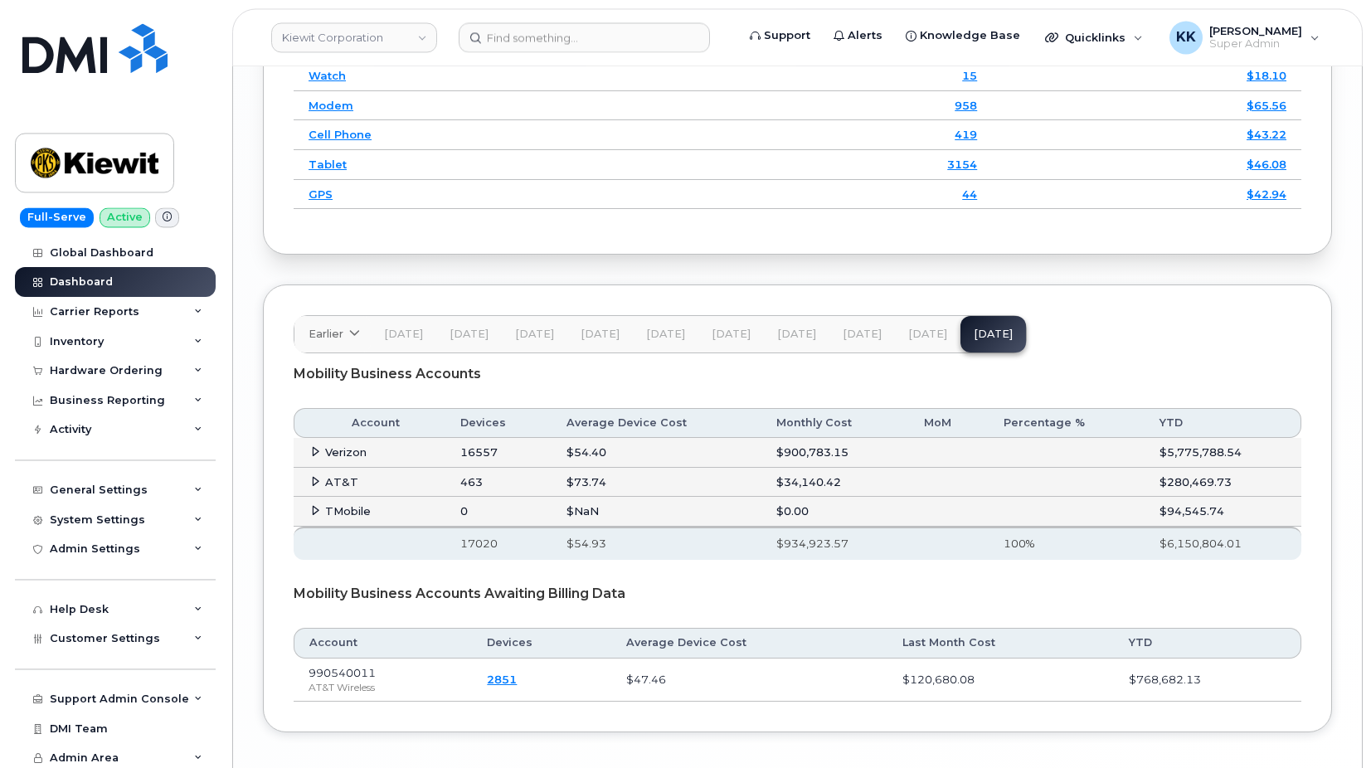
scroll to position [2862, 0]
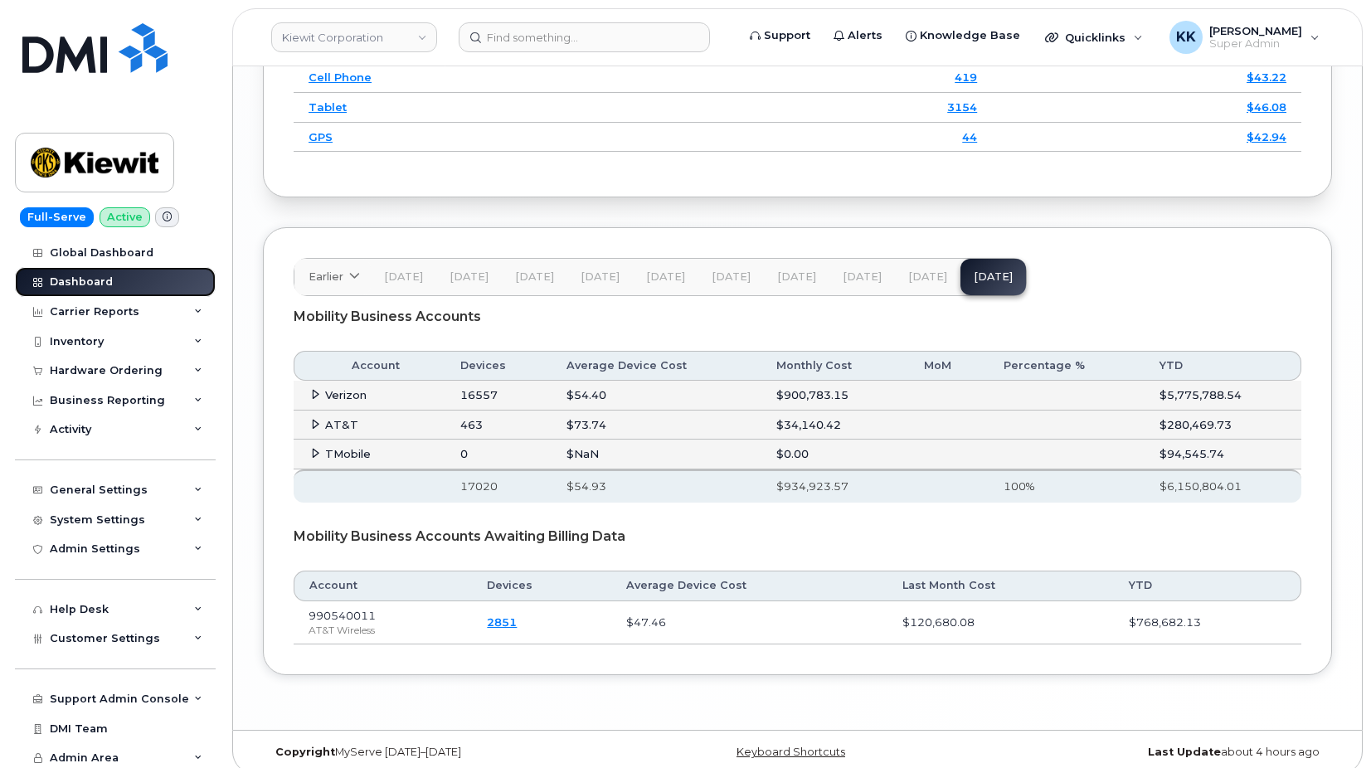
click at [124, 280] on link "Dashboard" at bounding box center [115, 282] width 201 height 30
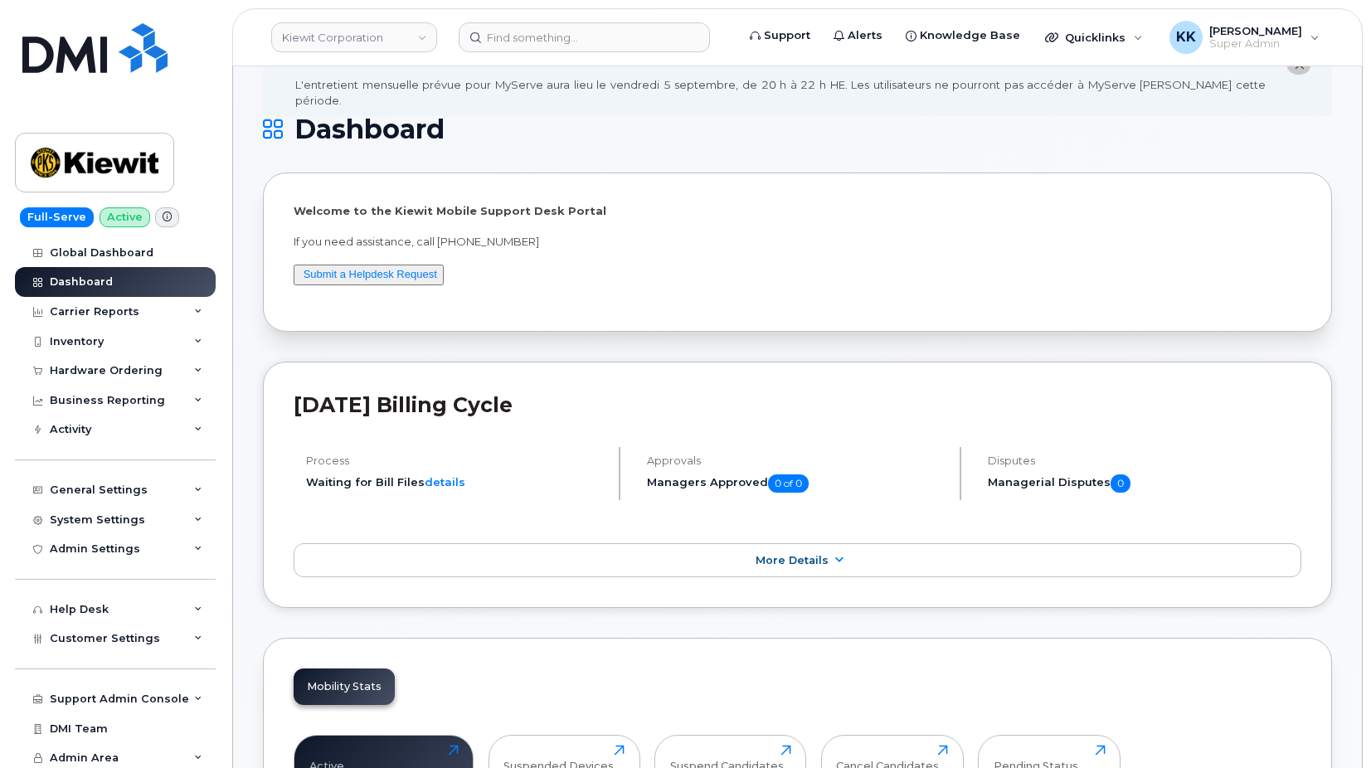
scroll to position [2862, 0]
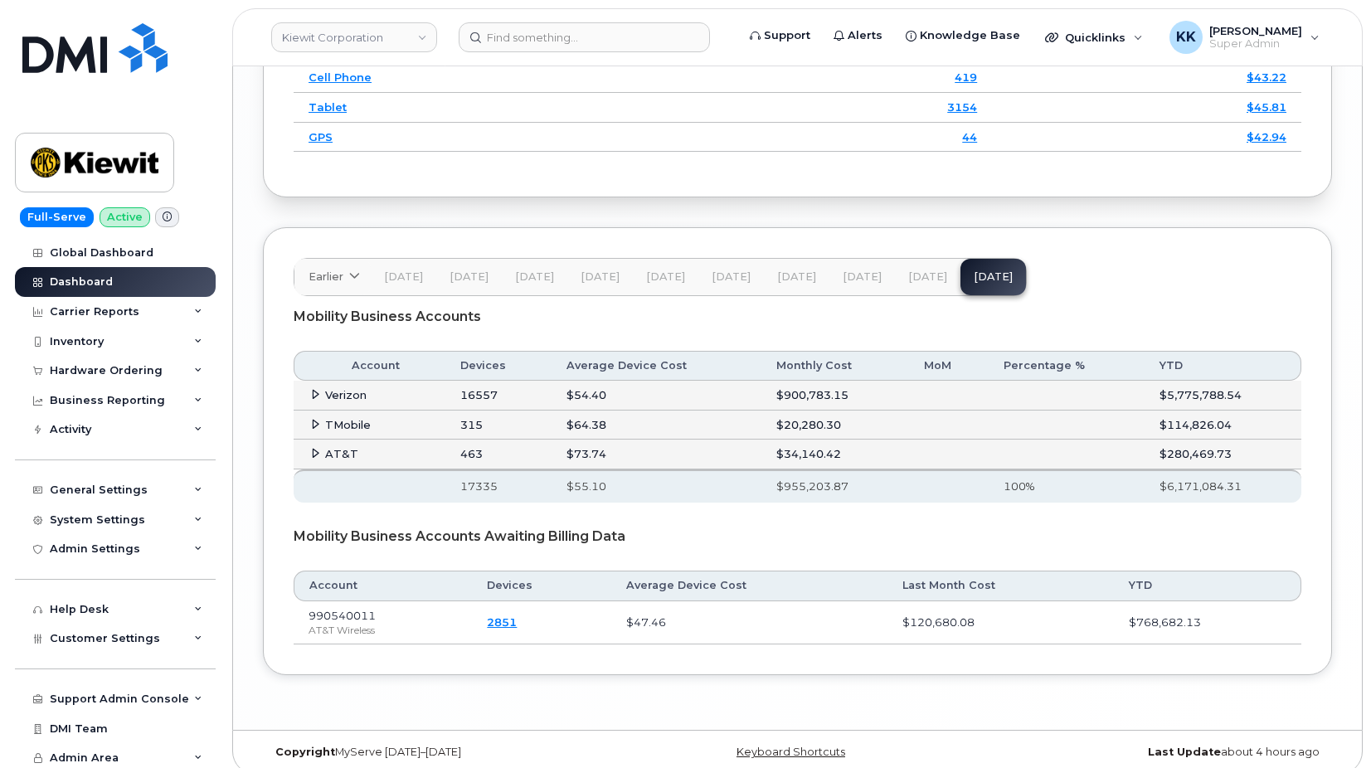
click at [312, 419] on icon at bounding box center [315, 424] width 11 height 11
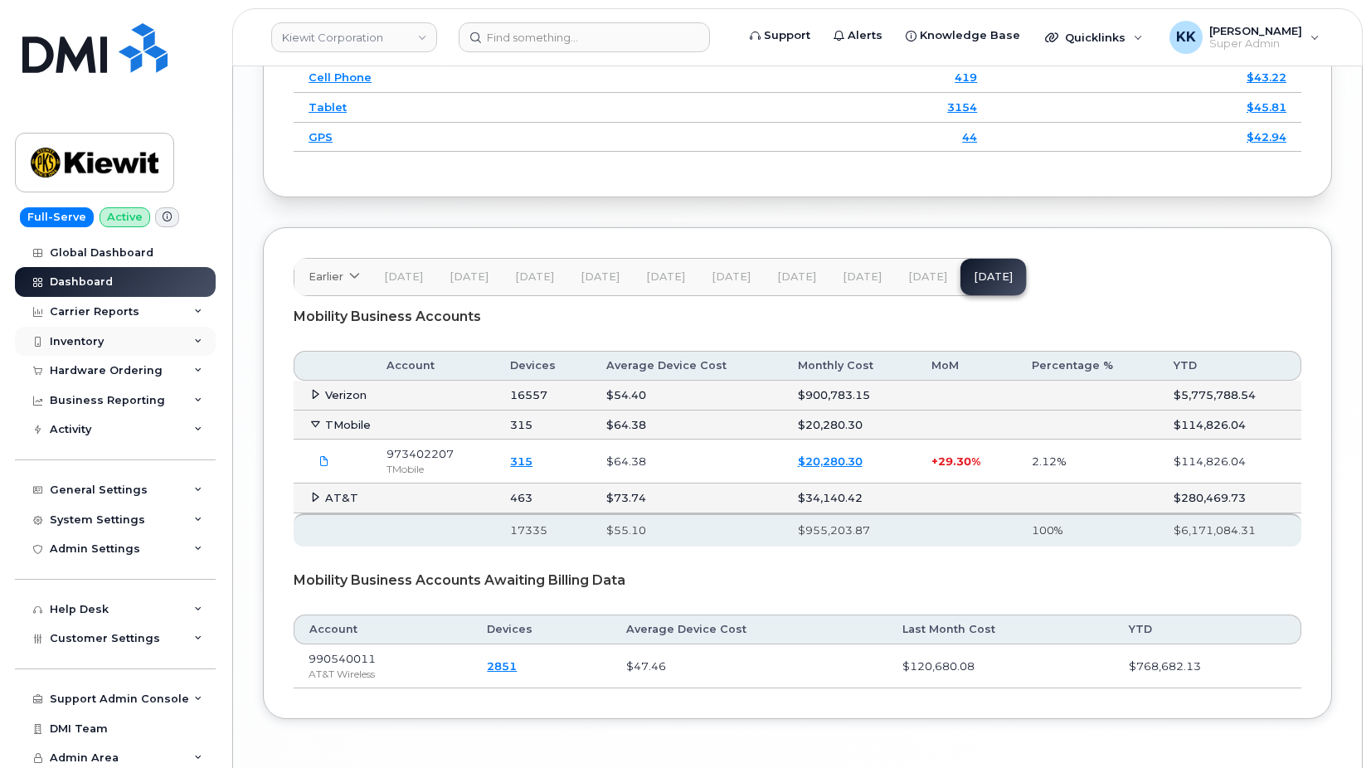
click at [72, 331] on div "Inventory" at bounding box center [115, 342] width 201 height 30
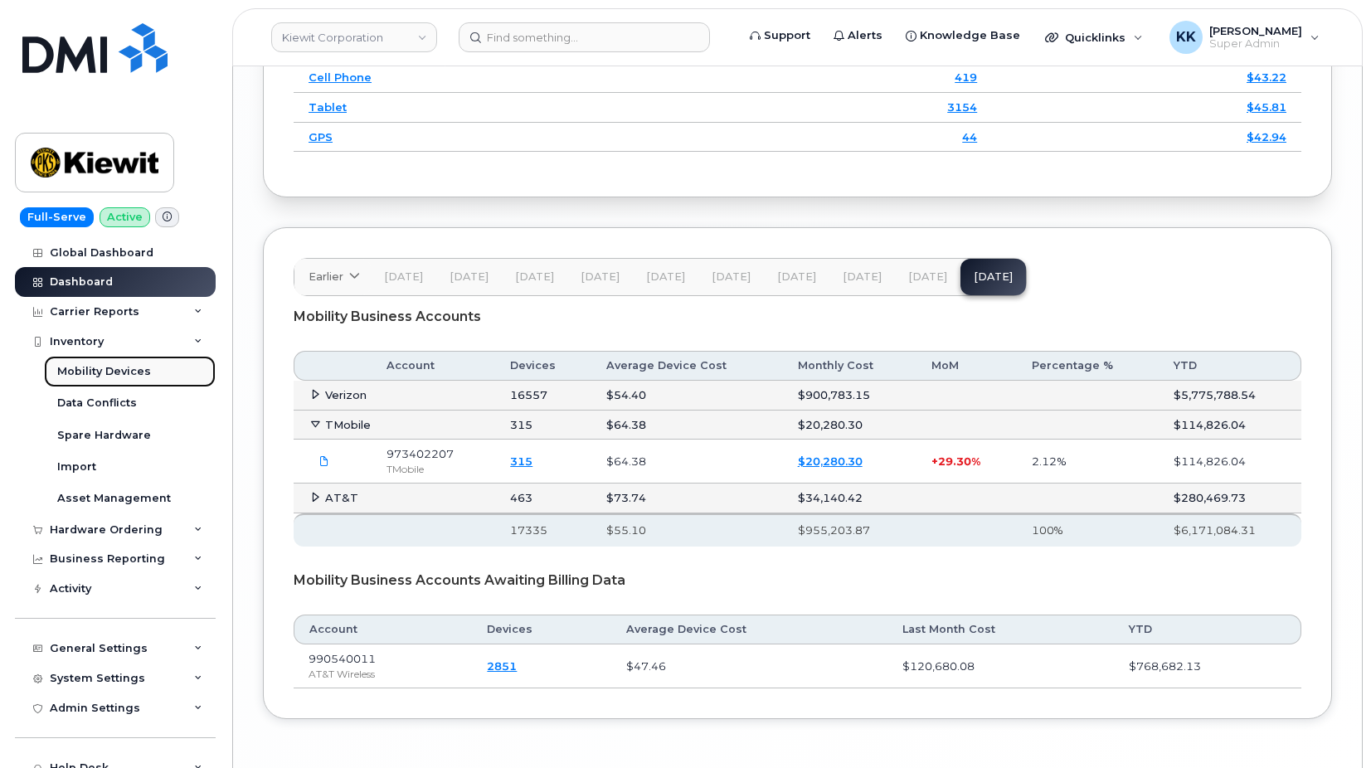
click at [75, 363] on link "Mobility Devices" at bounding box center [130, 372] width 172 height 32
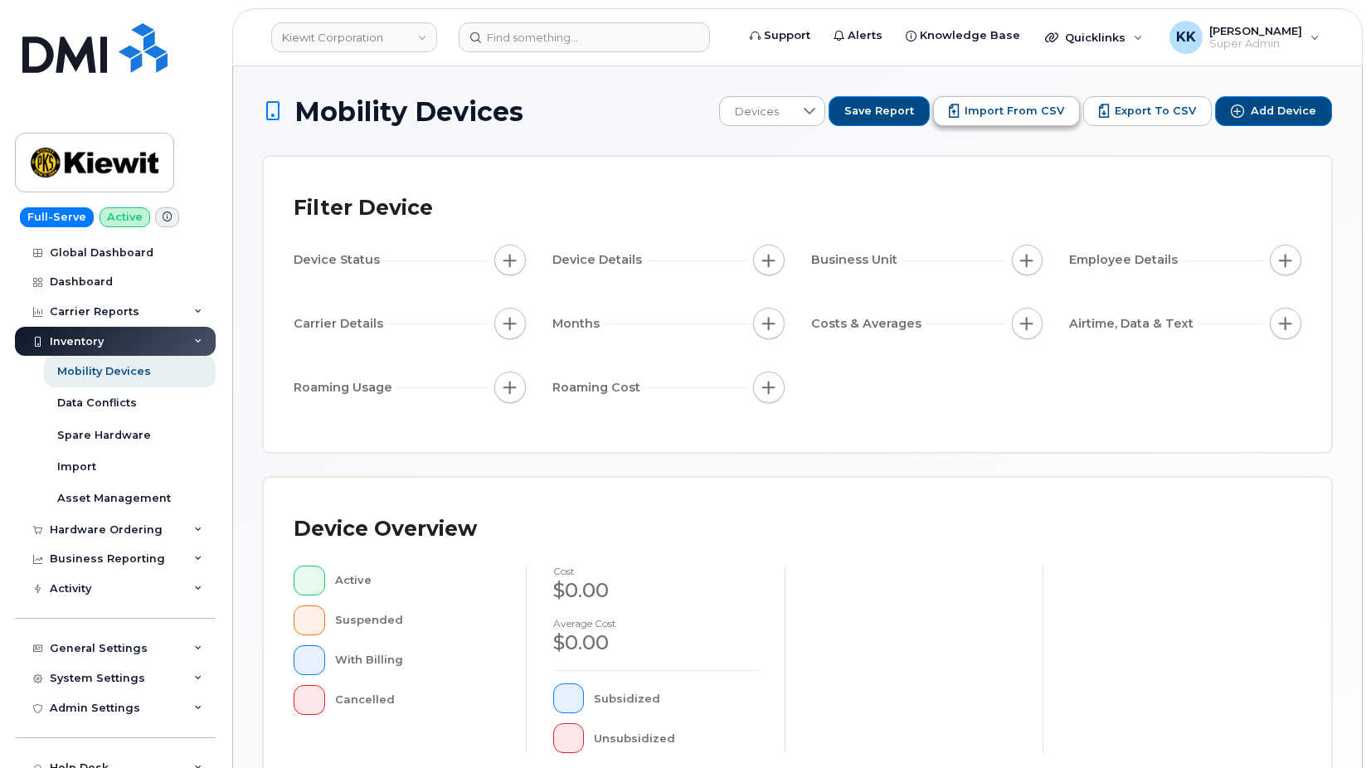
click at [1020, 112] on span "Import from CSV" at bounding box center [1015, 111] width 100 height 15
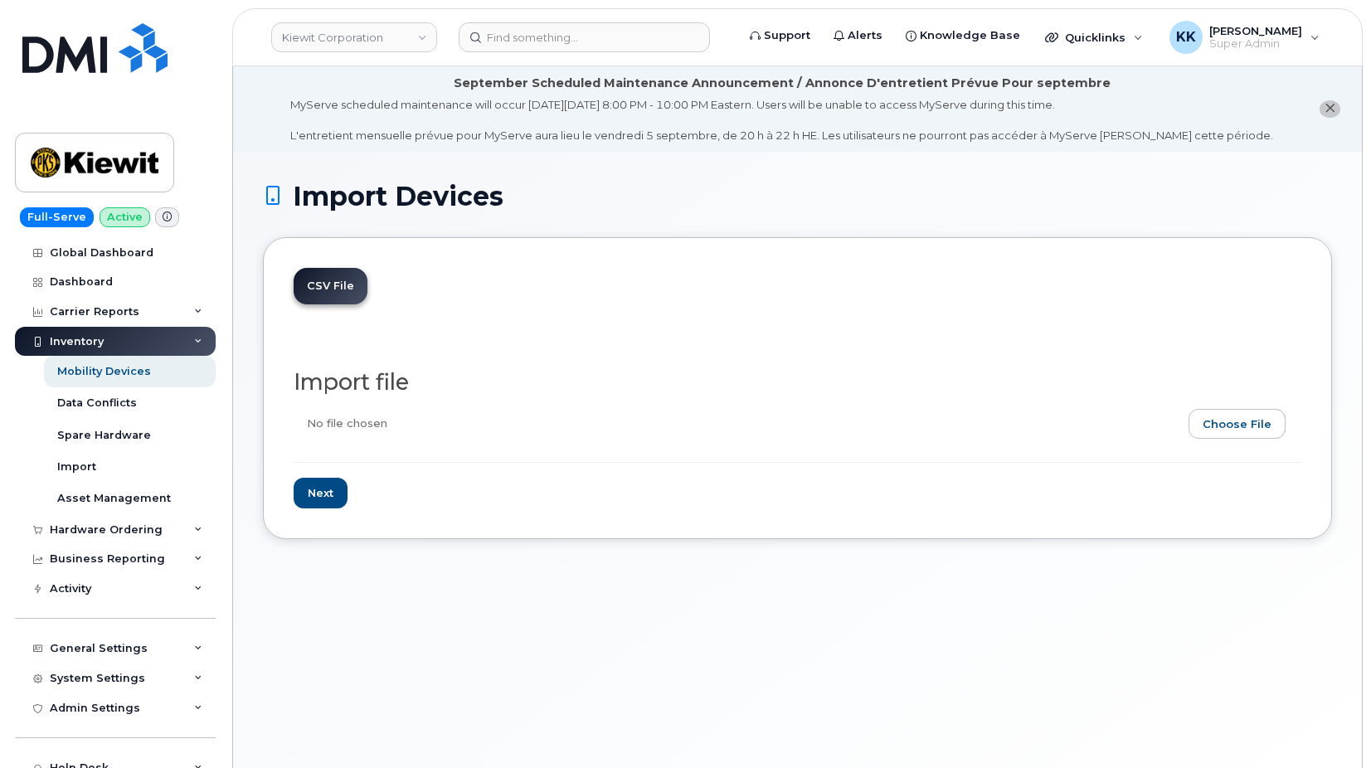
click at [1247, 435] on input "file" at bounding box center [791, 428] width 995 height 38
type input "C:\fakepath\[PERSON_NAME] T-Mobile Inventory [DATE].csv"
click at [333, 490] on input "Next" at bounding box center [321, 493] width 54 height 31
type input "Loading..."
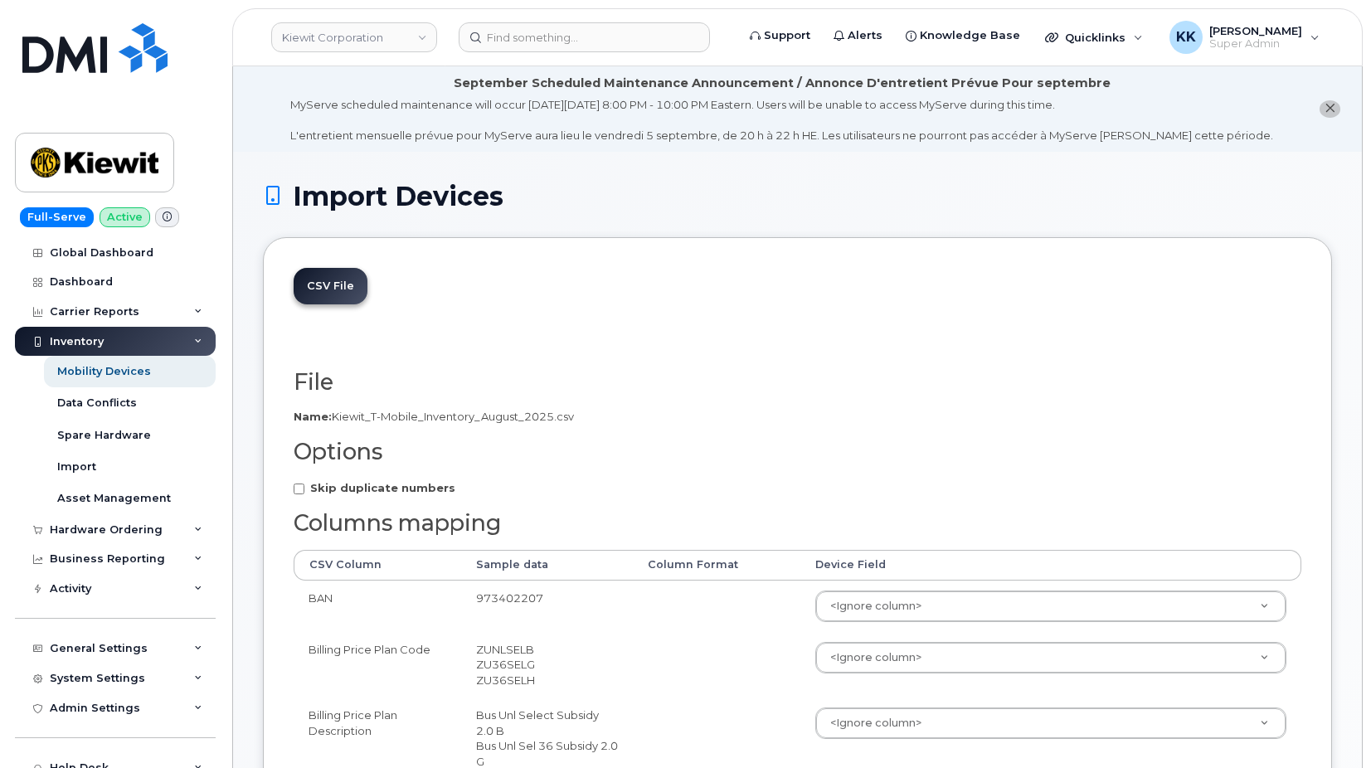
click at [333, 490] on strong "Skip duplicate numbers" at bounding box center [382, 487] width 145 height 13
click at [304, 490] on input "Skip duplicate numbers" at bounding box center [299, 489] width 11 height 11
checkbox input "true"
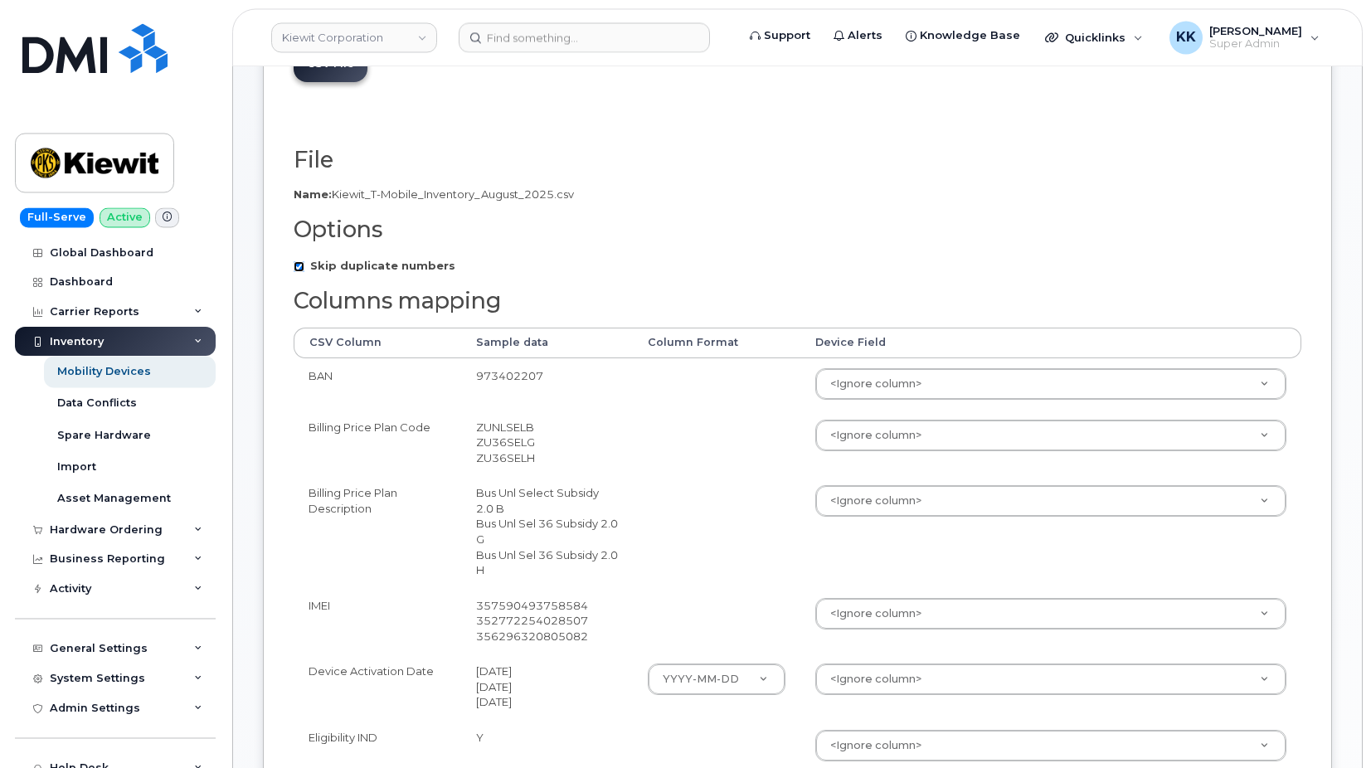
scroll to position [254, 0]
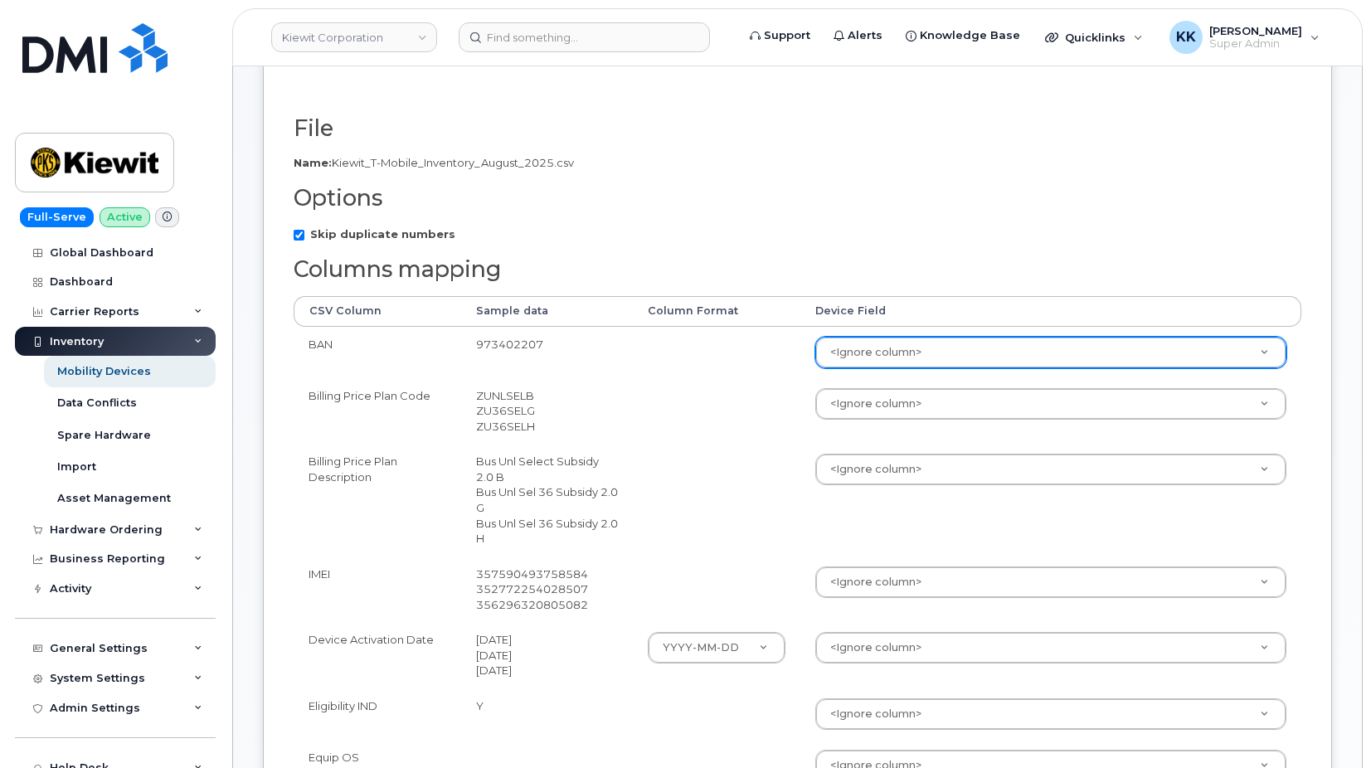
click at [924, 346] on body "[PERSON_NAME] Corporation Support Alerts Knowledge Base Quicklinks Suspend / Ca…" at bounding box center [685, 721] width 1371 height 1950
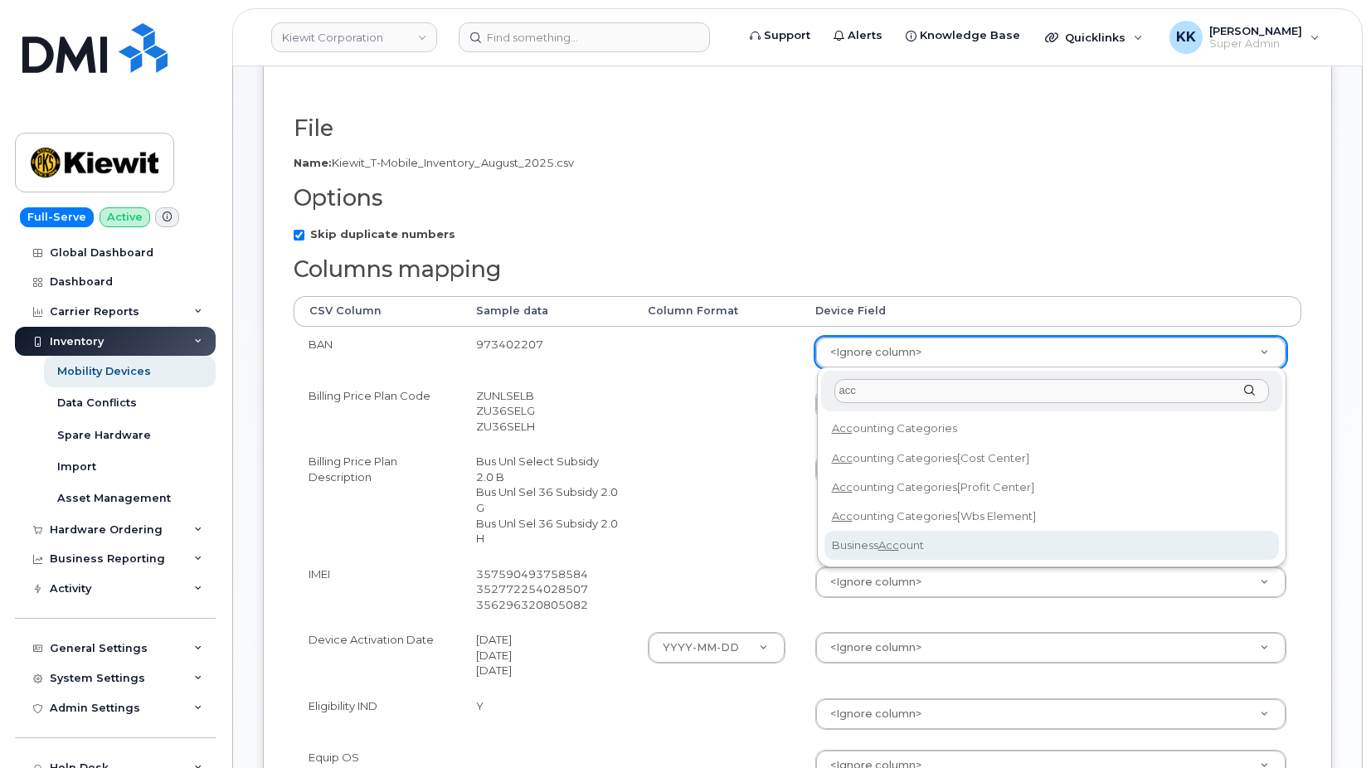
type input "acc"
select select "business_account_id"
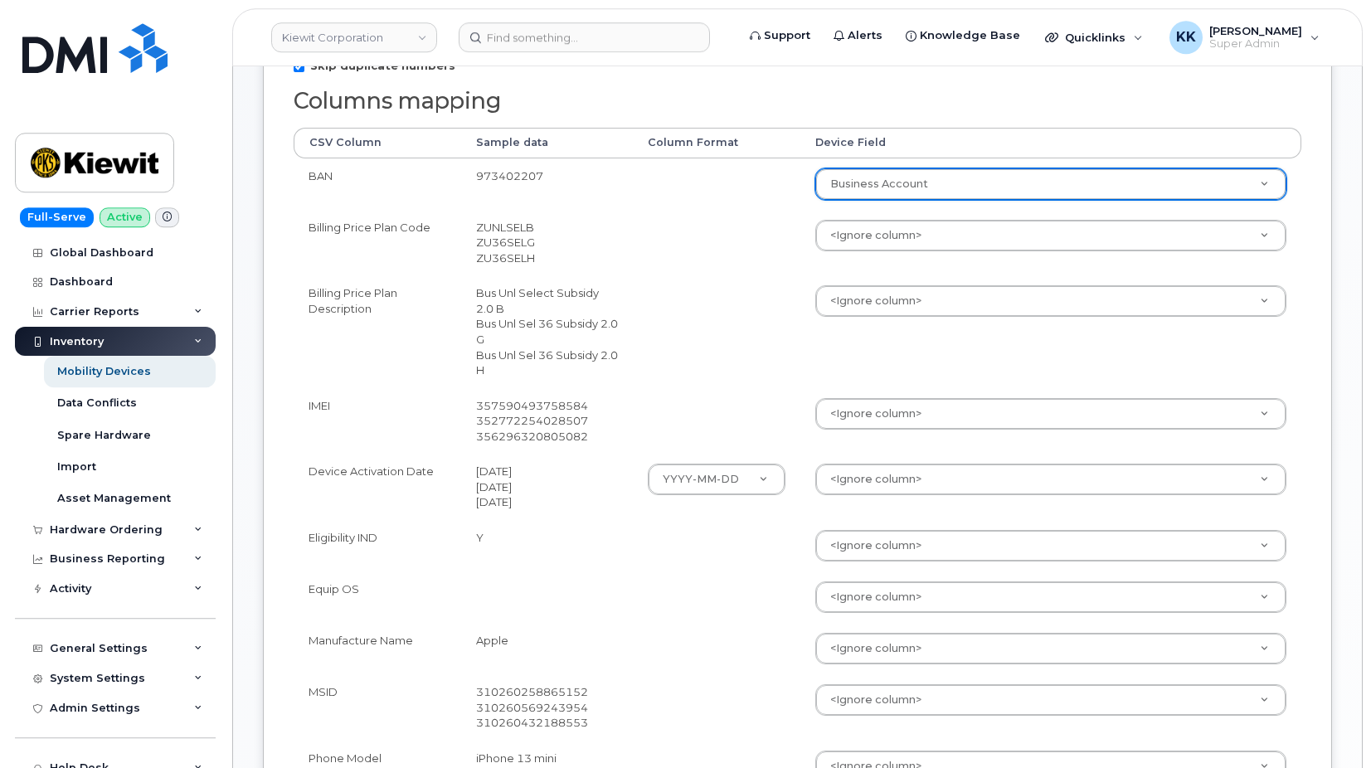
scroll to position [423, 0]
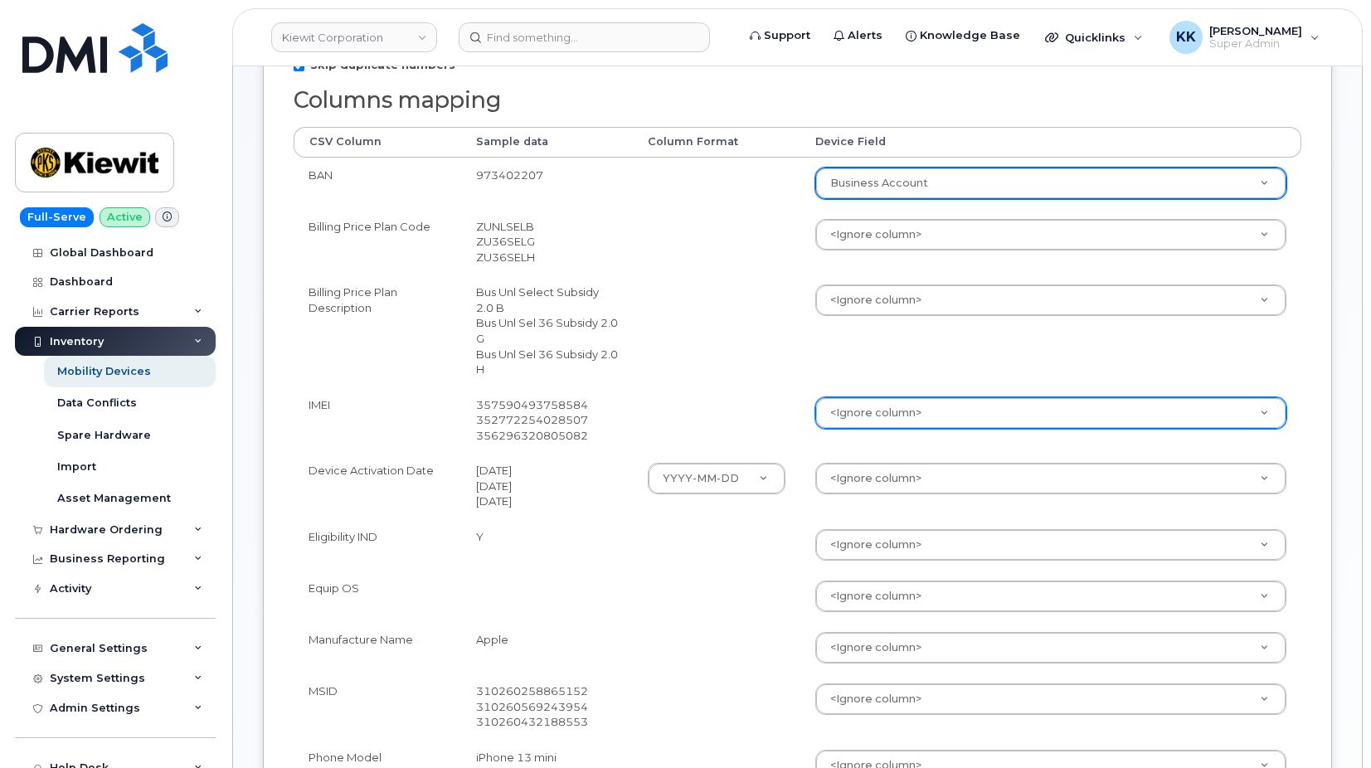
click at [888, 411] on body "[PERSON_NAME] Corporation Support Alerts Knowledge Base Quicklinks Suspend / Ca…" at bounding box center [685, 552] width 1371 height 1950
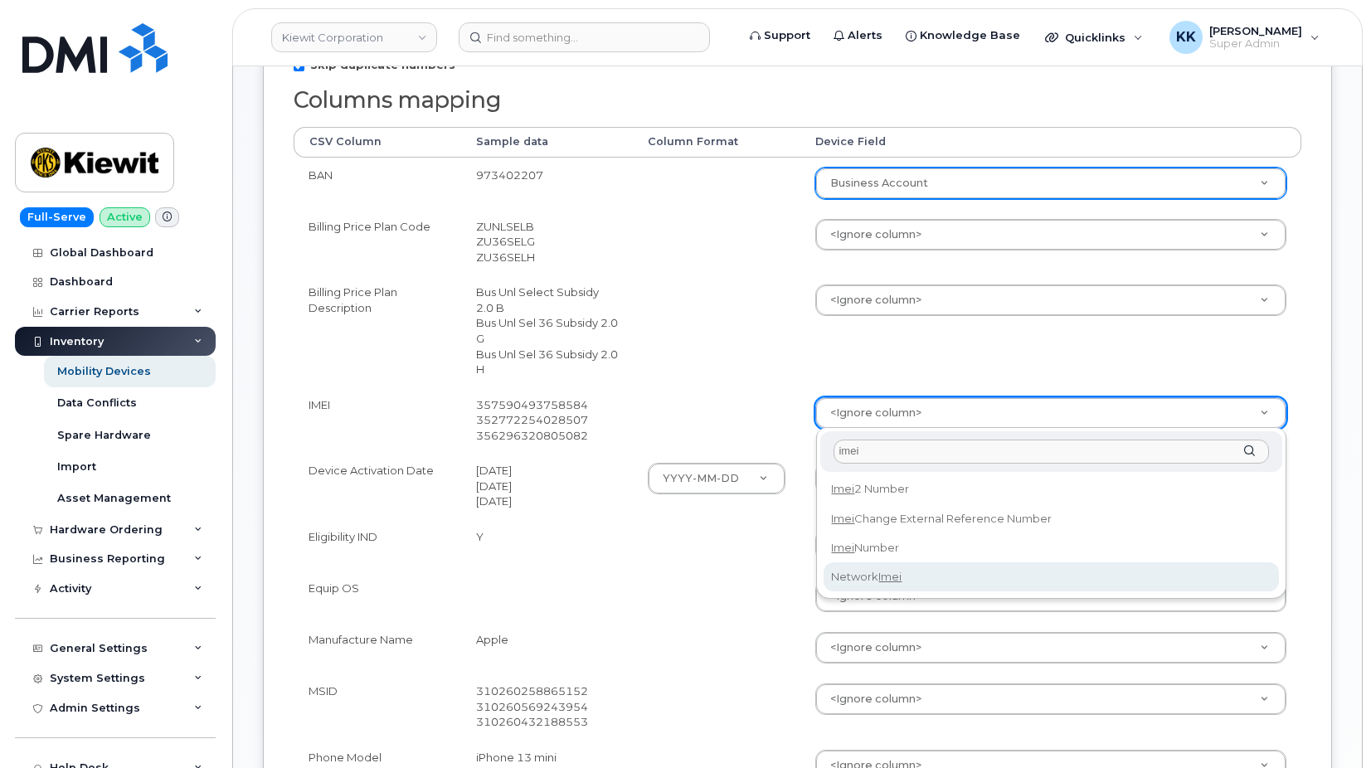
type input "imei"
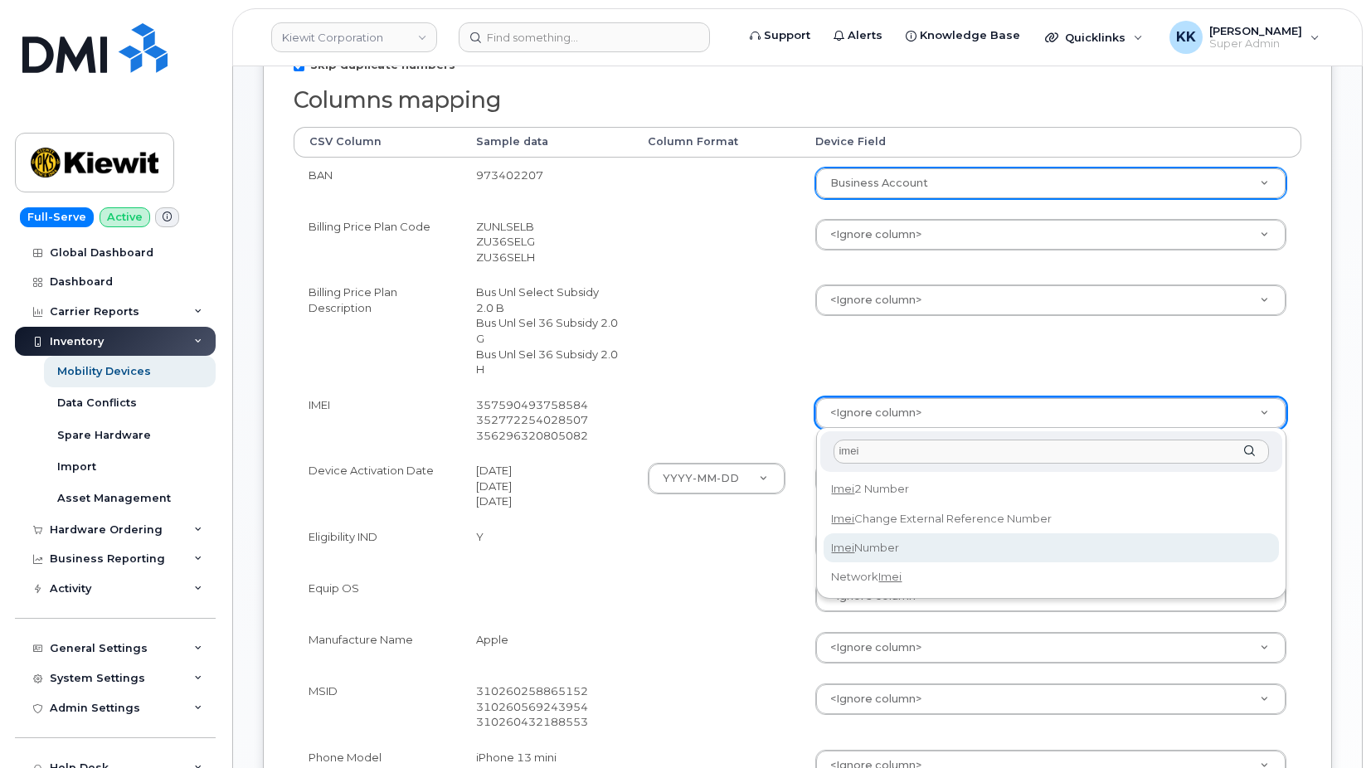
select select "imei_number"
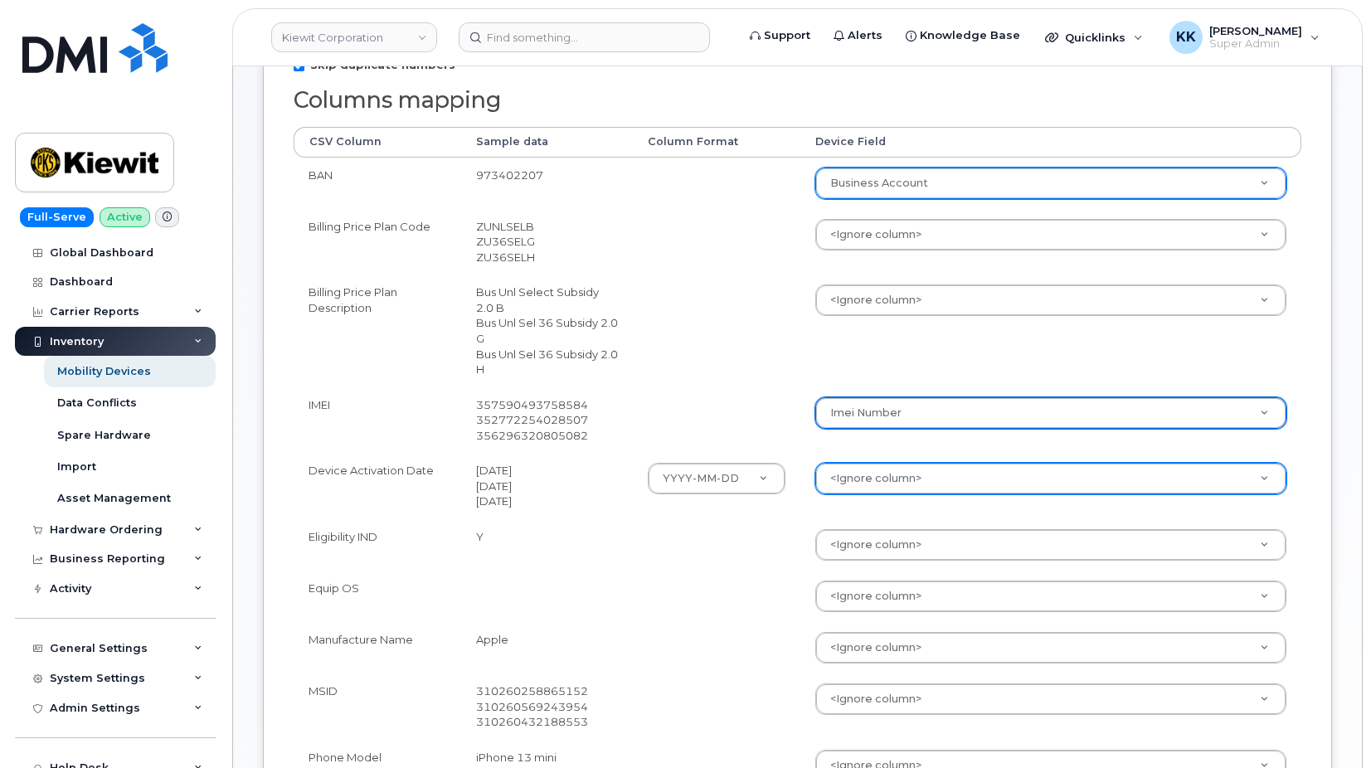
click at [891, 482] on body "[PERSON_NAME] Corporation Support Alerts Knowledge Base Quicklinks Suspend / Ca…" at bounding box center [685, 552] width 1371 height 1950
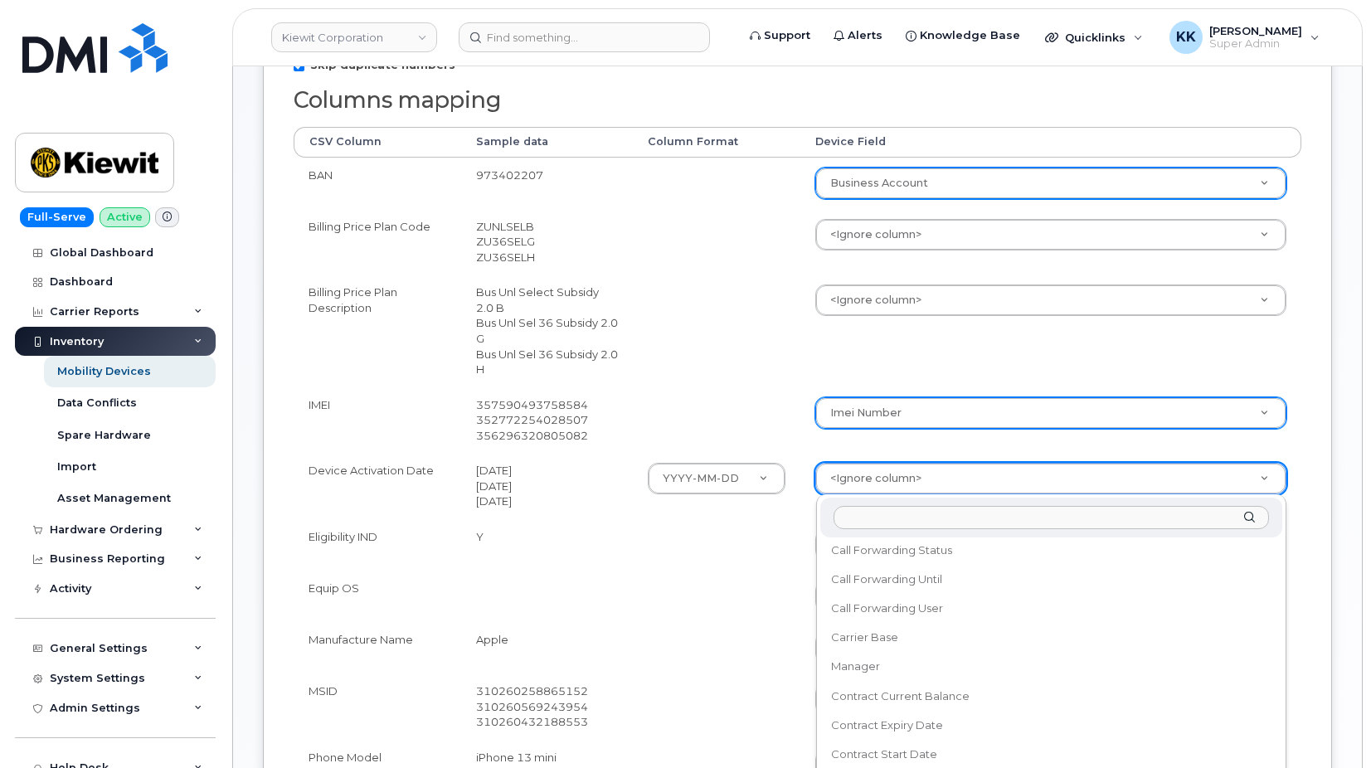
scroll to position [319, 0]
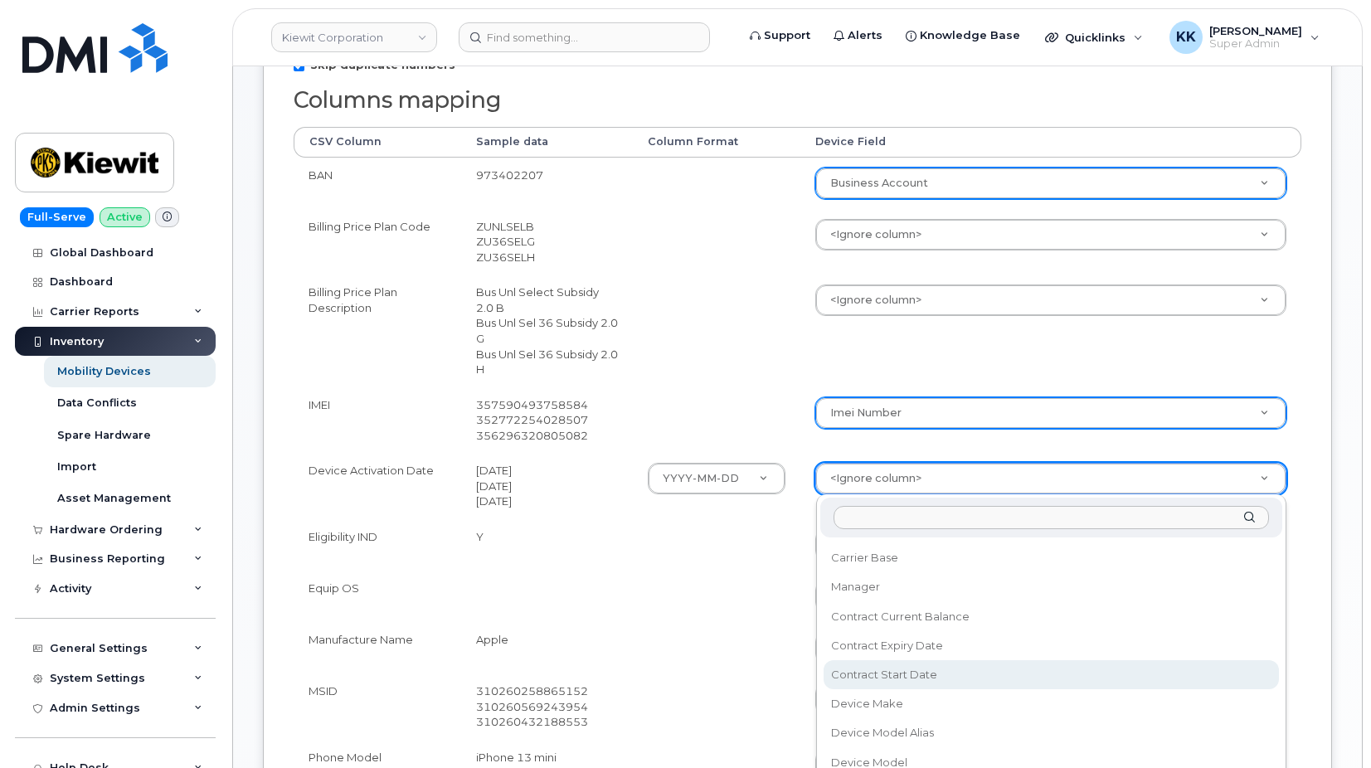
select select "contract_start_date"
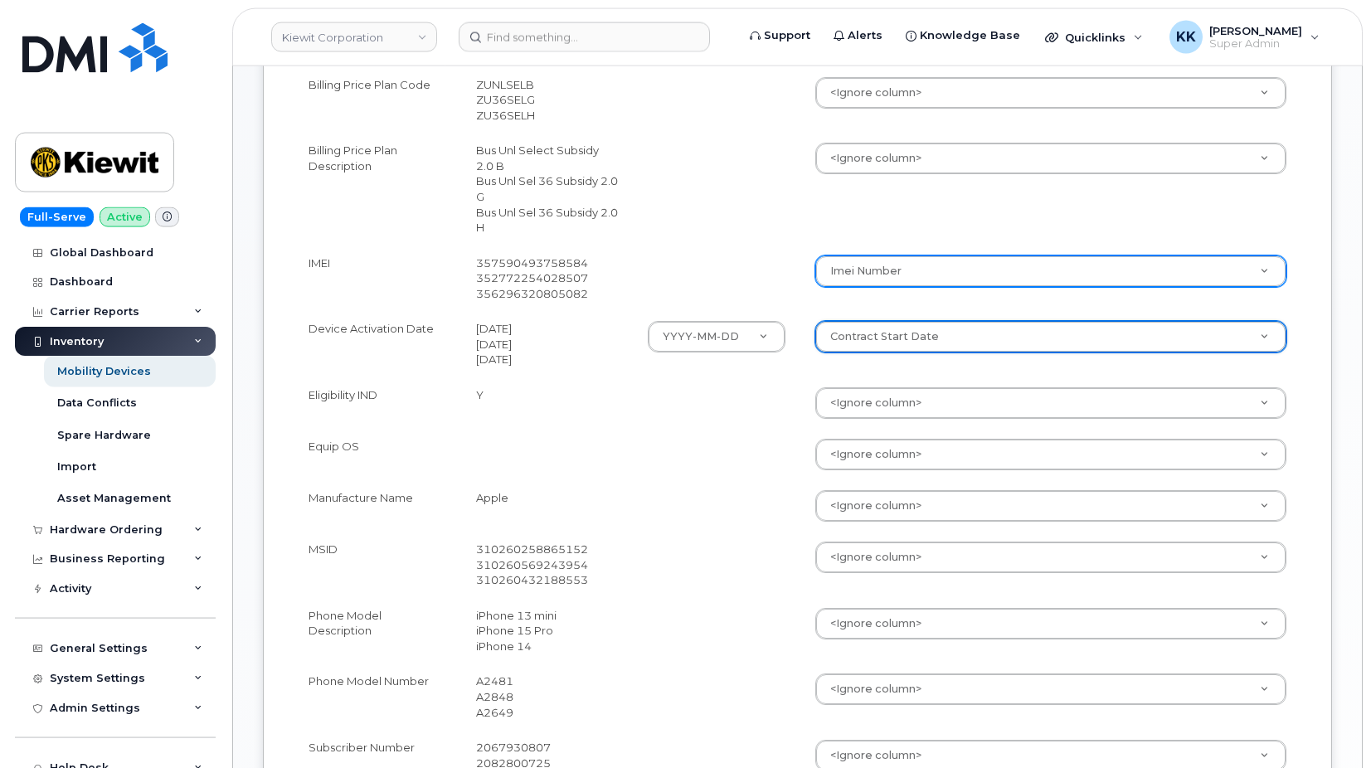
scroll to position [592, 0]
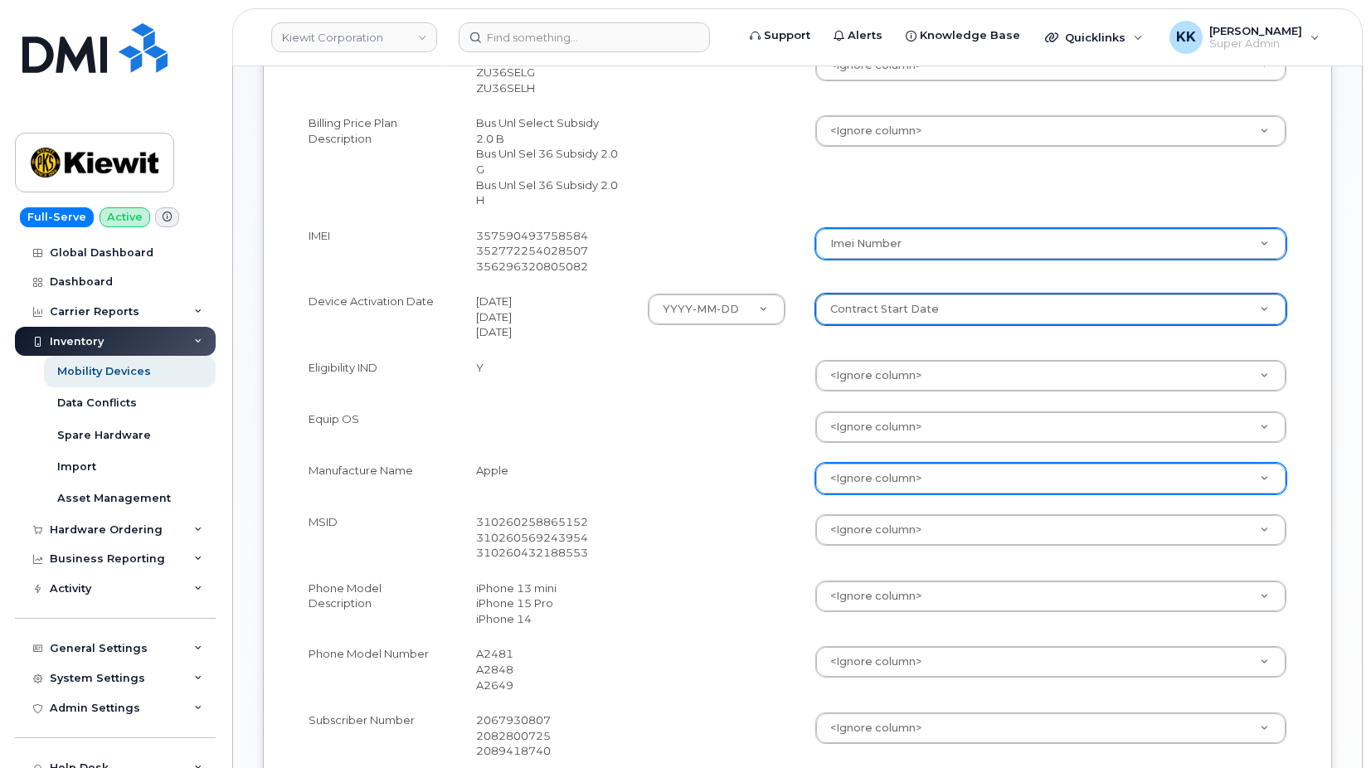
click at [851, 466] on body "[PERSON_NAME] Corporation Support Alerts Knowledge Base Quicklinks Suspend / Ca…" at bounding box center [685, 383] width 1371 height 1950
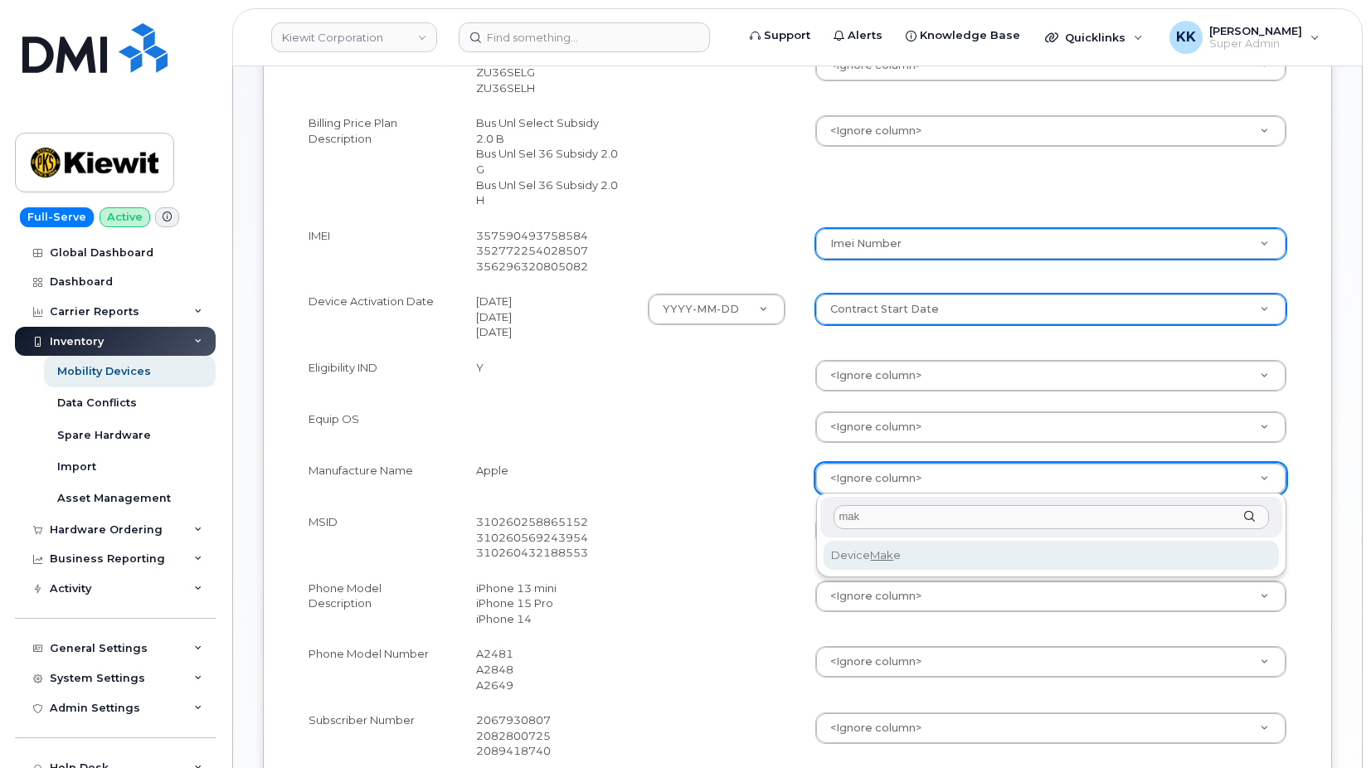
type input "mak"
select select "device_make_id"
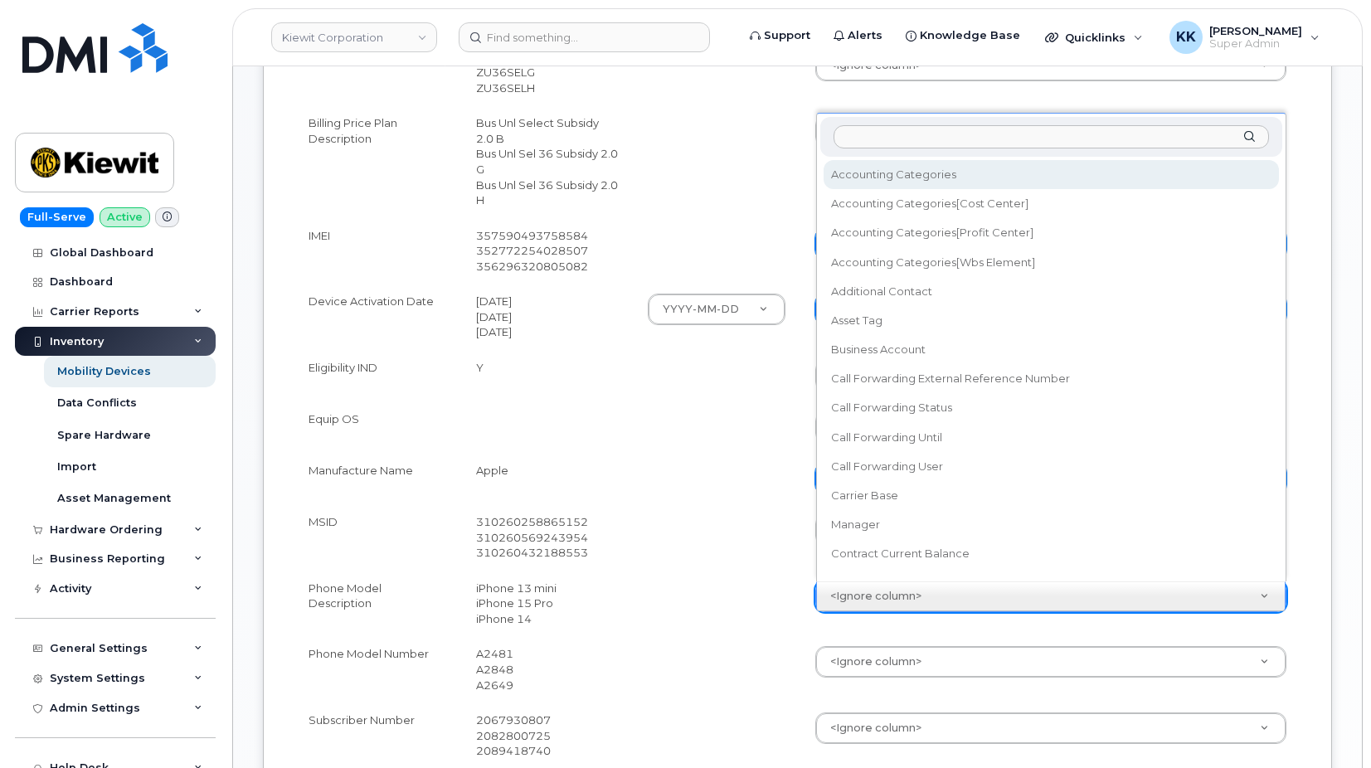
click at [849, 609] on body "[PERSON_NAME] Corporation Support Alerts Knowledge Base Quicklinks Suspend / Ca…" at bounding box center [685, 383] width 1371 height 1950
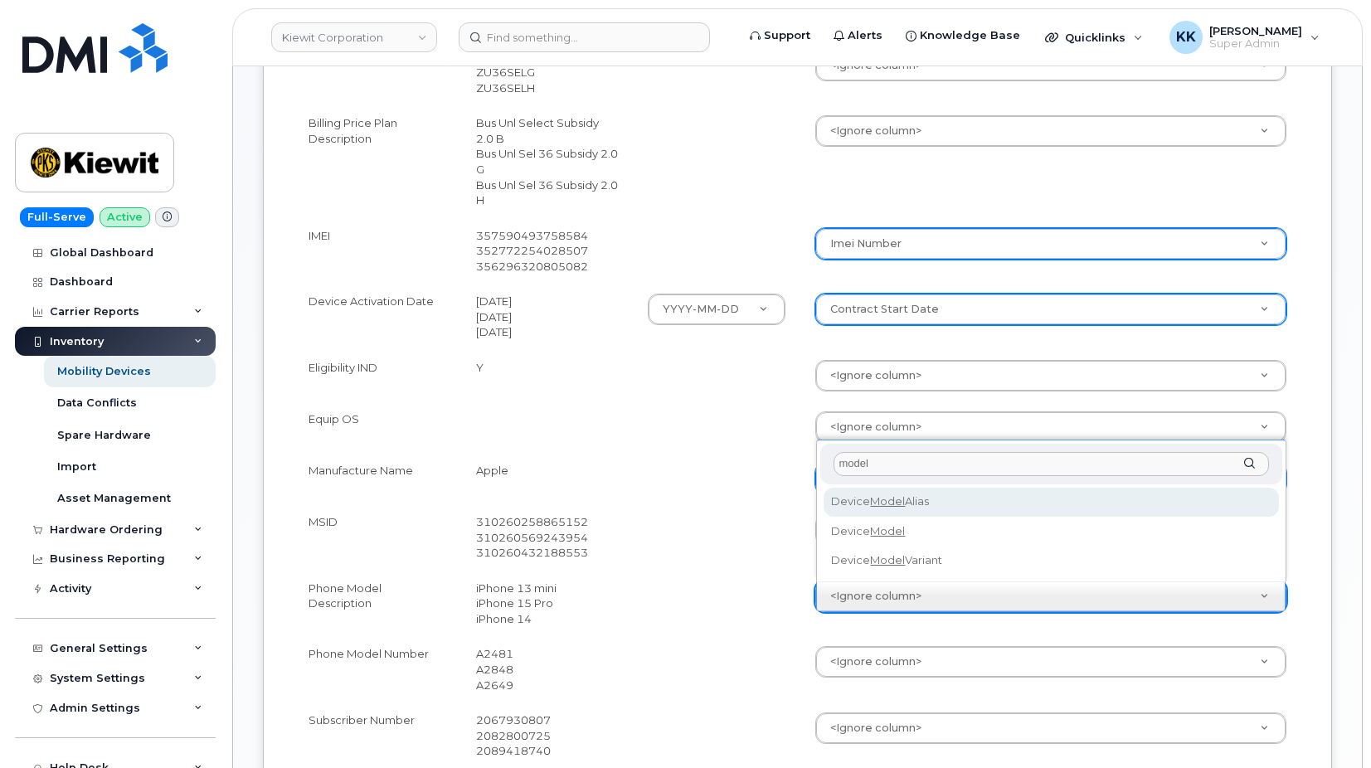
type input "model"
select select "device_model_alias"
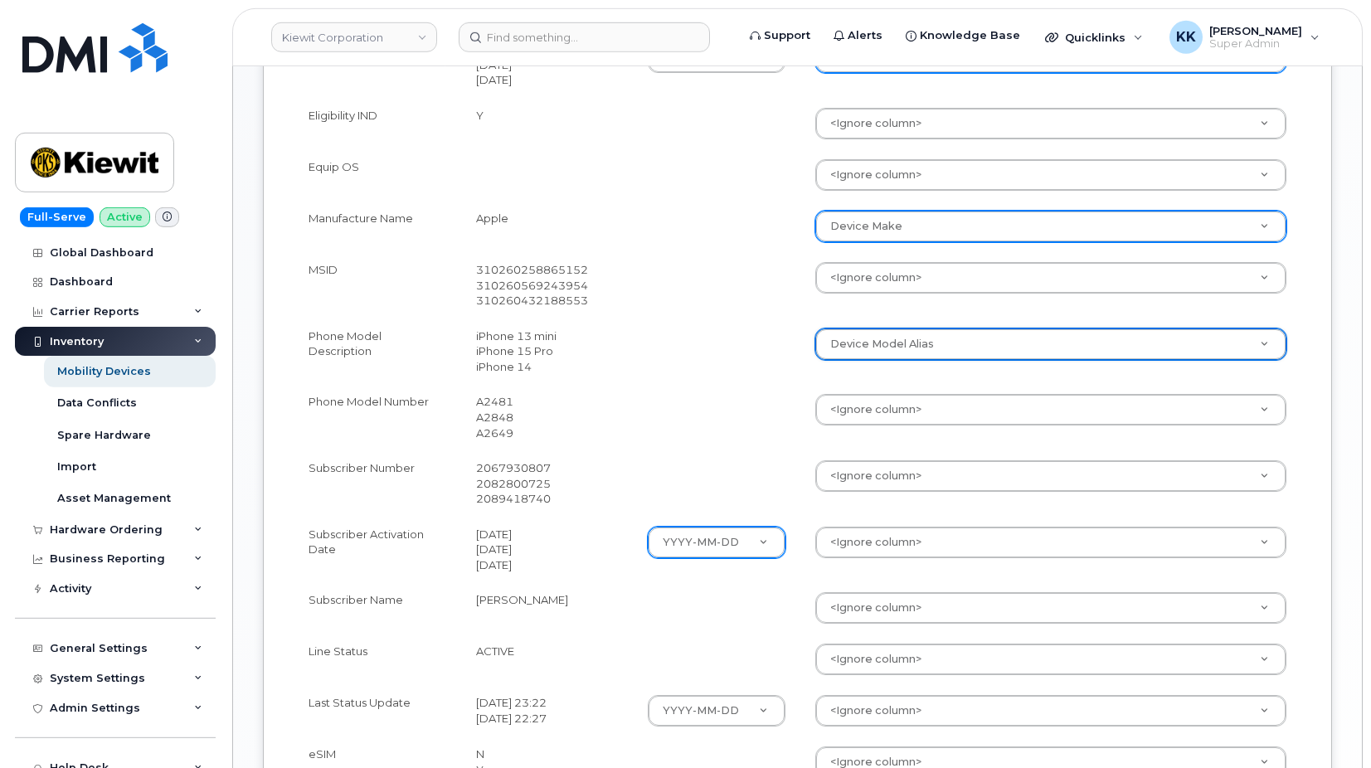
scroll to position [846, 0]
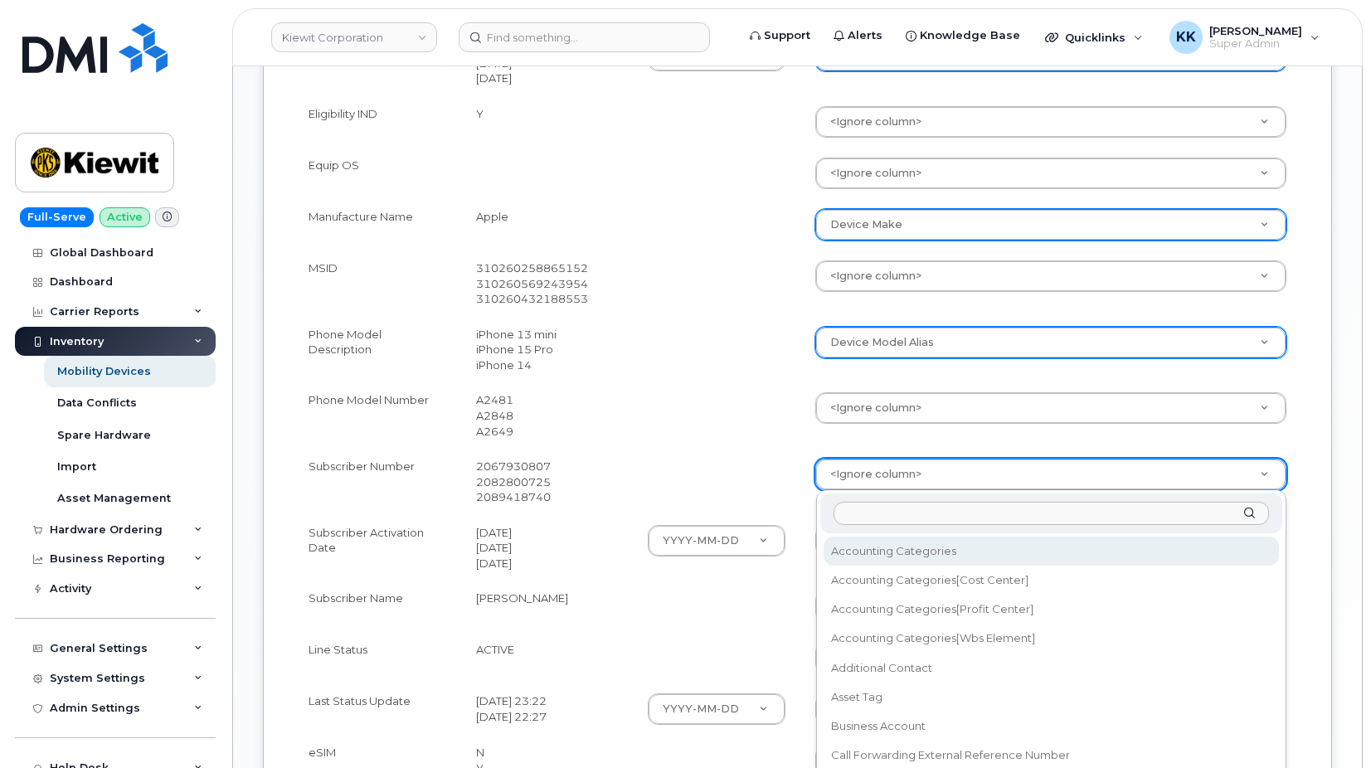
click at [879, 471] on body "[PERSON_NAME] Corporation Support Alerts Knowledge Base Quicklinks Suspend / Ca…" at bounding box center [685, 129] width 1371 height 1950
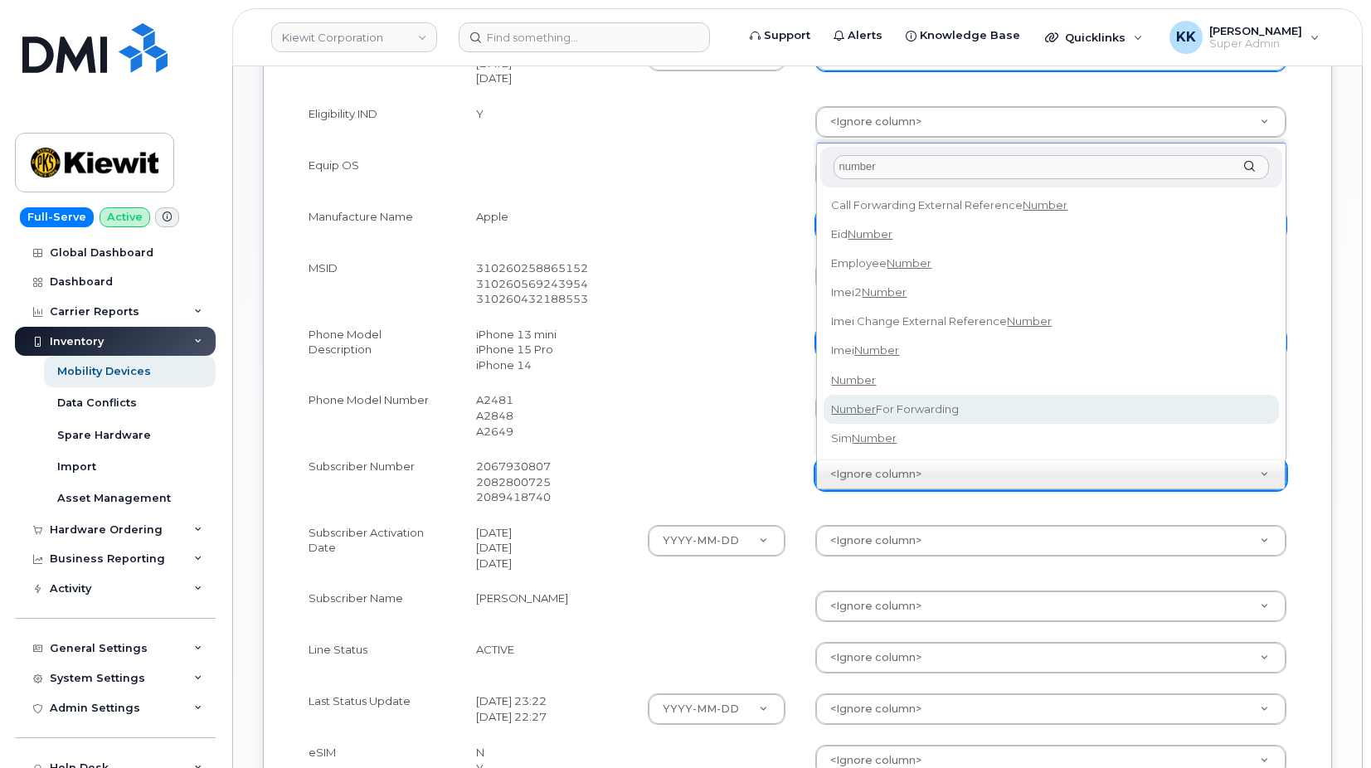
type input "number"
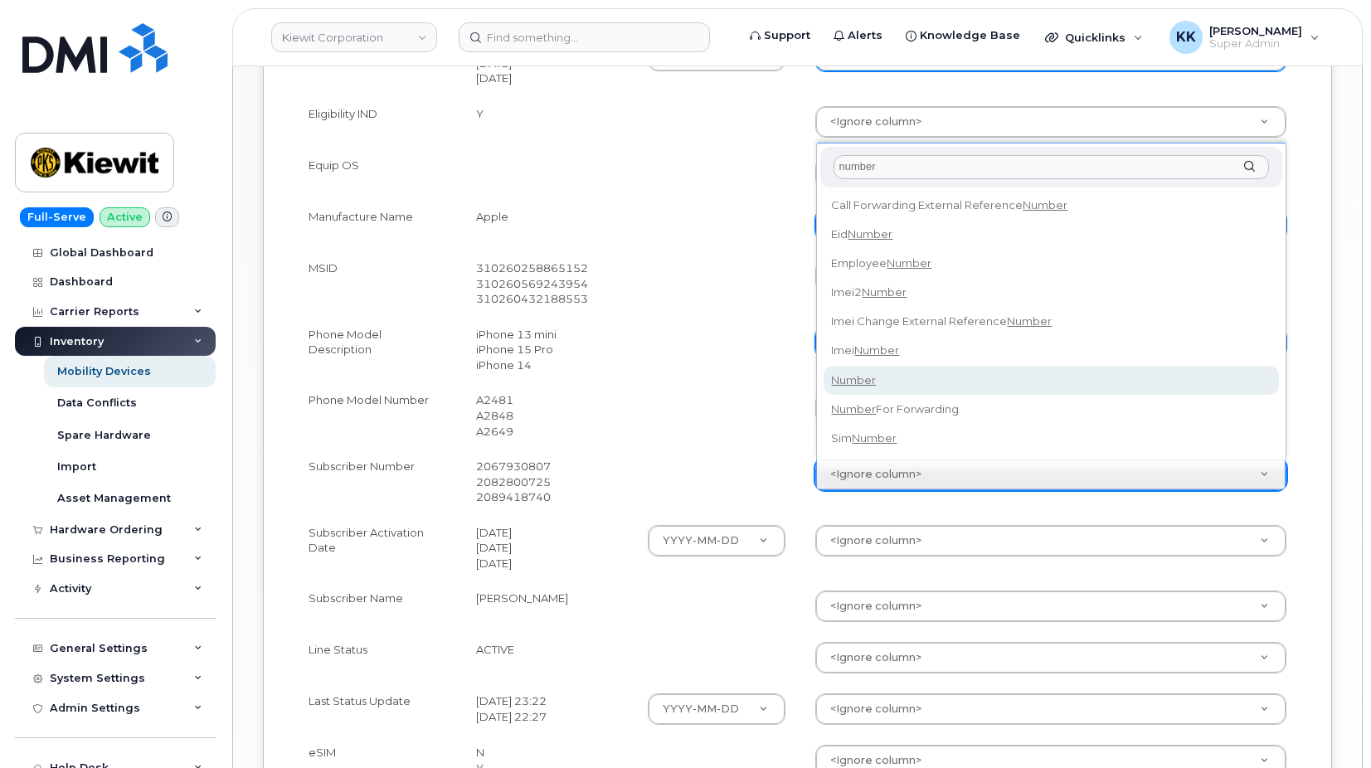
select select "number"
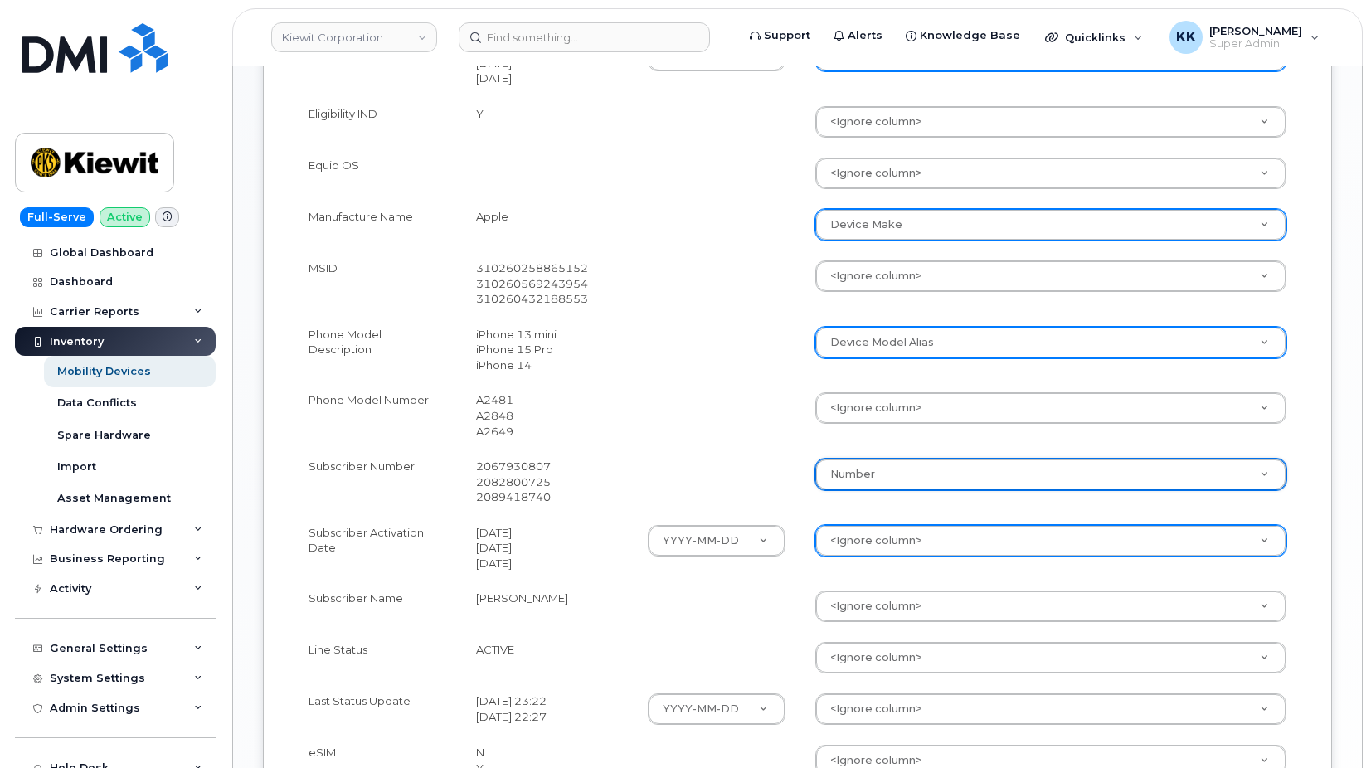
click at [874, 536] on body "[PERSON_NAME] Corporation Support Alerts Knowledge Base Quicklinks Suspend / Ca…" at bounding box center [685, 129] width 1371 height 1950
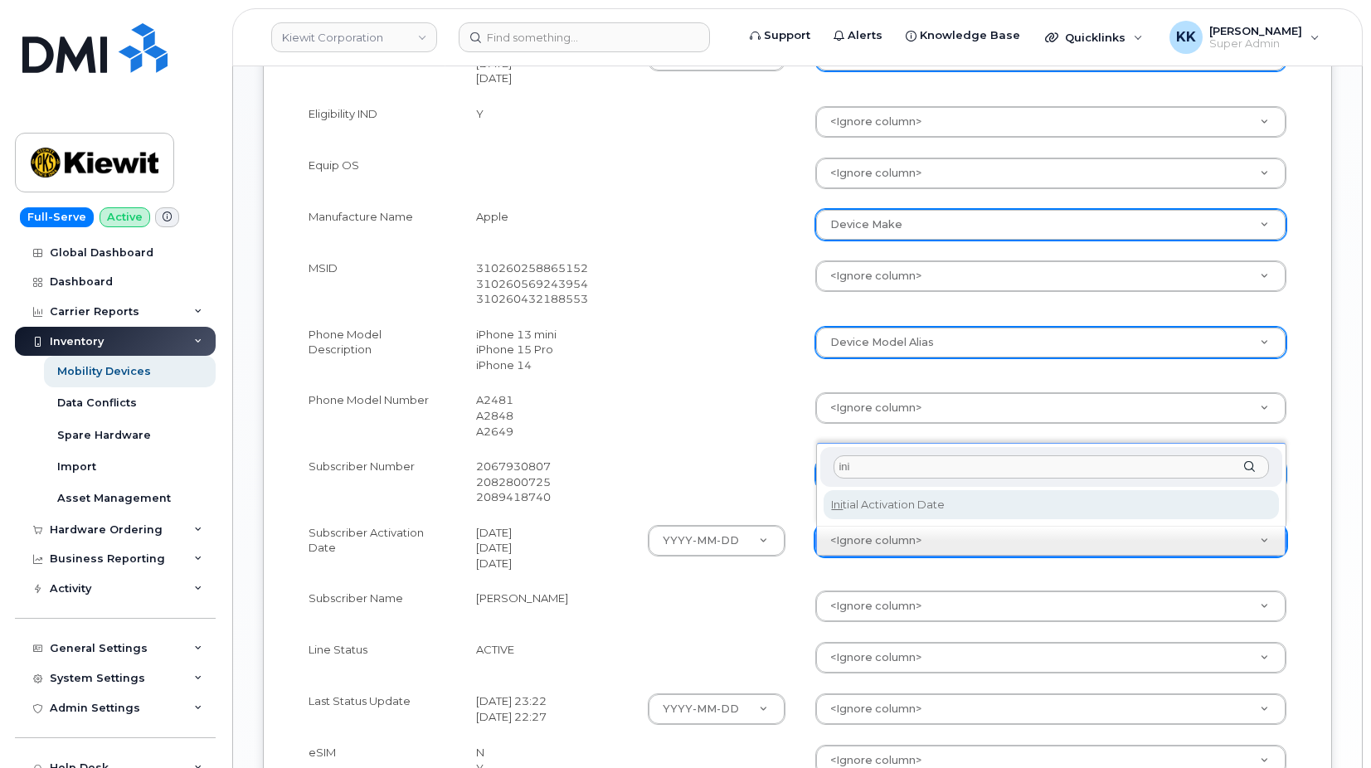
type input "ini"
select select "initial_activation_date"
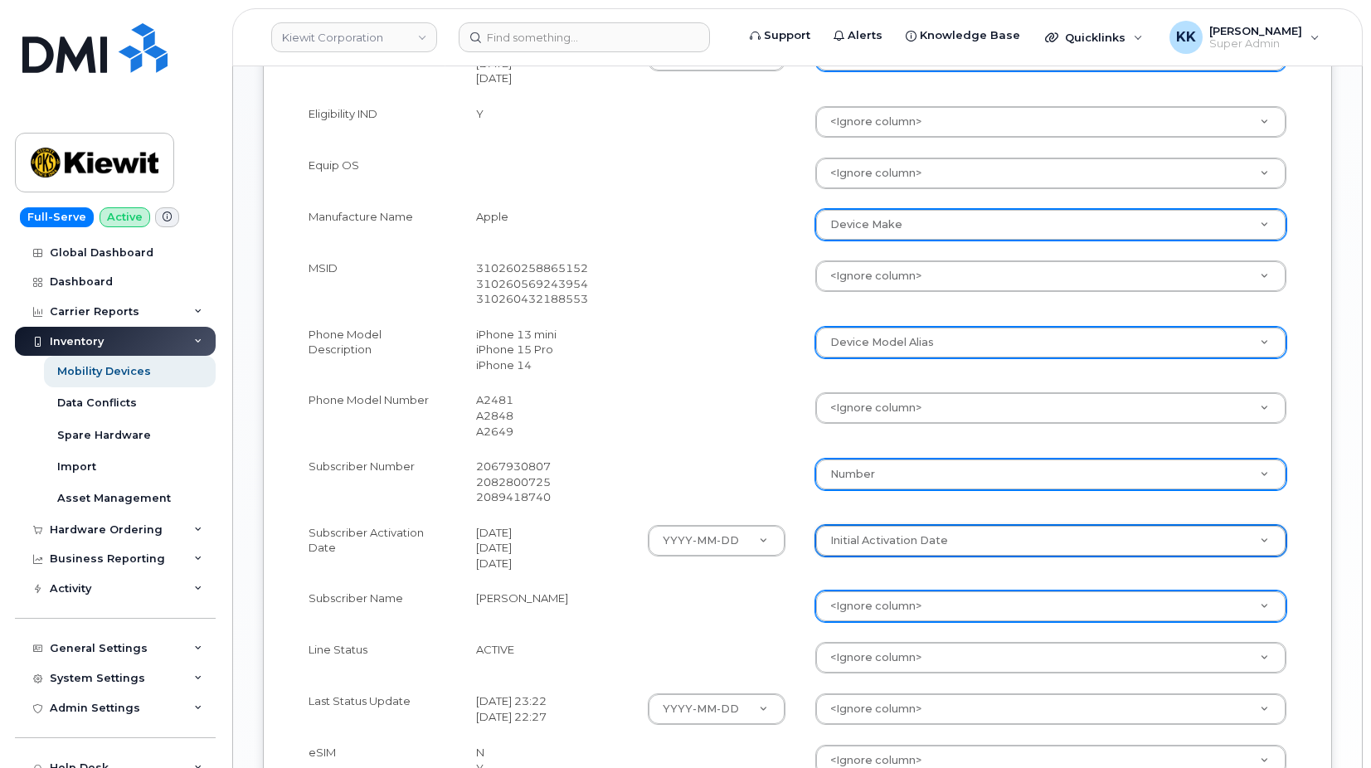
click at [870, 609] on body "[PERSON_NAME] Corporation Support Alerts Knowledge Base Quicklinks Suspend / Ca…" at bounding box center [685, 129] width 1371 height 1950
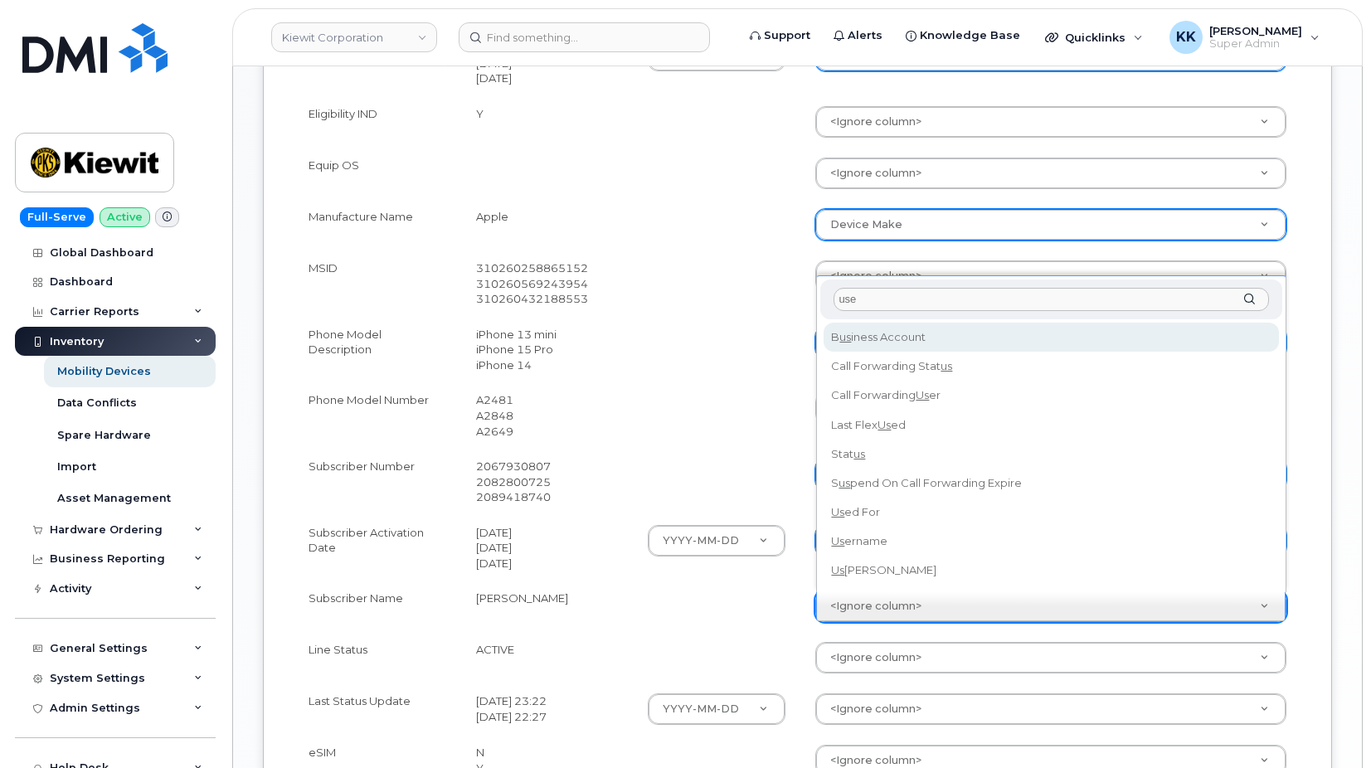
type input "user"
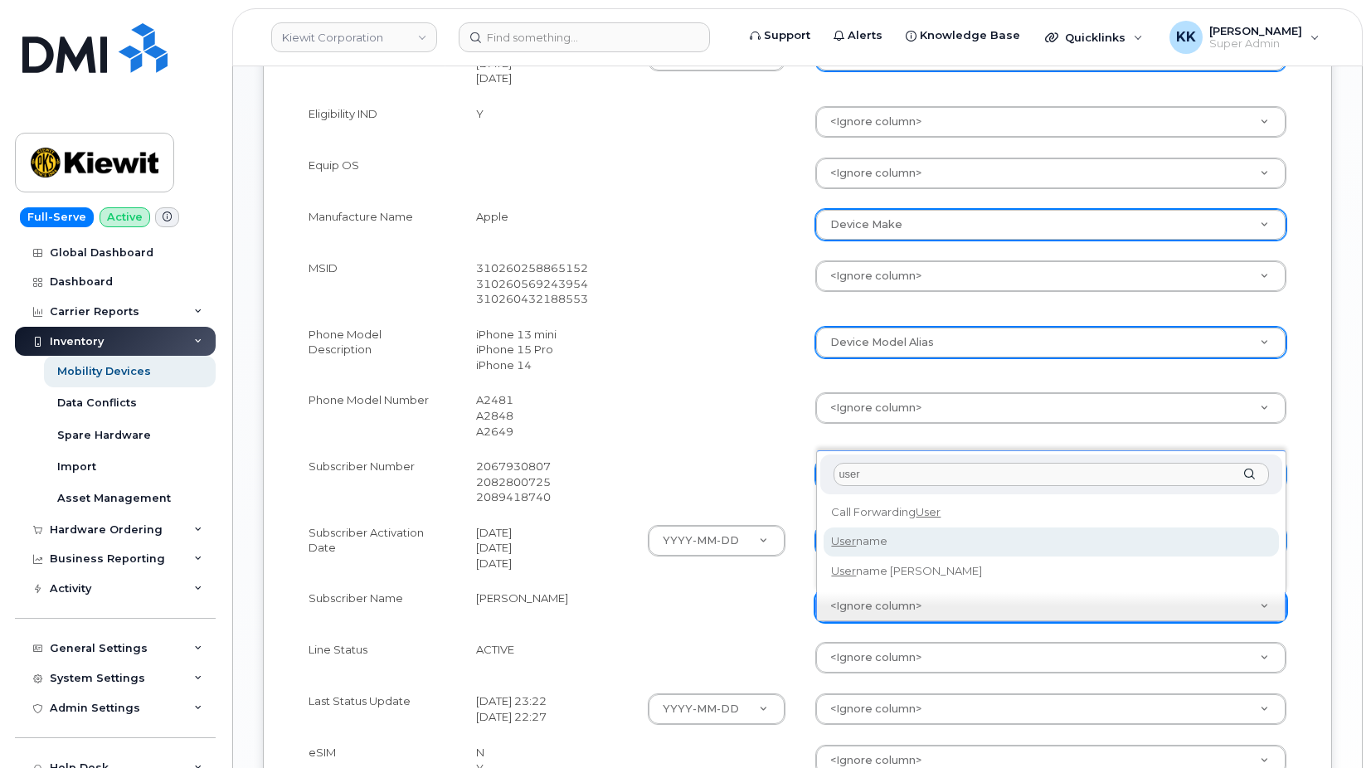
select select "username"
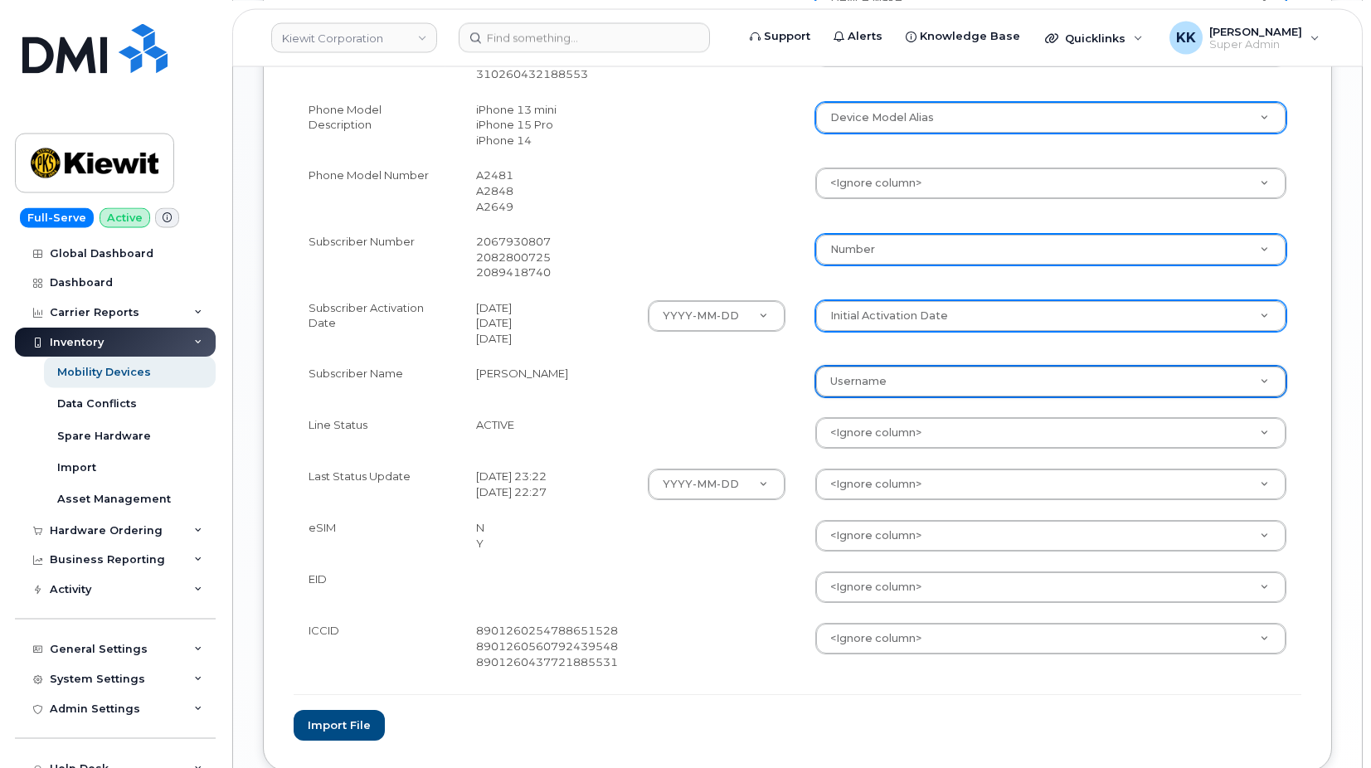
scroll to position [1100, 0]
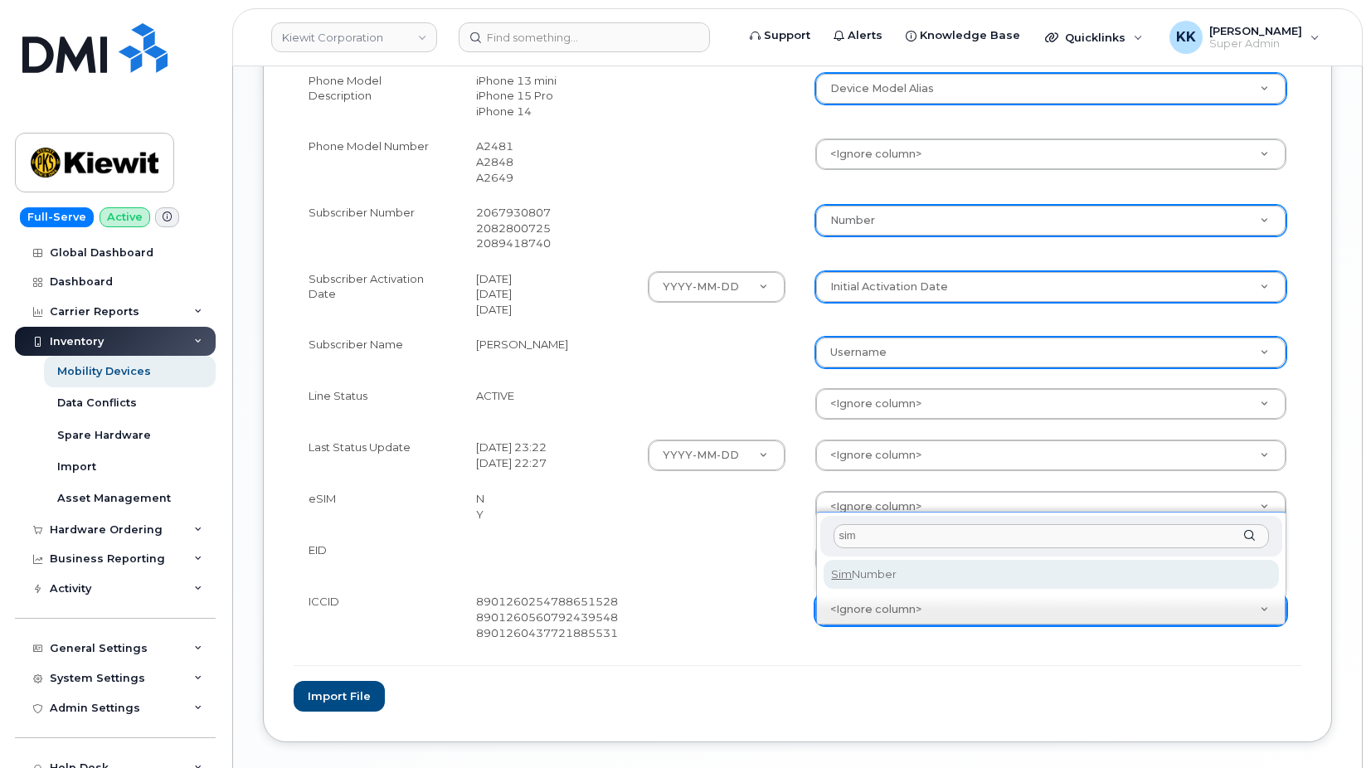
type input "sim"
select select "sim_number"
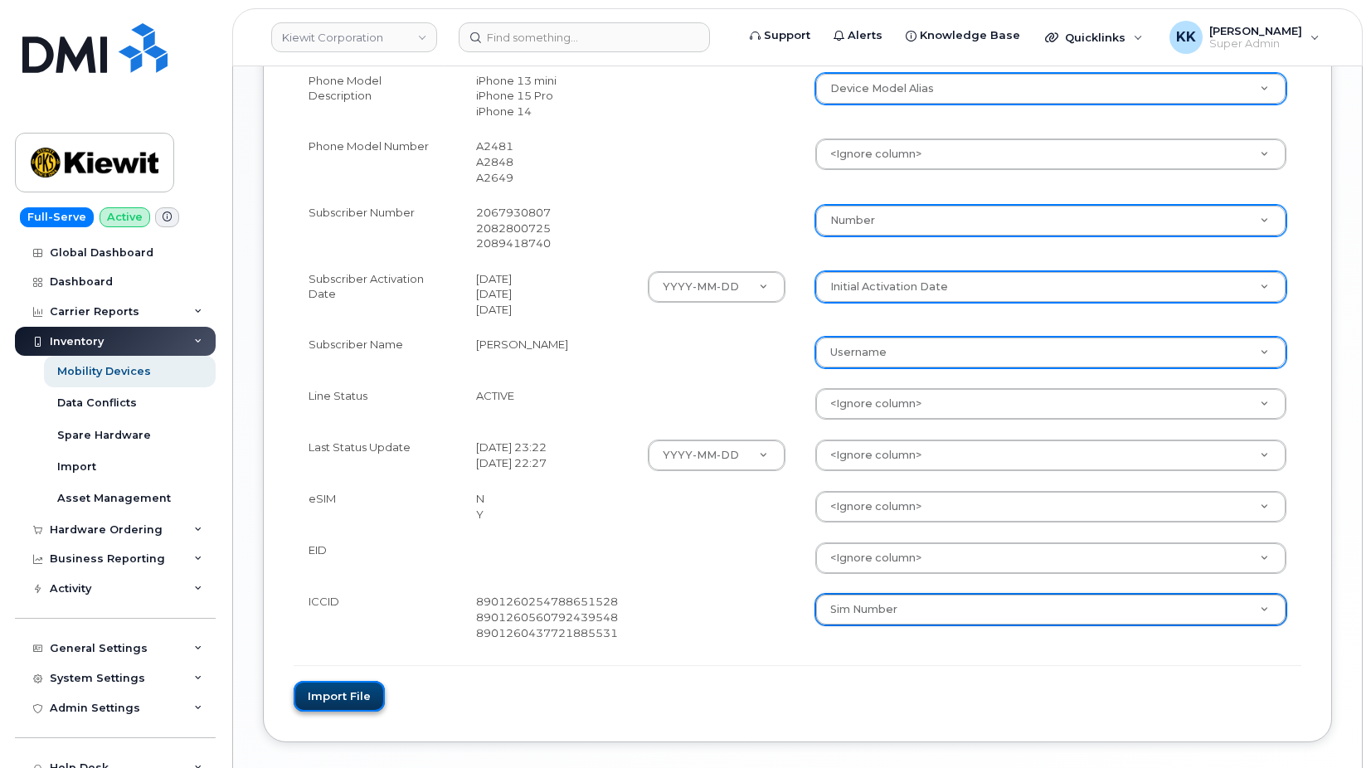
click at [365, 700] on button "Import file" at bounding box center [339, 696] width 91 height 31
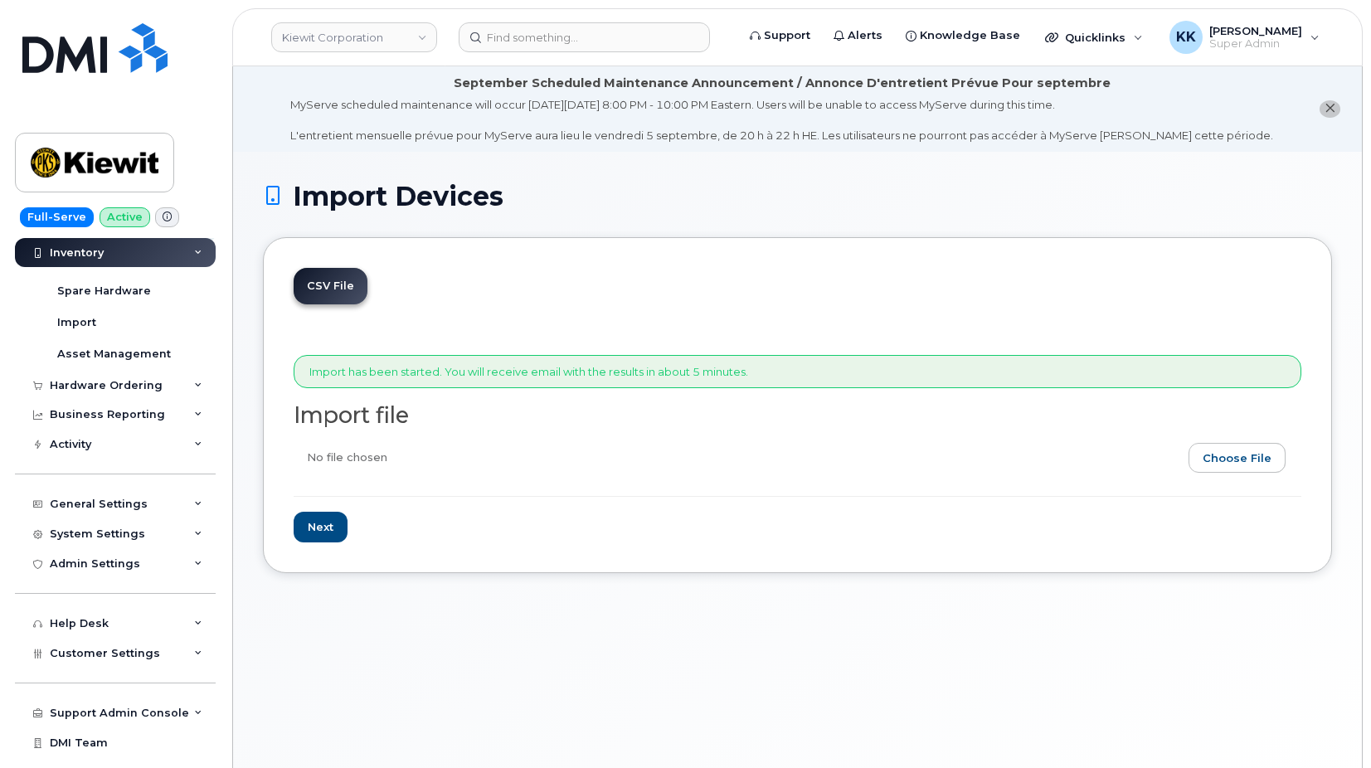
scroll to position [163, 0]
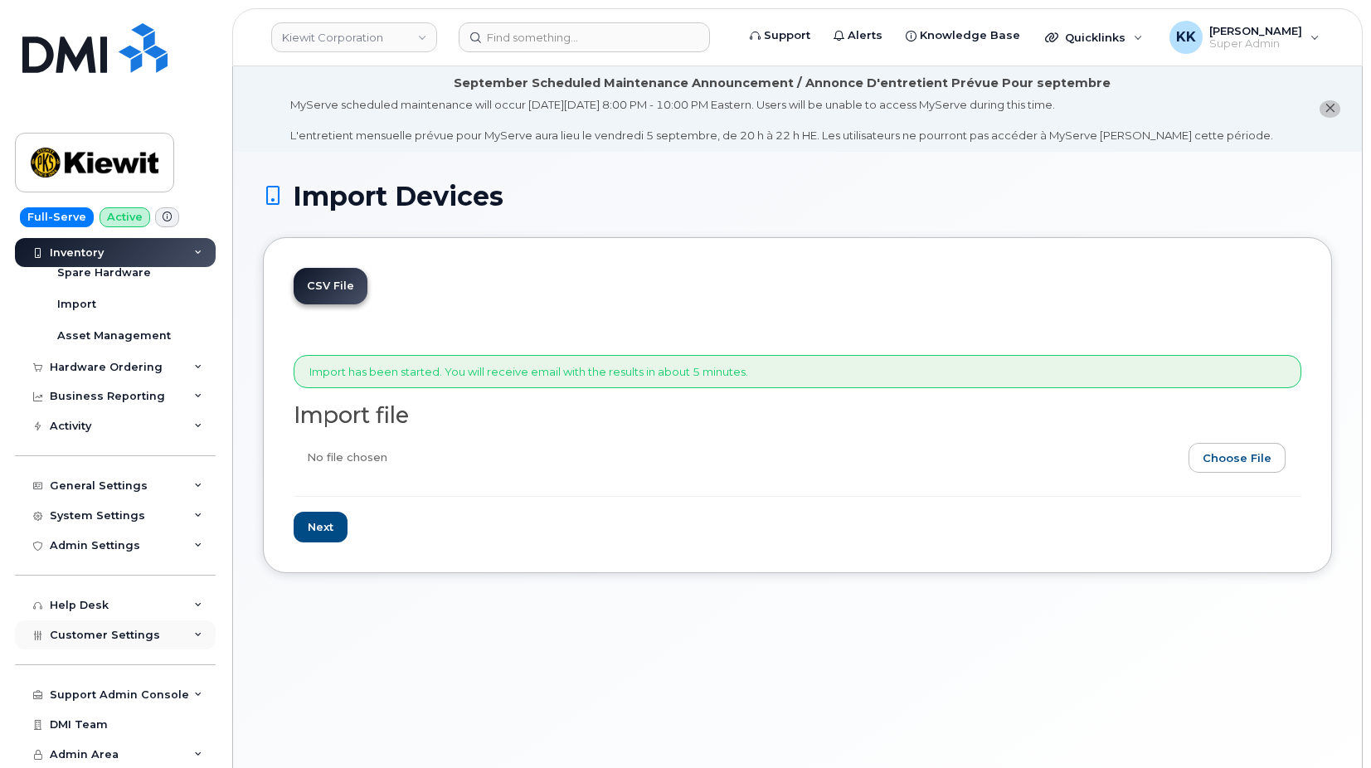
click at [87, 645] on div "Customer Settings" at bounding box center [115, 636] width 201 height 30
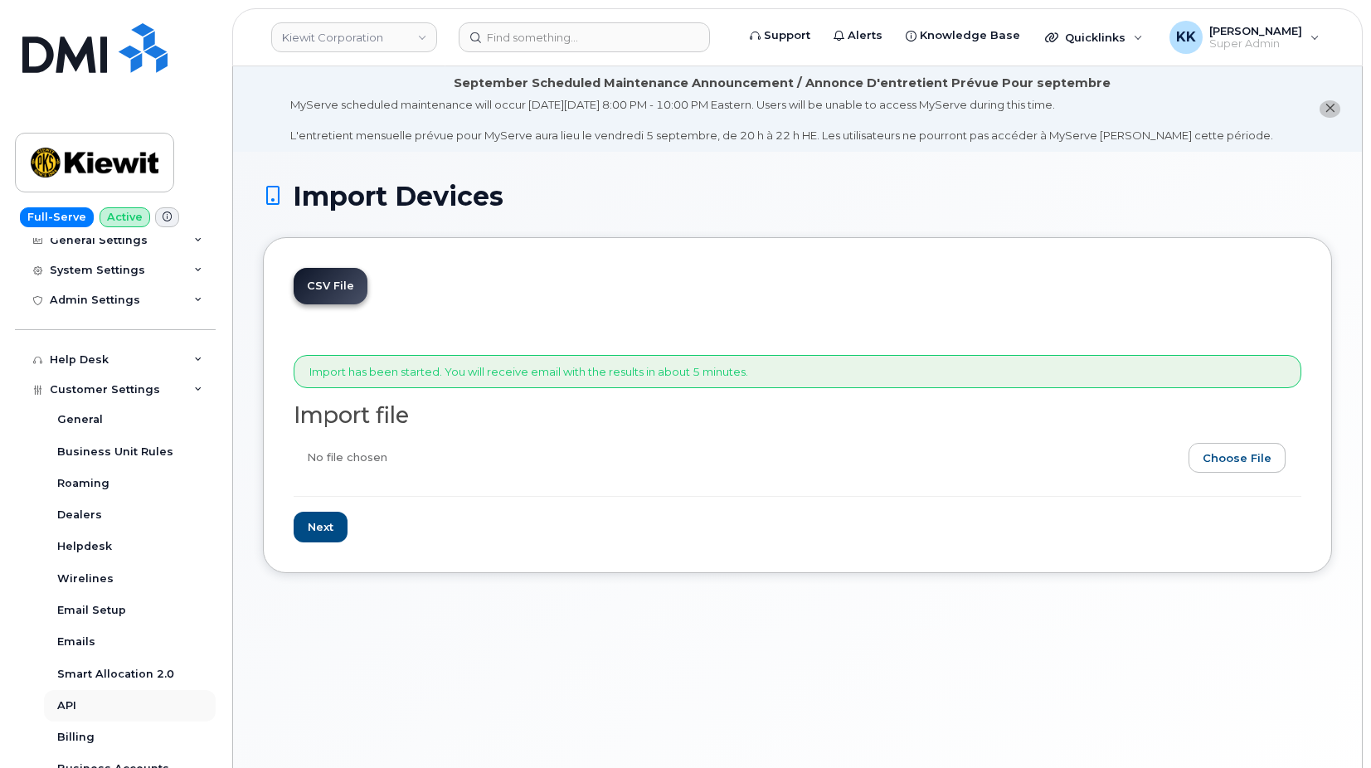
scroll to position [481, 0]
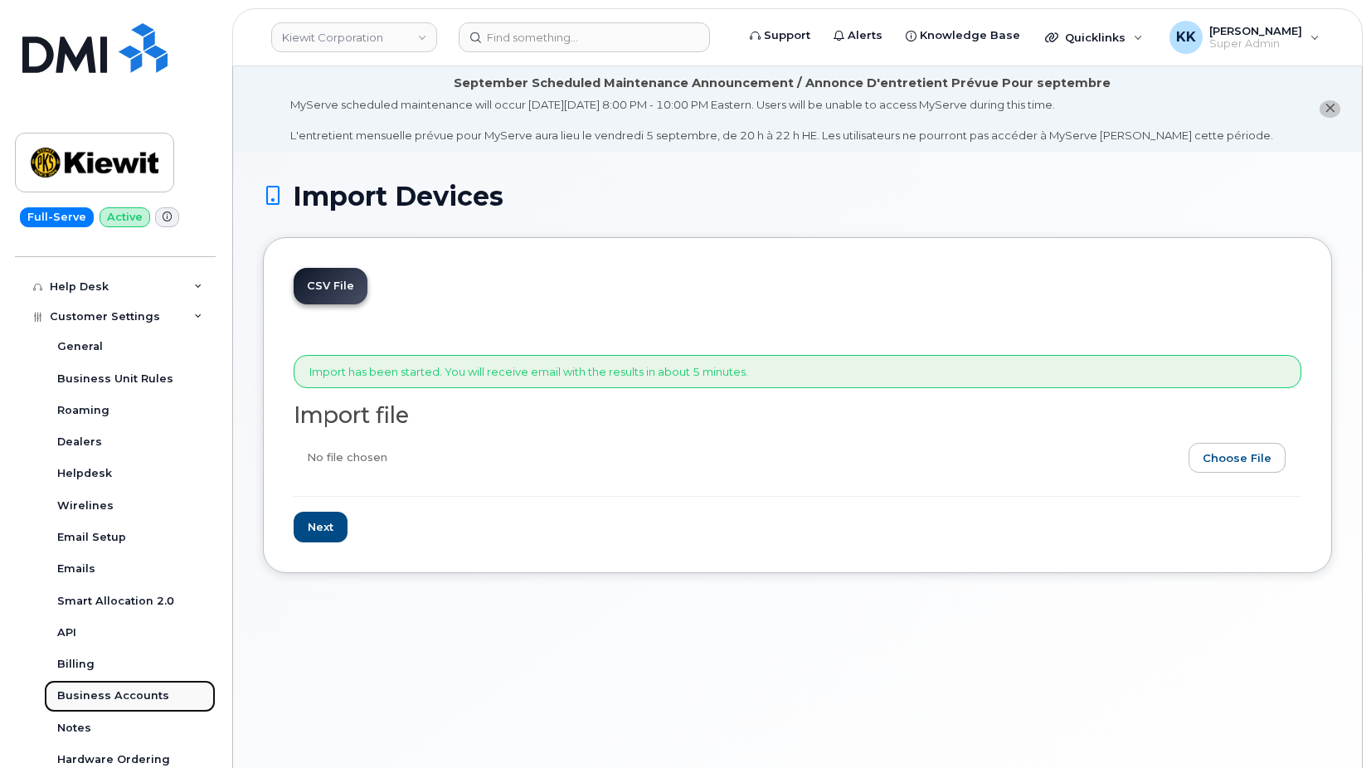
click at [101, 696] on div "Business Accounts" at bounding box center [113, 696] width 112 height 15
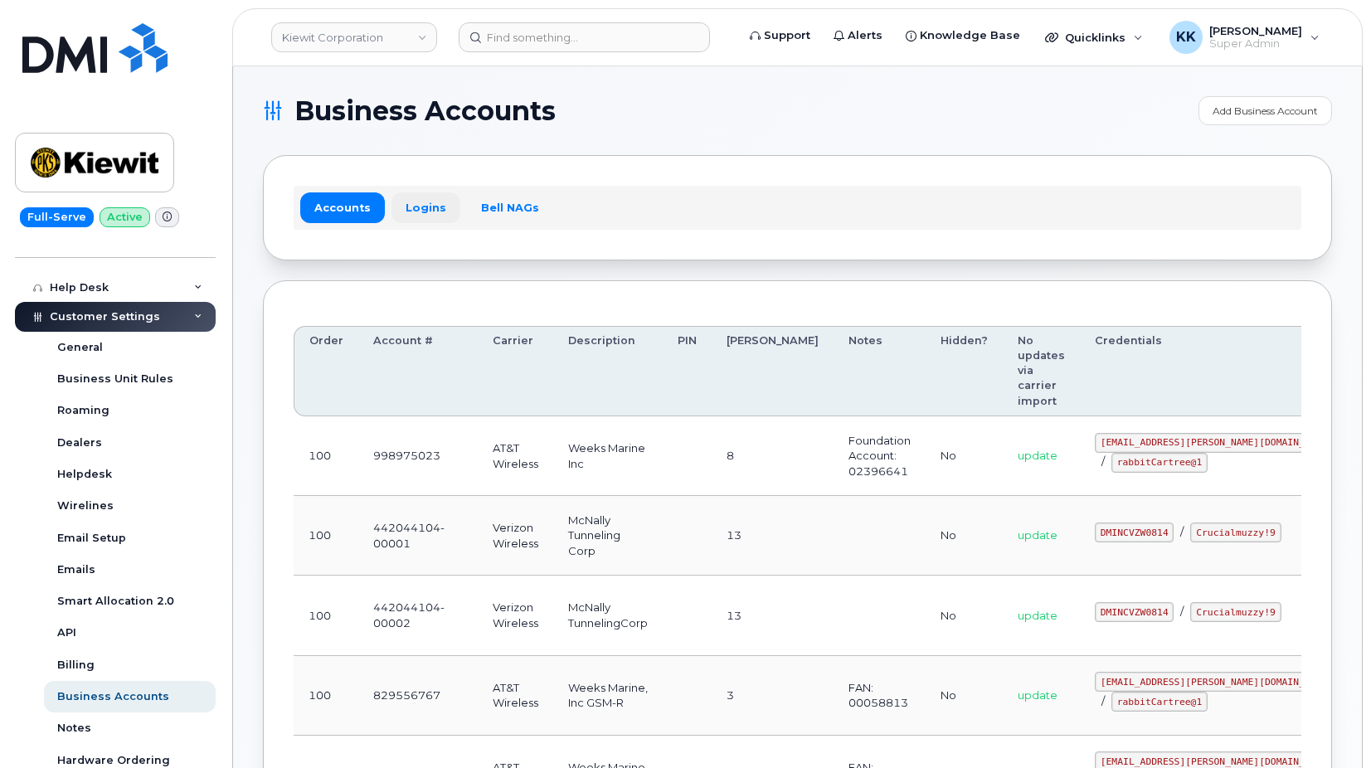
click at [426, 210] on link "Logins" at bounding box center [426, 207] width 69 height 30
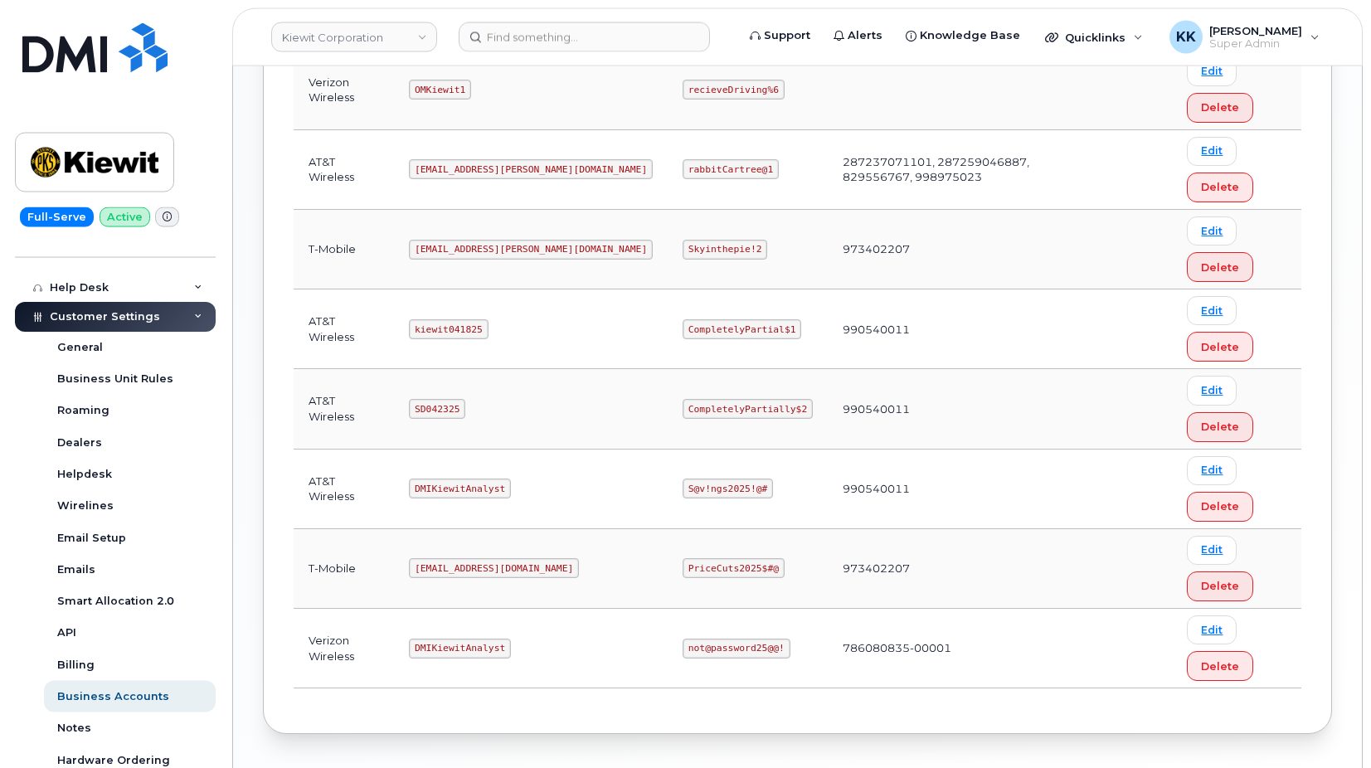
scroll to position [762, 0]
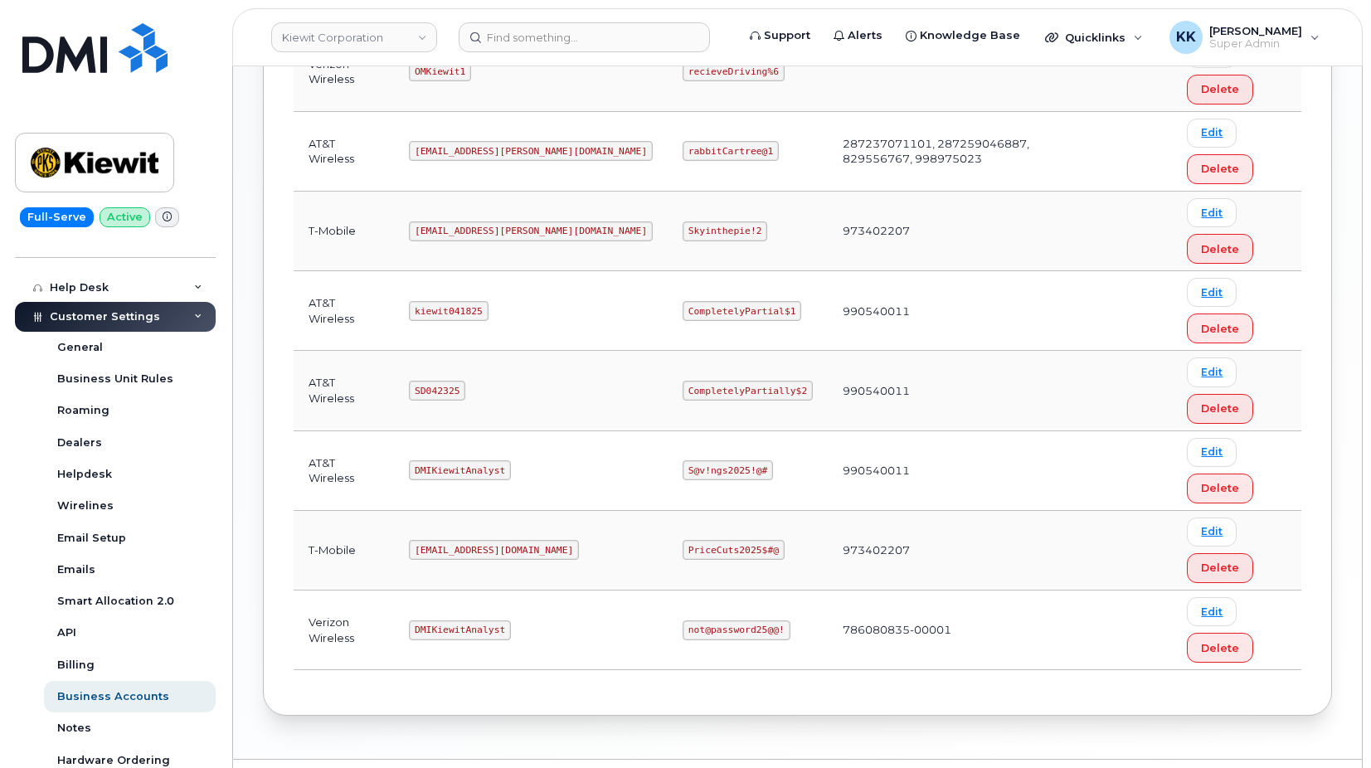
click at [459, 545] on code "[EMAIL_ADDRESS][DOMAIN_NAME]" at bounding box center [494, 550] width 170 height 20
click at [460, 545] on code "[EMAIL_ADDRESS][DOMAIN_NAME]" at bounding box center [494, 550] width 170 height 20
click at [683, 552] on code "PriceCuts2025$#@" at bounding box center [734, 550] width 102 height 20
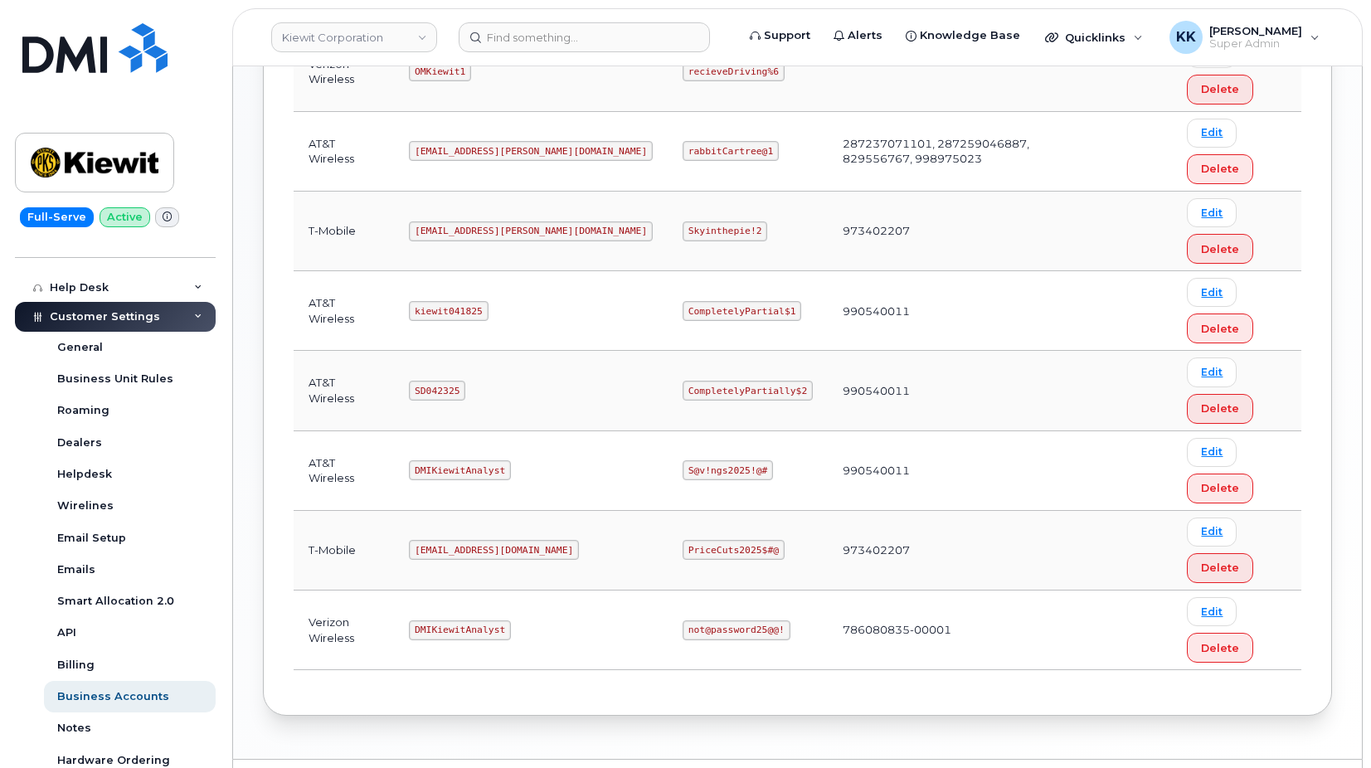
click at [683, 552] on code "PriceCuts2025$#@" at bounding box center [734, 550] width 102 height 20
